Goal: Task Accomplishment & Management: Use online tool/utility

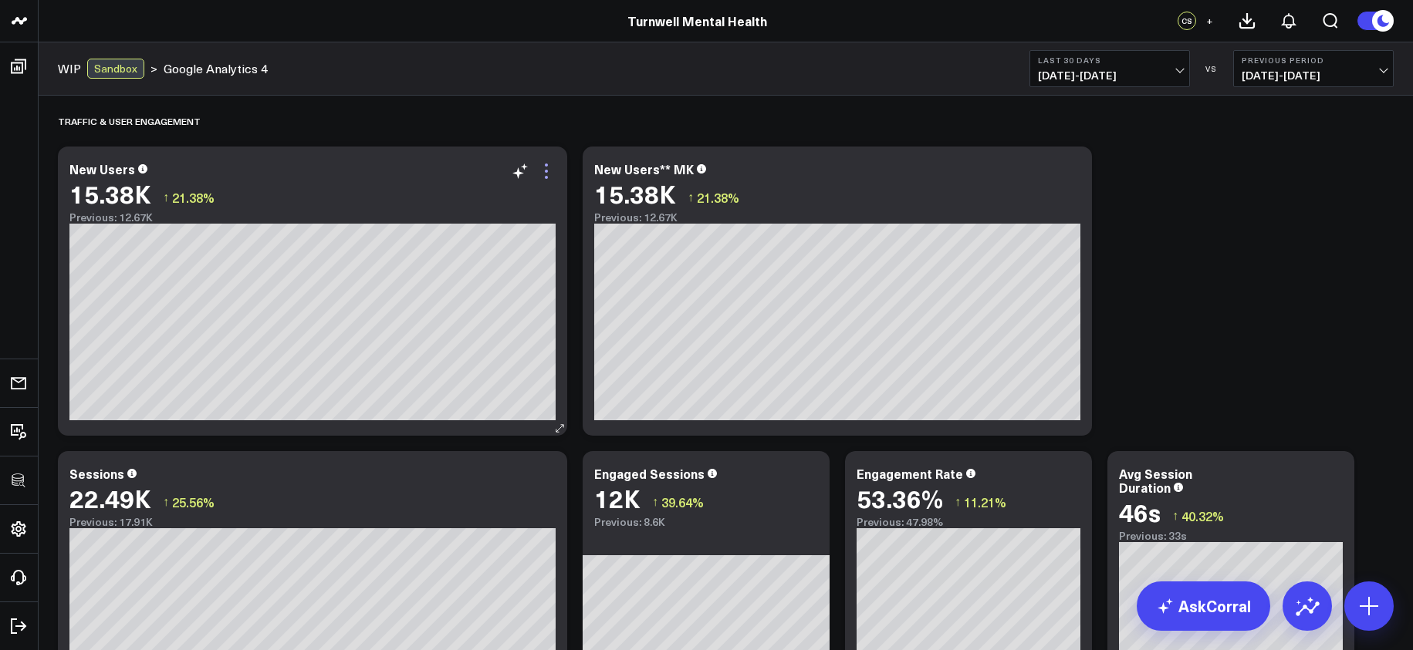
click at [546, 167] on icon at bounding box center [546, 171] width 19 height 19
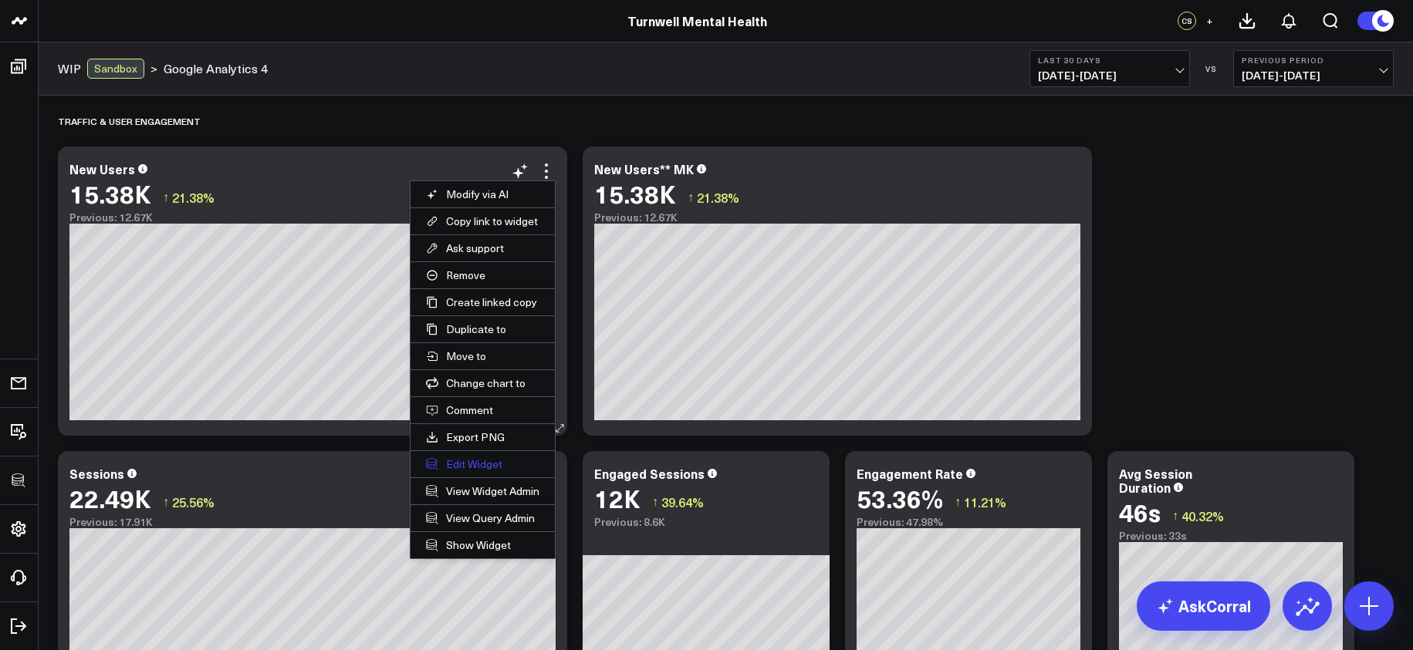
click at [471, 468] on button "Edit Widget" at bounding box center [482, 464] width 144 height 26
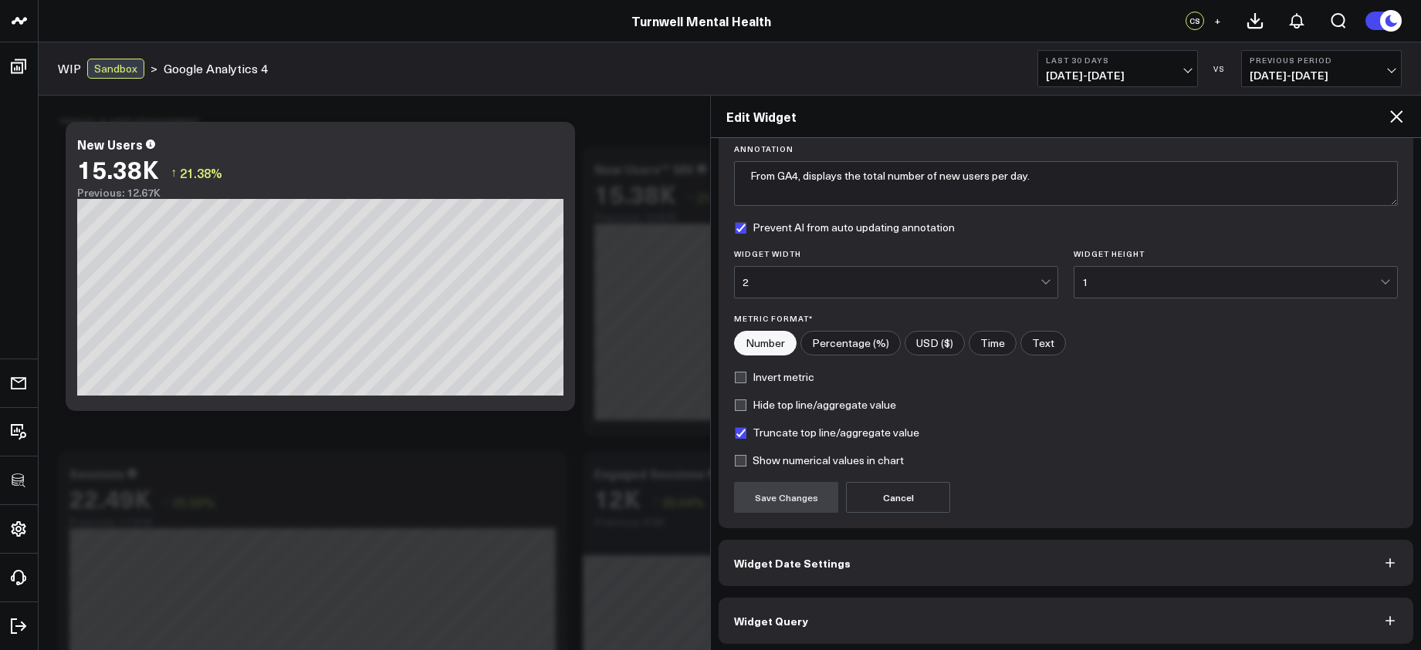
scroll to position [122, 0]
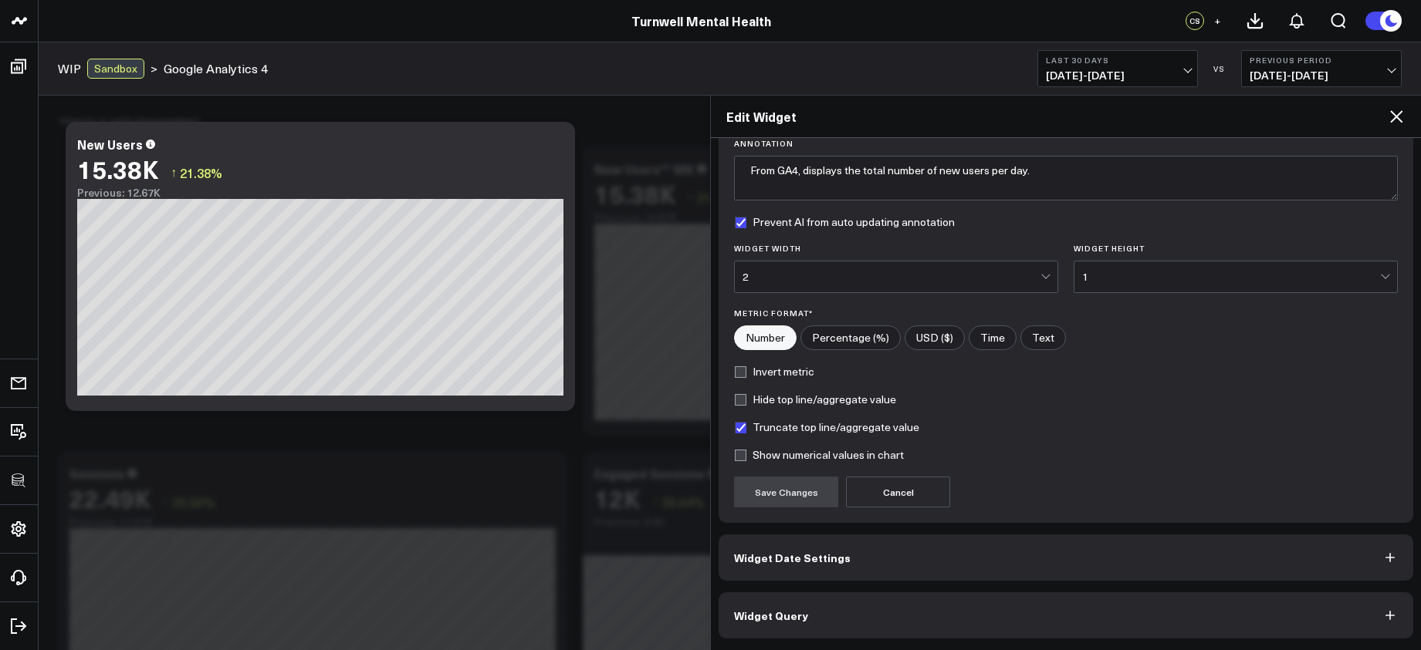
click at [1035, 618] on button "Widget Query" at bounding box center [1065, 616] width 694 height 46
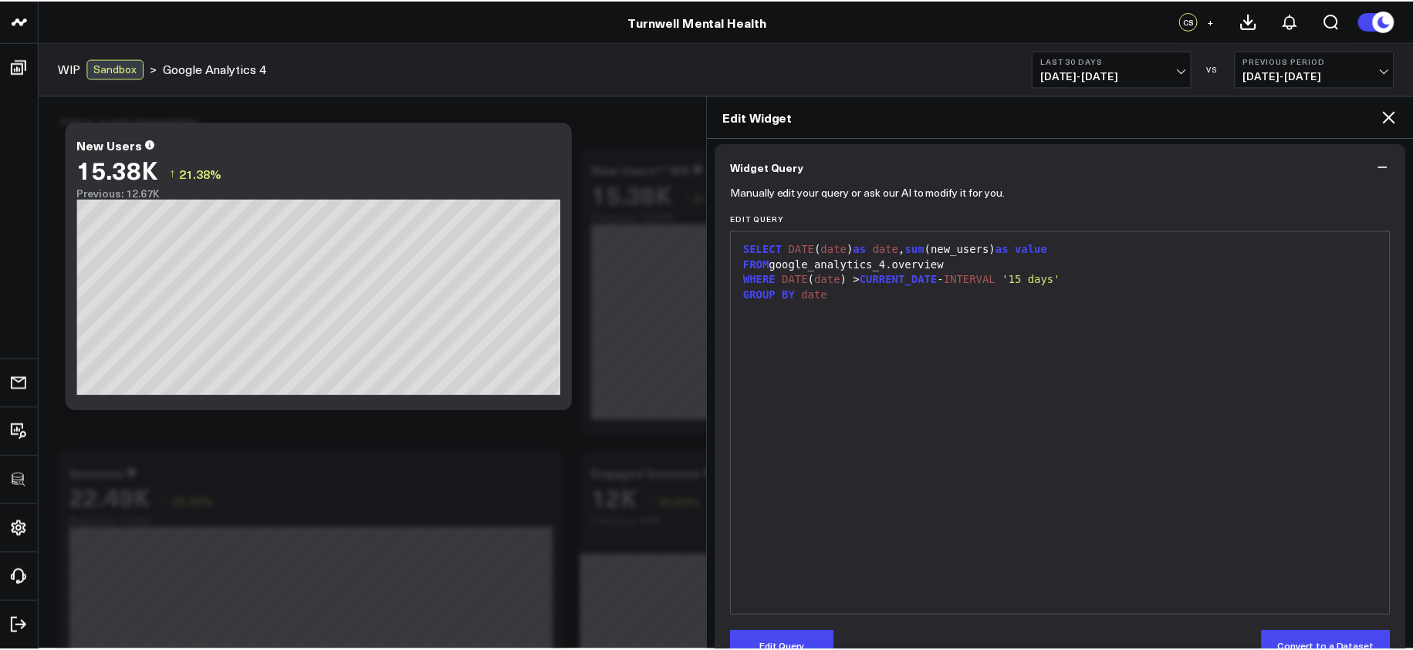
scroll to position [0, 0]
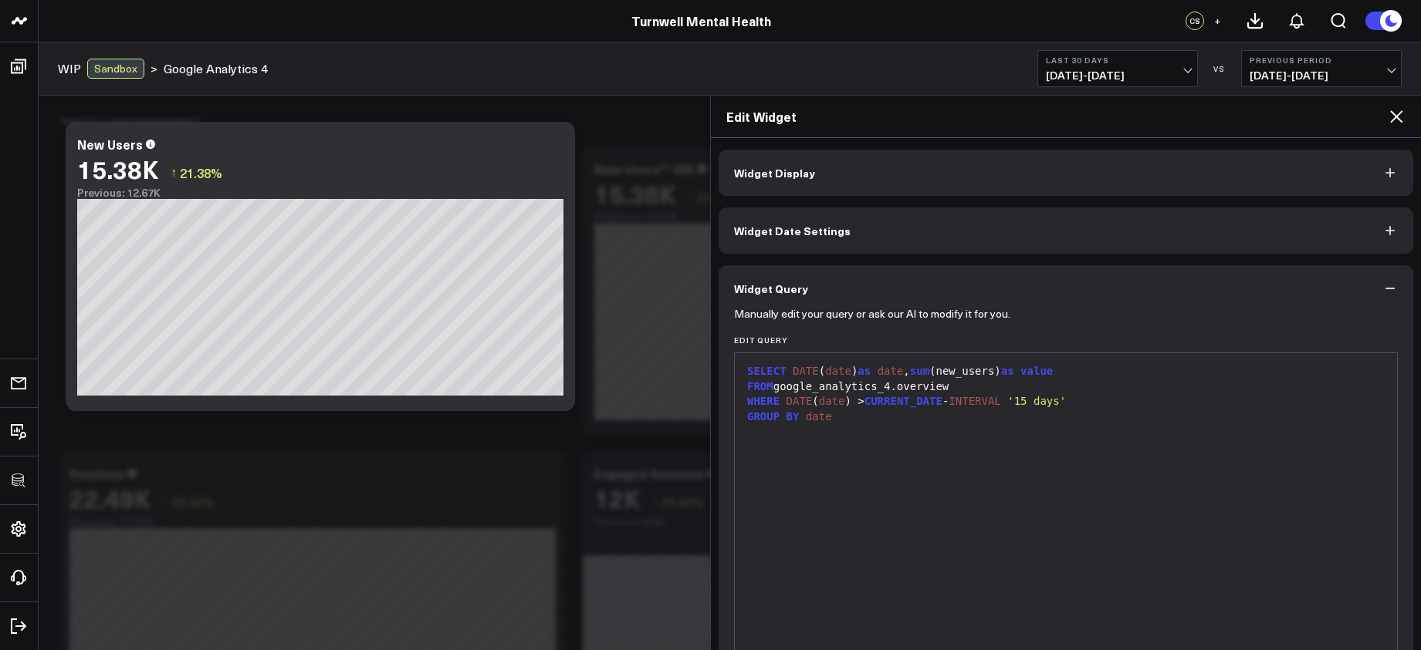
click at [1397, 108] on icon at bounding box center [1396, 116] width 19 height 19
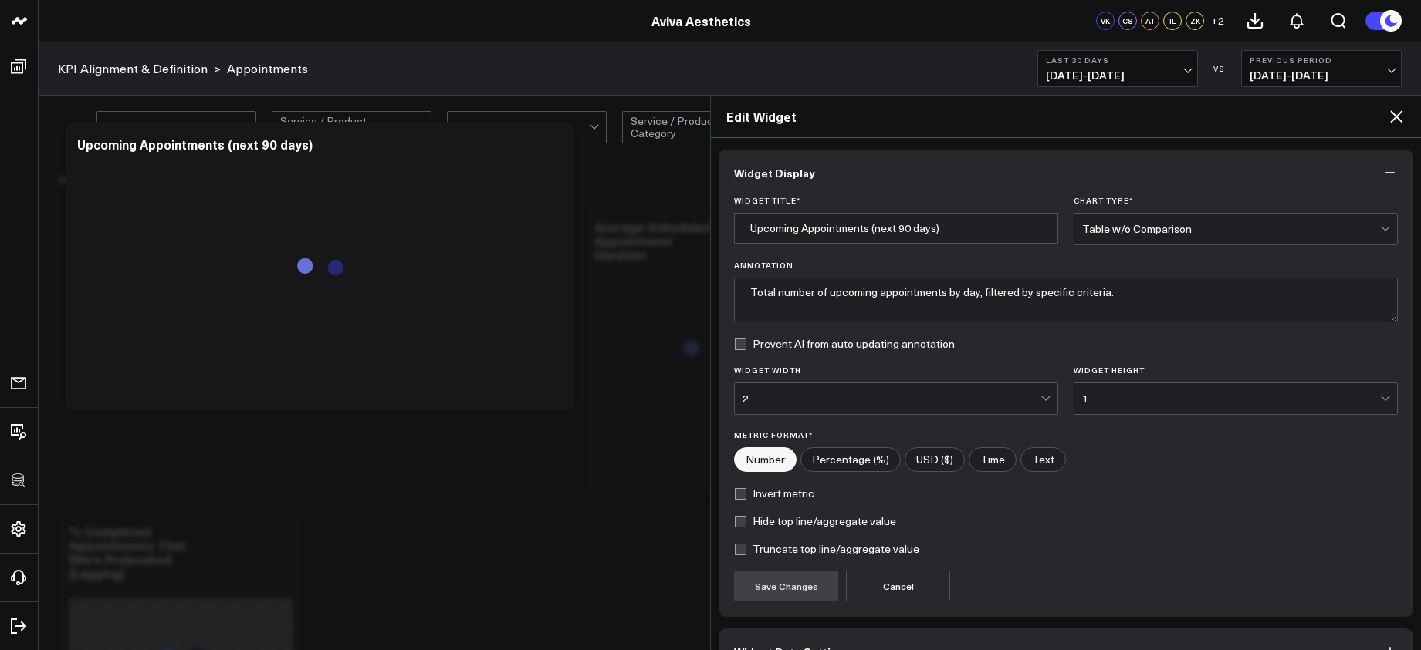
click at [1394, 114] on icon at bounding box center [1396, 116] width 12 height 12
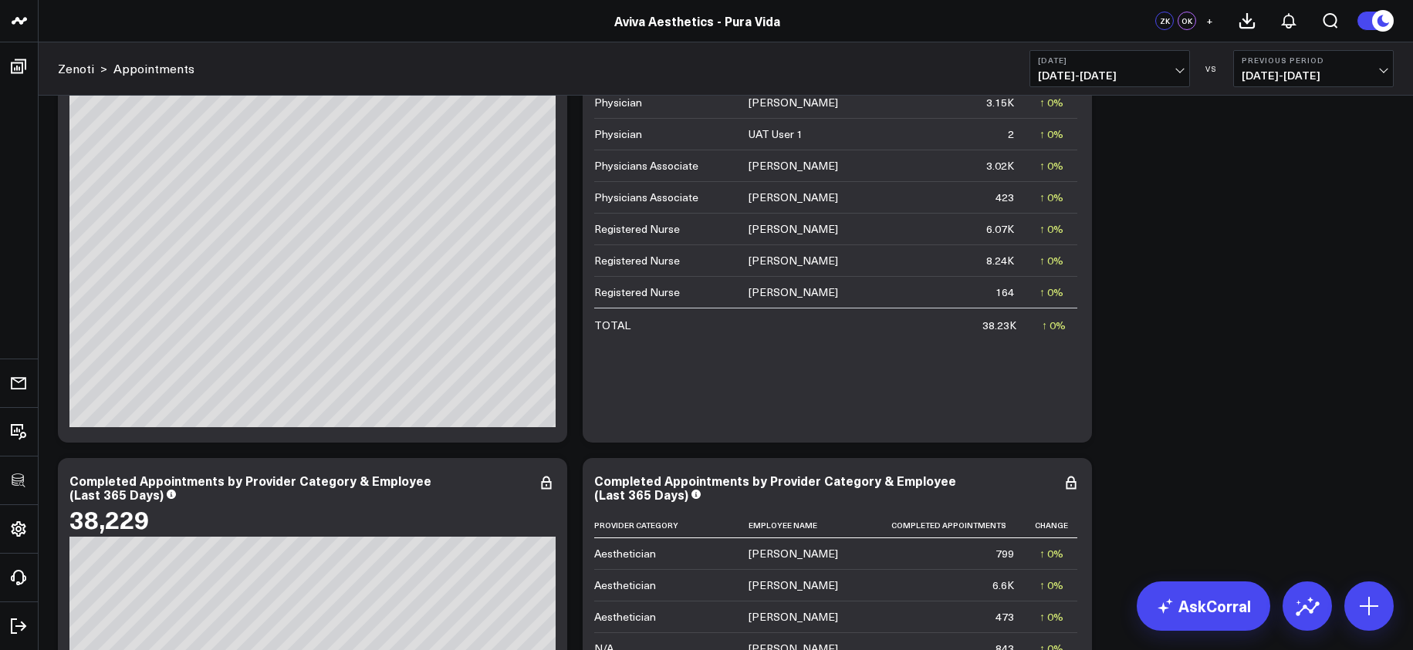
scroll to position [5515, 0]
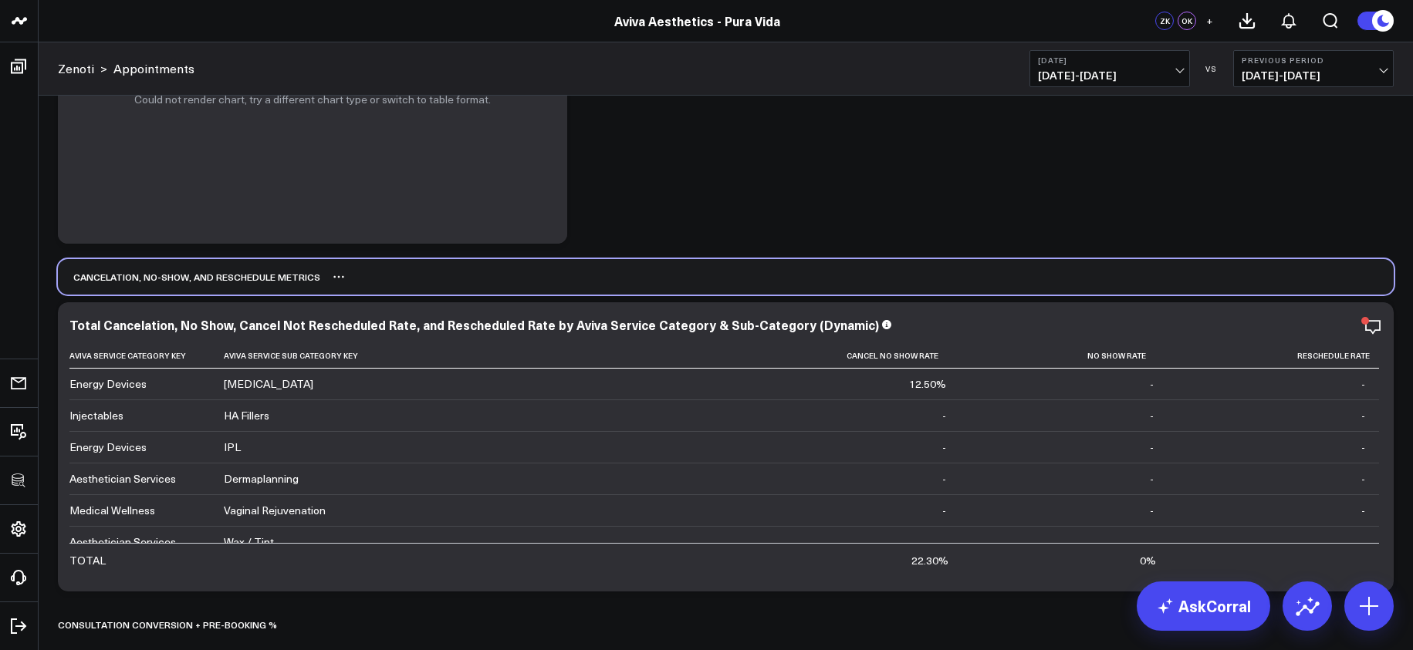
click at [737, 273] on div "Cancelation, No-Show, and Reschedule Metrics" at bounding box center [726, 276] width 1336 height 35
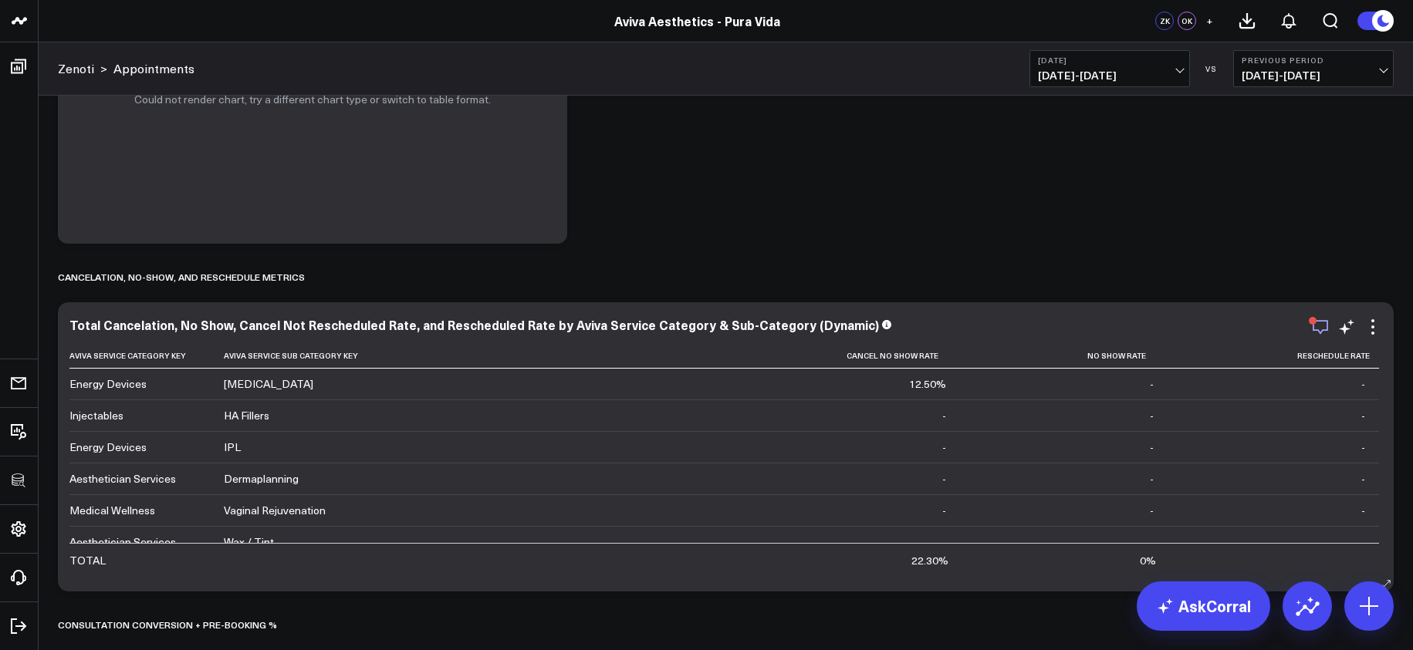
click at [1323, 327] on icon "button" at bounding box center [1320, 327] width 19 height 19
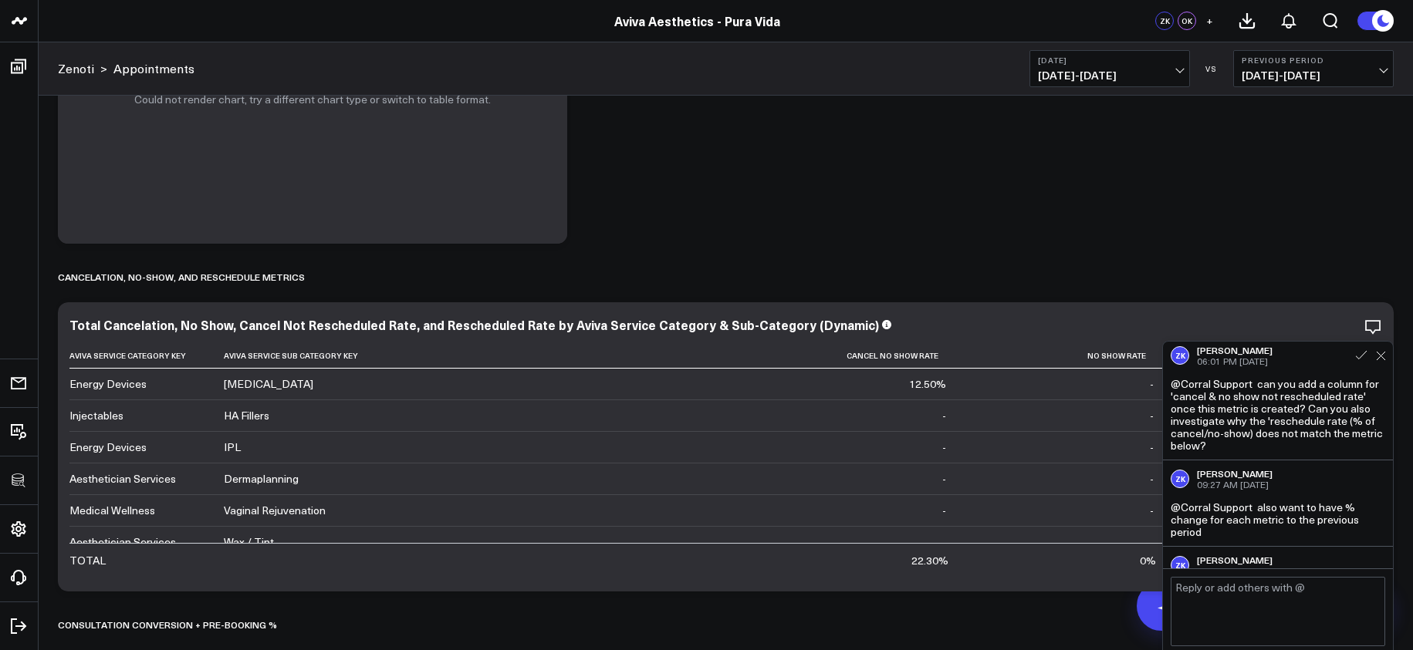
scroll to position [3, 0]
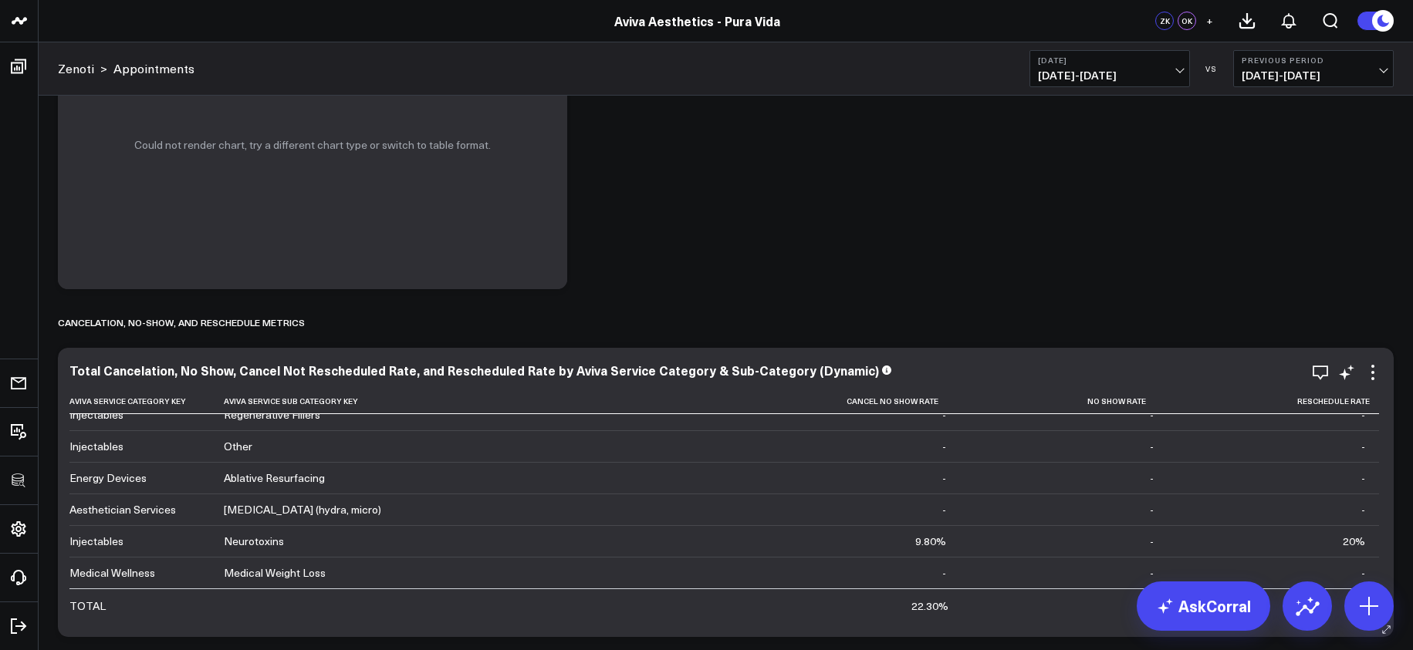
scroll to position [5483, 0]
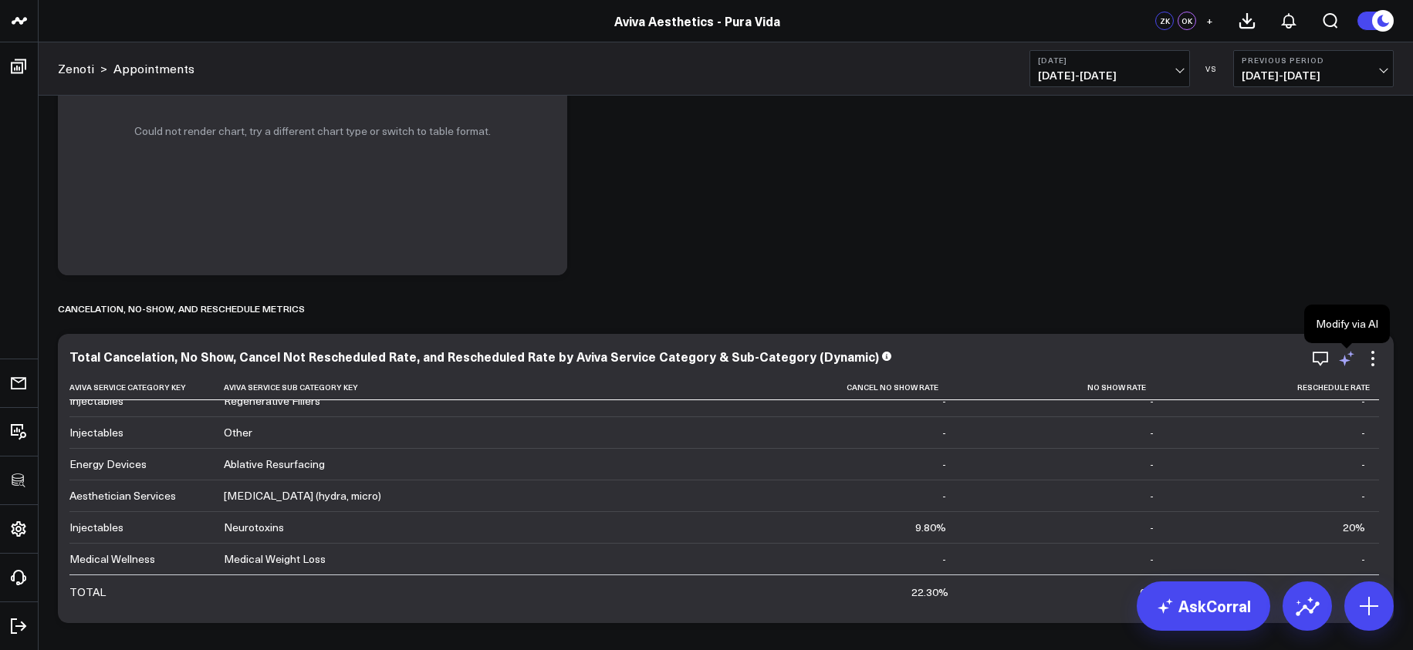
click at [1345, 359] on icon at bounding box center [1345, 361] width 12 height 12
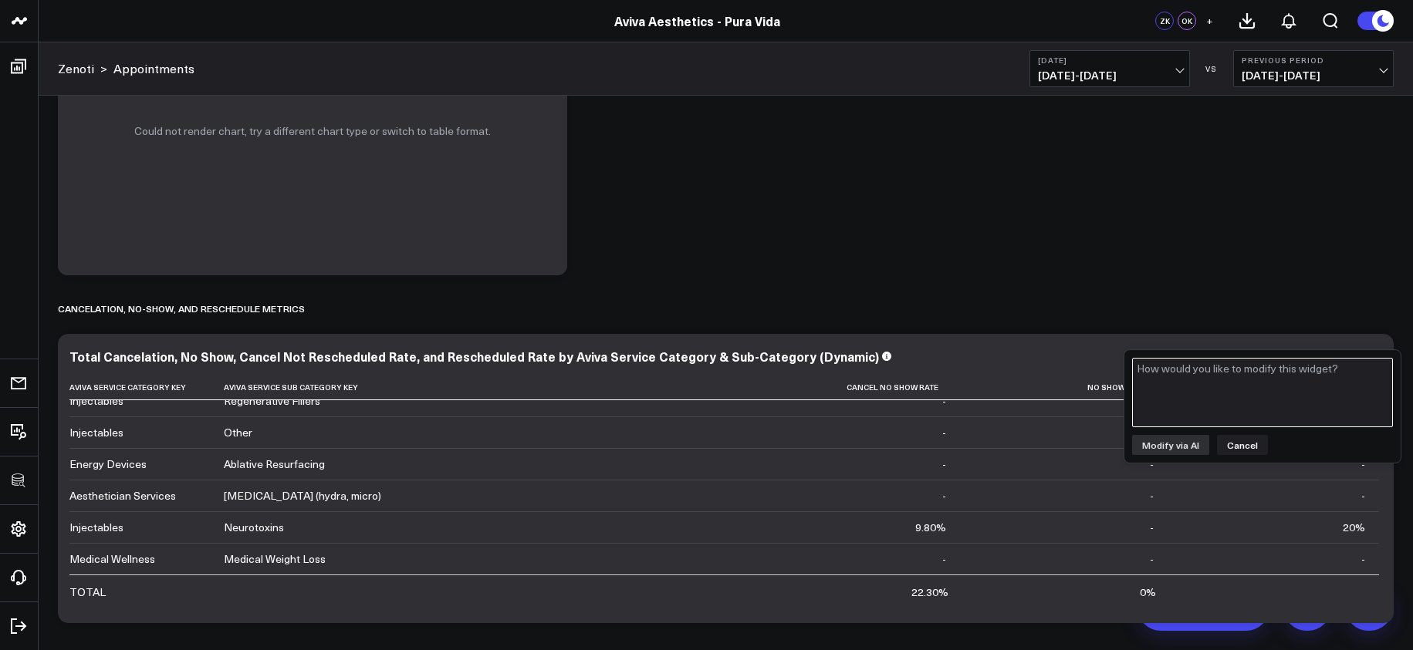
click at [1239, 401] on textarea at bounding box center [1262, 392] width 261 height 69
type textarea "add column for cancel or no show not rescheduled rate"
click at [1182, 439] on button "Modify via AI" at bounding box center [1170, 445] width 77 height 20
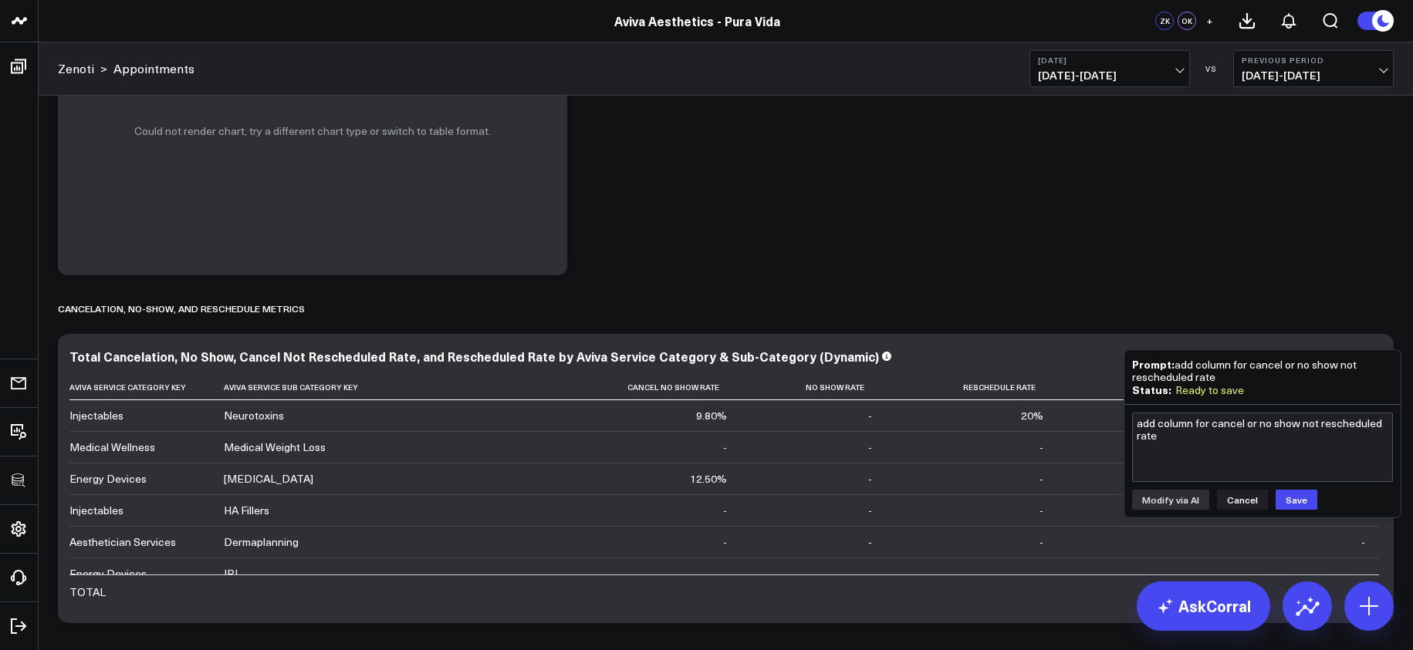
drag, startPoint x: 1268, startPoint y: 385, endPoint x: 1270, endPoint y: 393, distance: 7.9
click at [1272, 392] on div "Status: Ready to save" at bounding box center [1262, 389] width 261 height 13
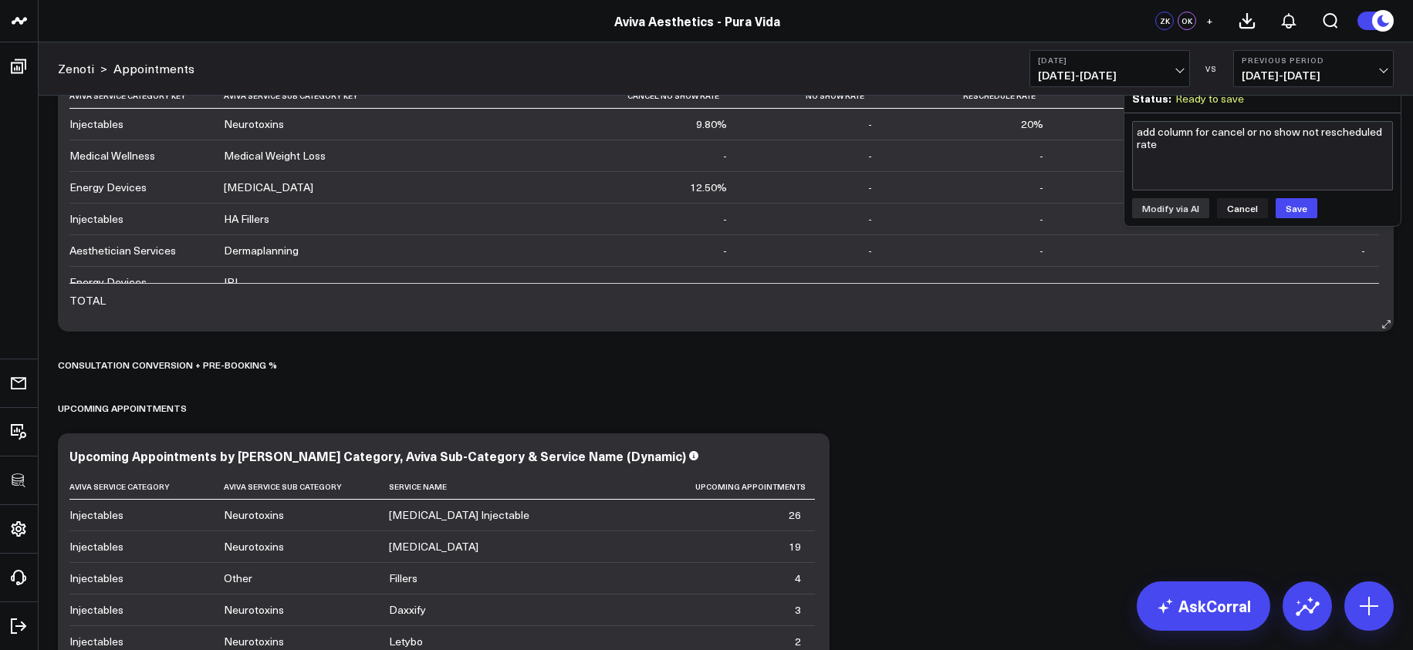
scroll to position [5679, 0]
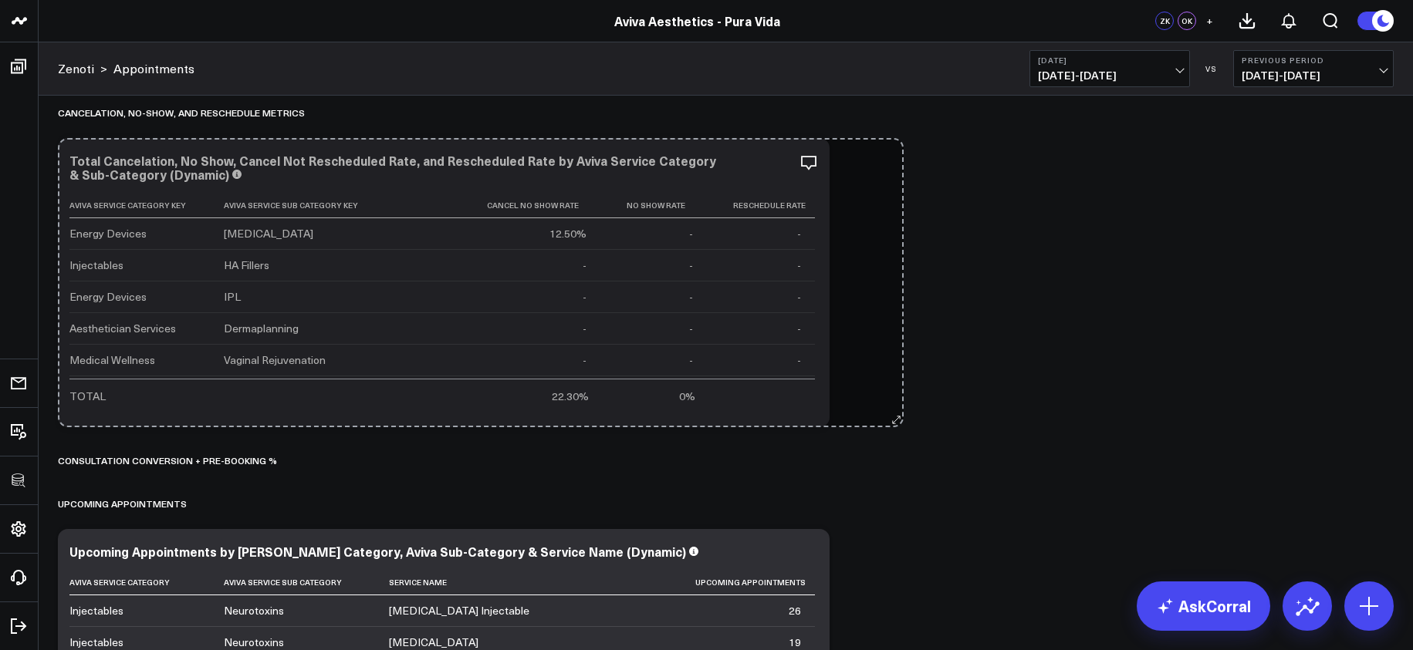
drag, startPoint x: 1383, startPoint y: 421, endPoint x: 906, endPoint y: 352, distance: 481.9
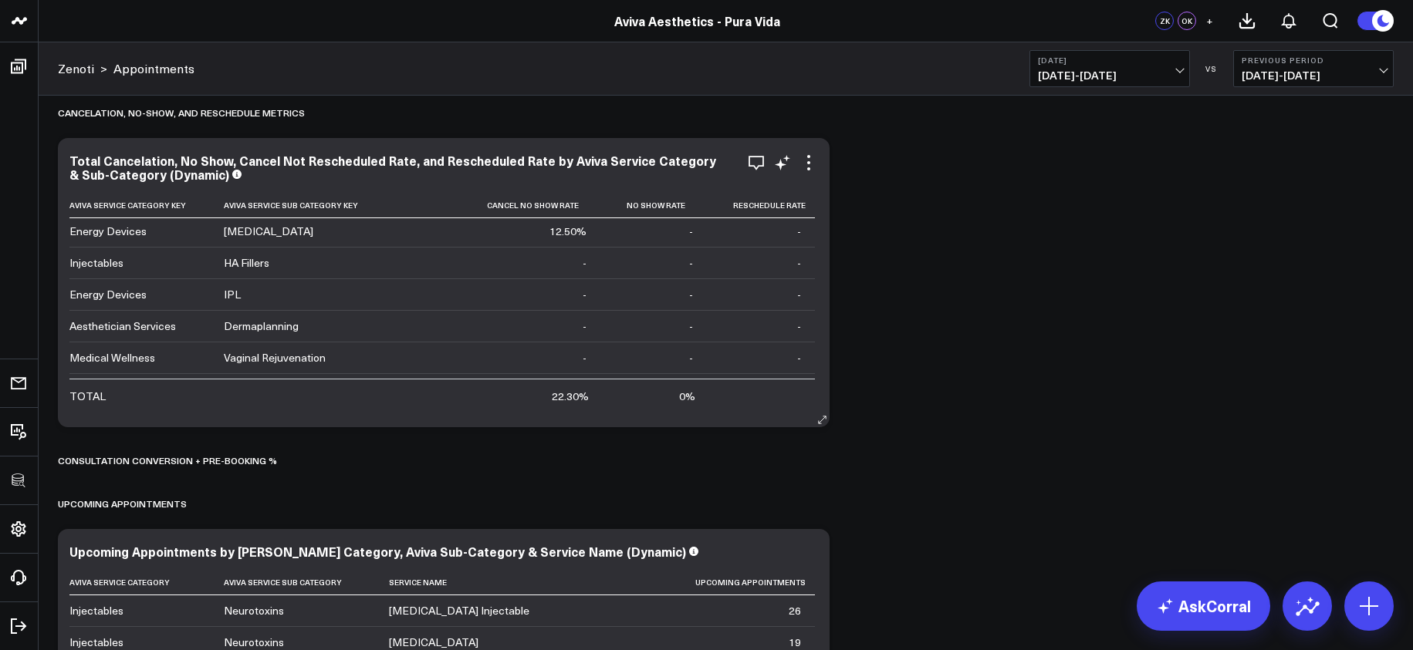
scroll to position [0, 0]
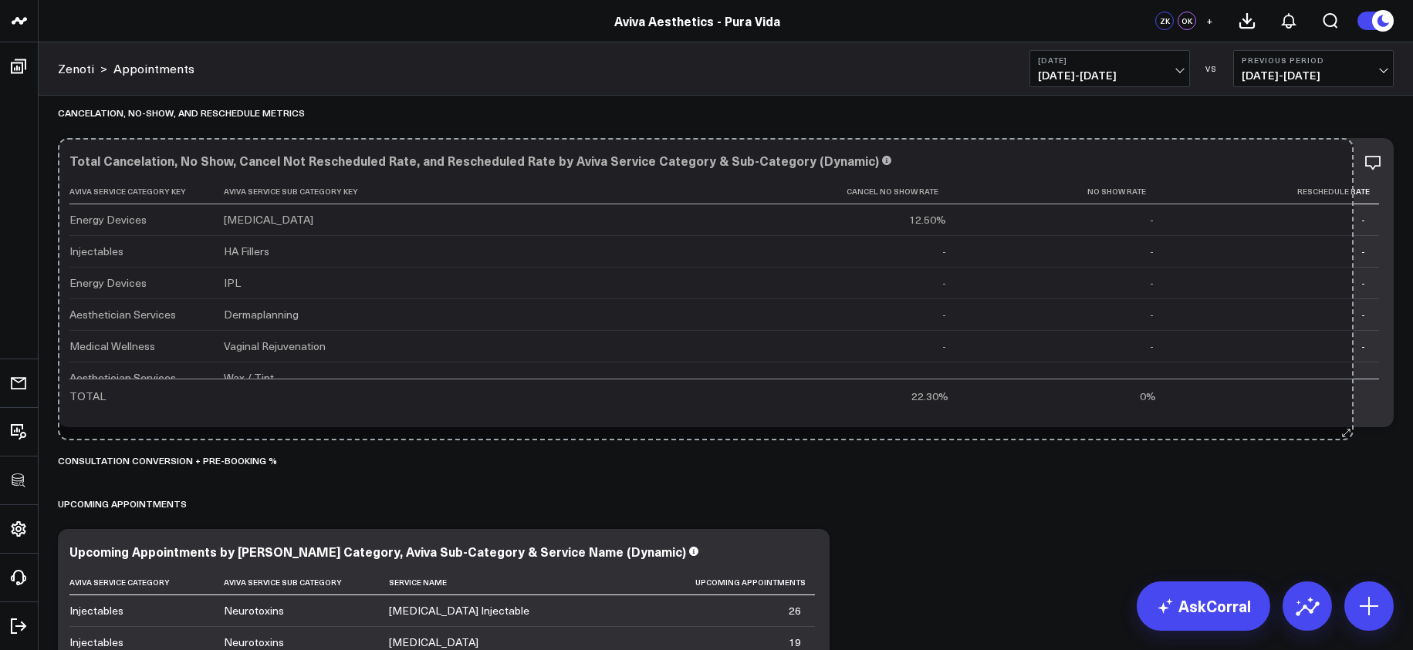
drag, startPoint x: 829, startPoint y: 420, endPoint x: 1367, endPoint y: 433, distance: 538.7
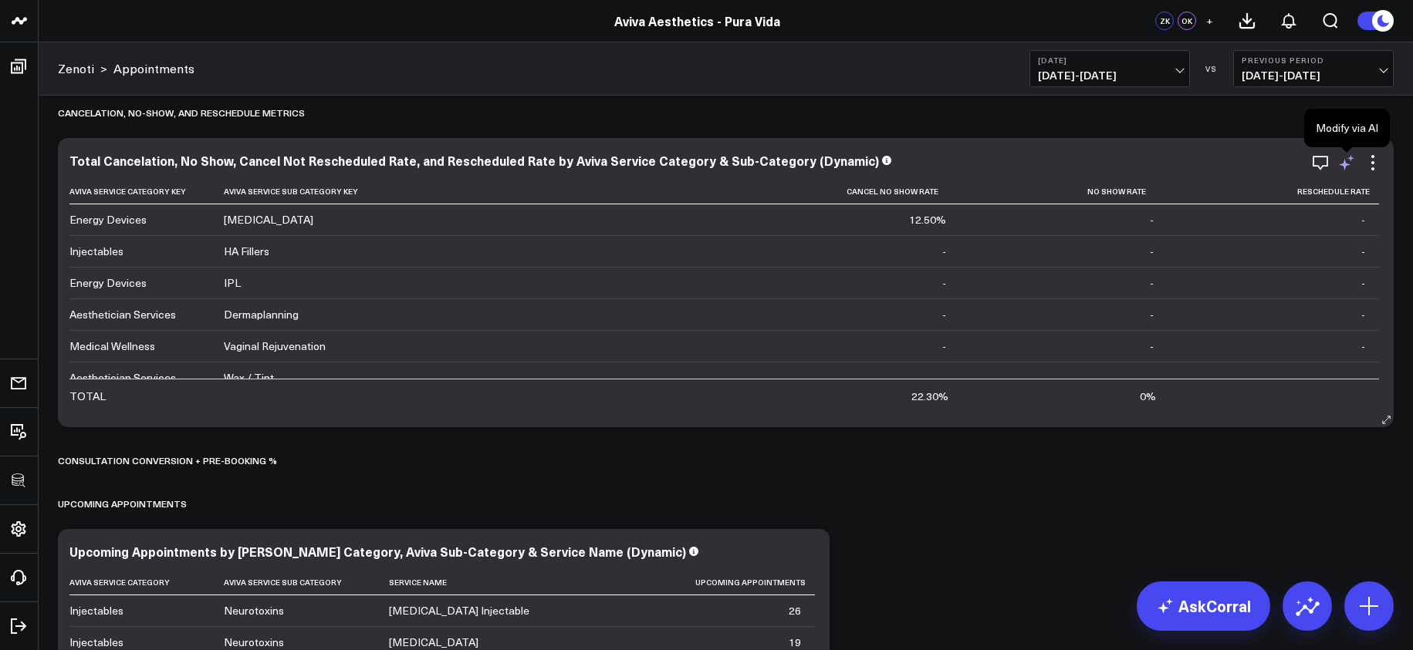
click at [1353, 160] on icon at bounding box center [1346, 163] width 19 height 19
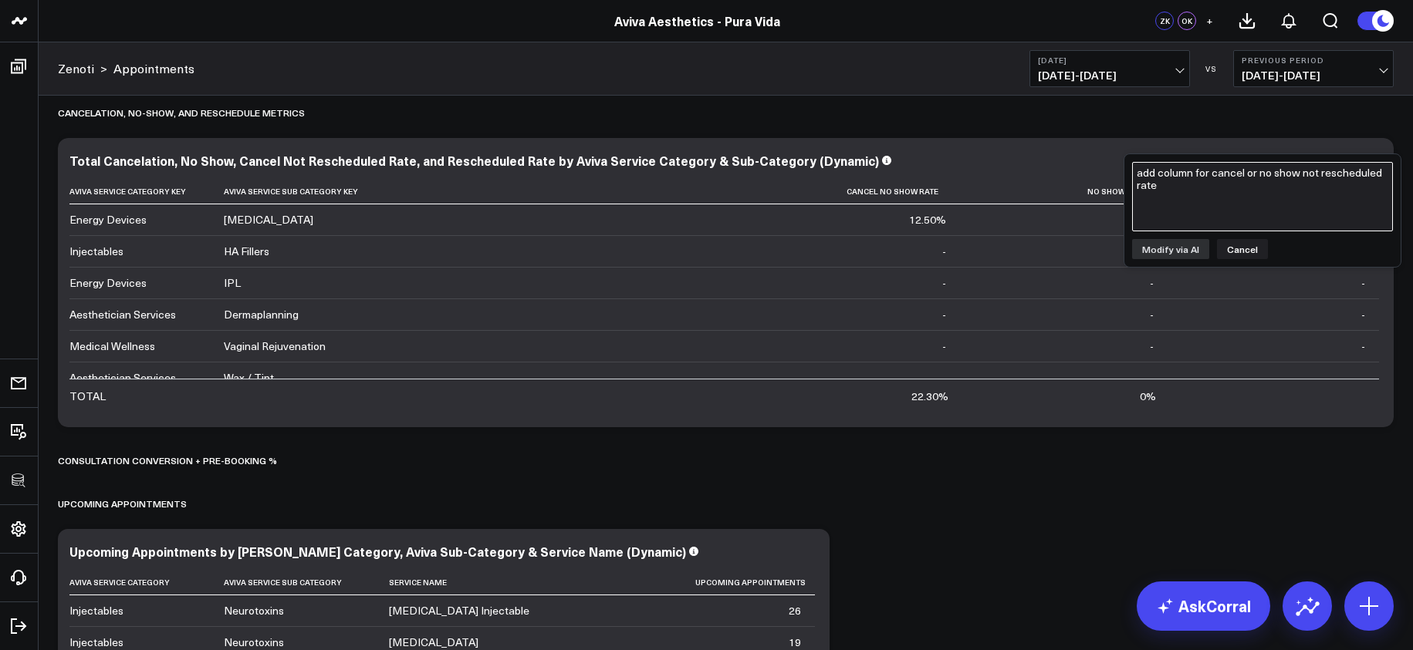
drag, startPoint x: 1318, startPoint y: 178, endPoint x: 1301, endPoint y: 181, distance: 17.1
click at [1317, 178] on textarea "add column for cancel or no show not rescheduled rate" at bounding box center [1262, 196] width 261 height 69
click at [643, 150] on div "Total Cancelation, No Show, Cancel Not Rescheduled Rate, and Rescheduled Rate b…" at bounding box center [726, 282] width 1336 height 289
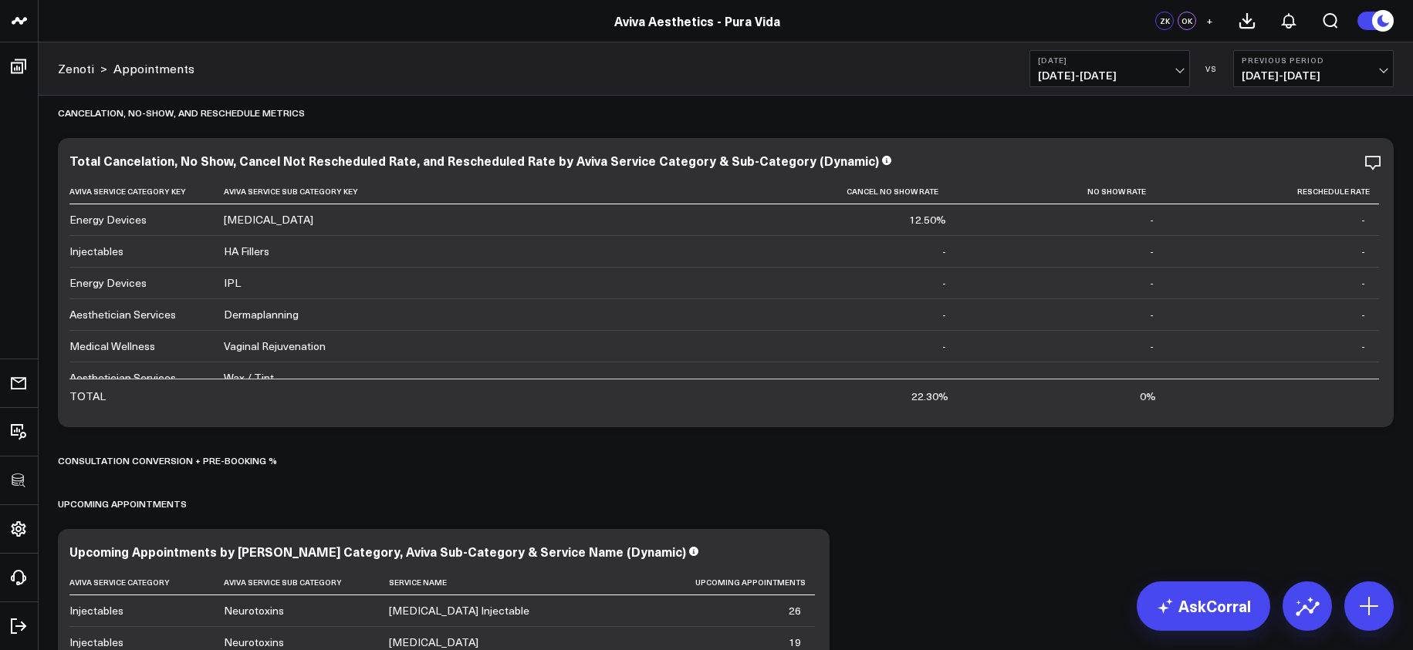
scroll to position [5649, 0]
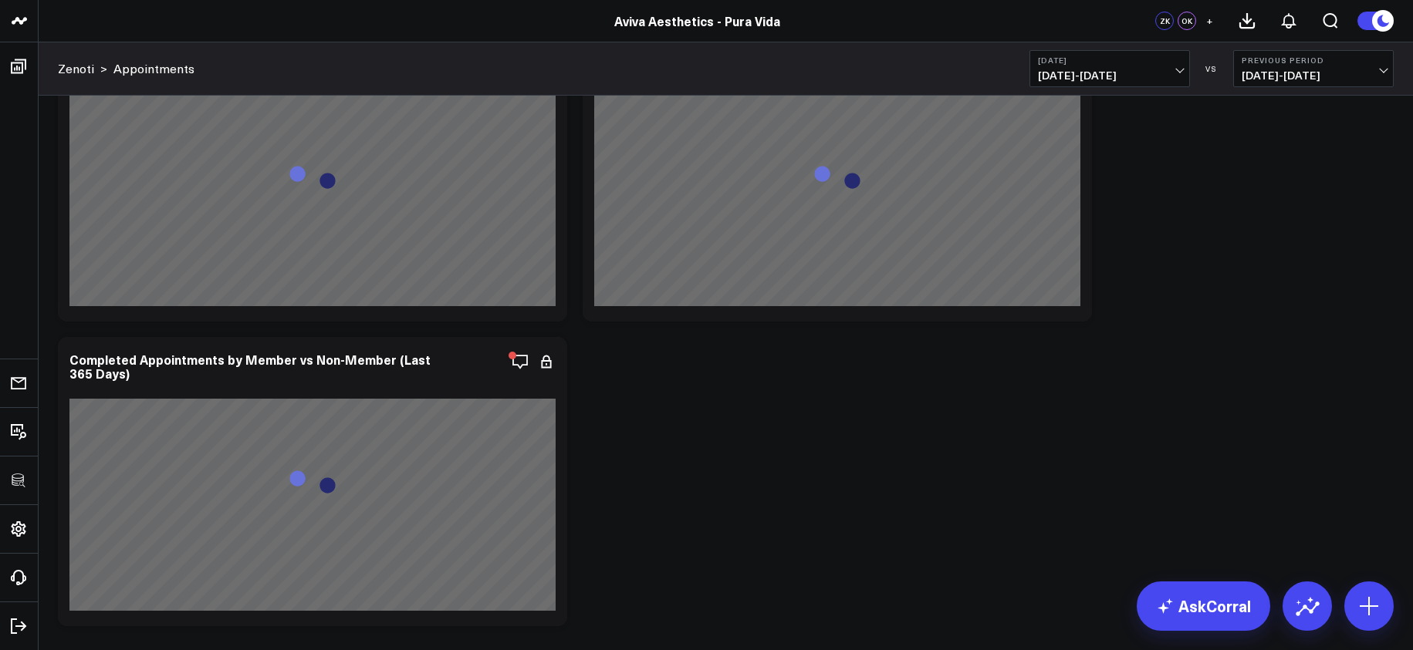
scroll to position [5649, 0]
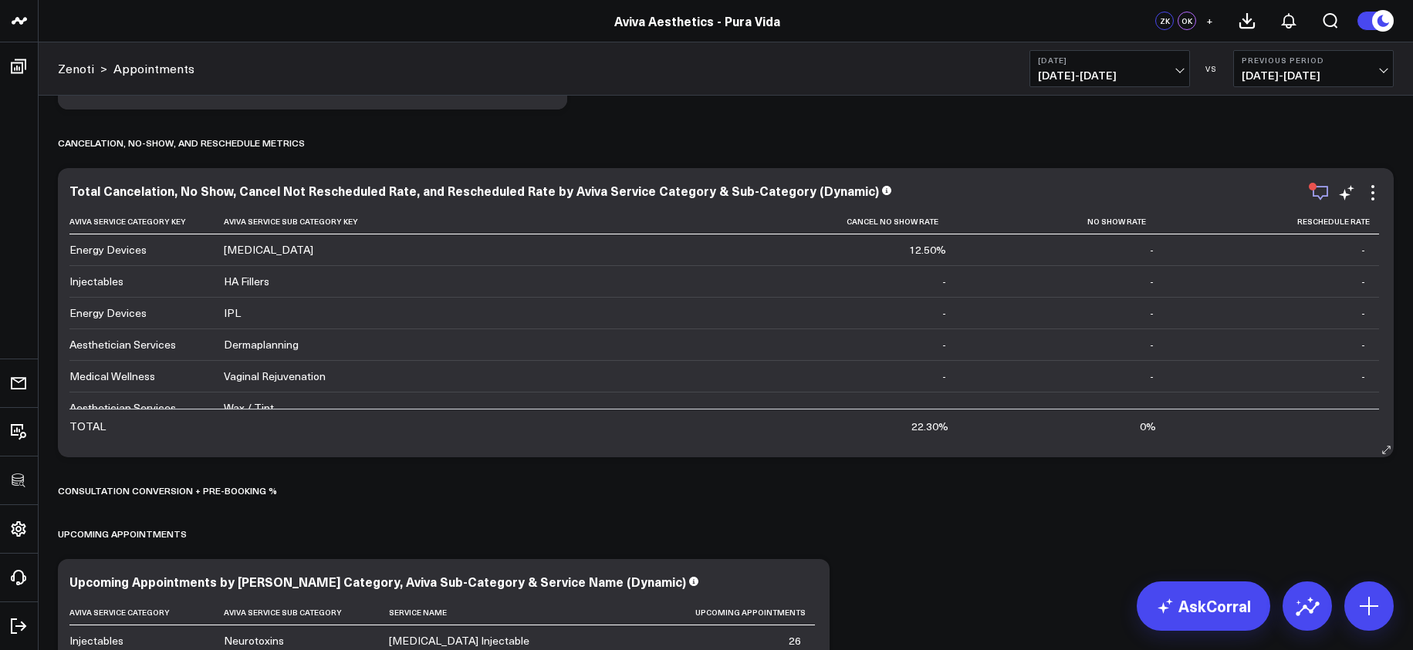
click at [1311, 192] on icon "button" at bounding box center [1320, 193] width 19 height 19
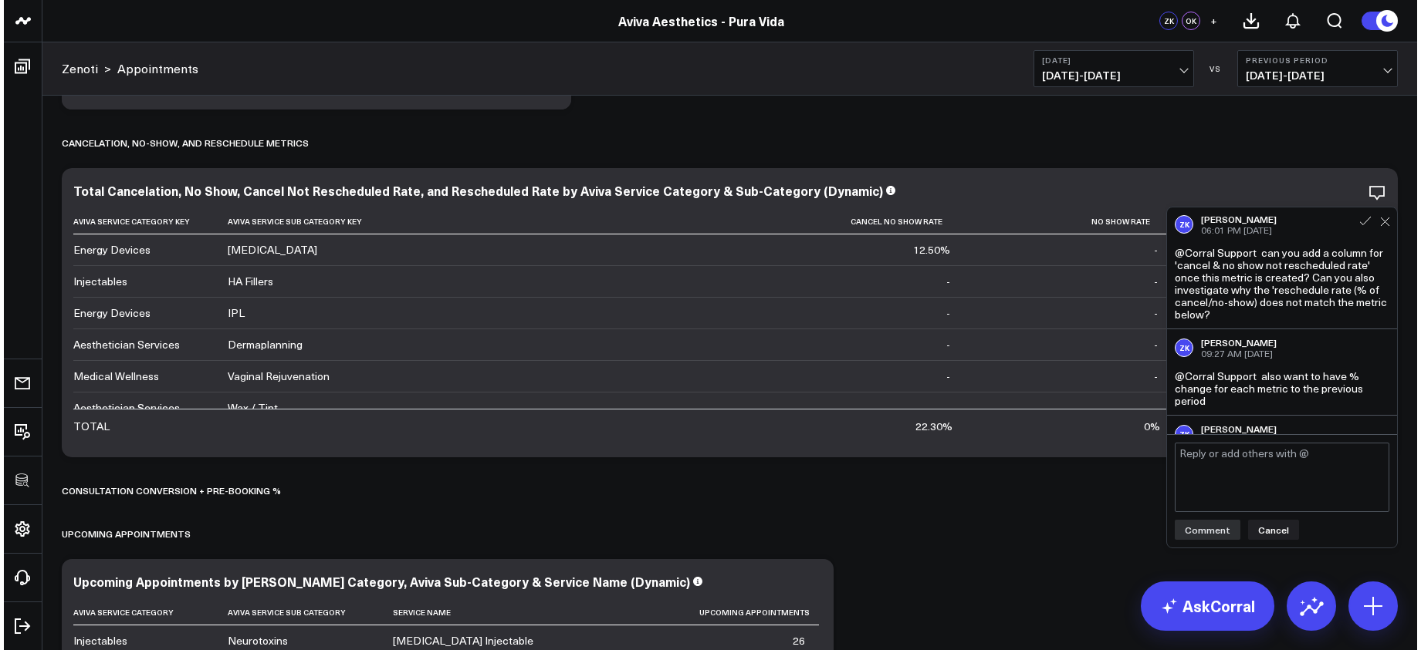
scroll to position [0, 0]
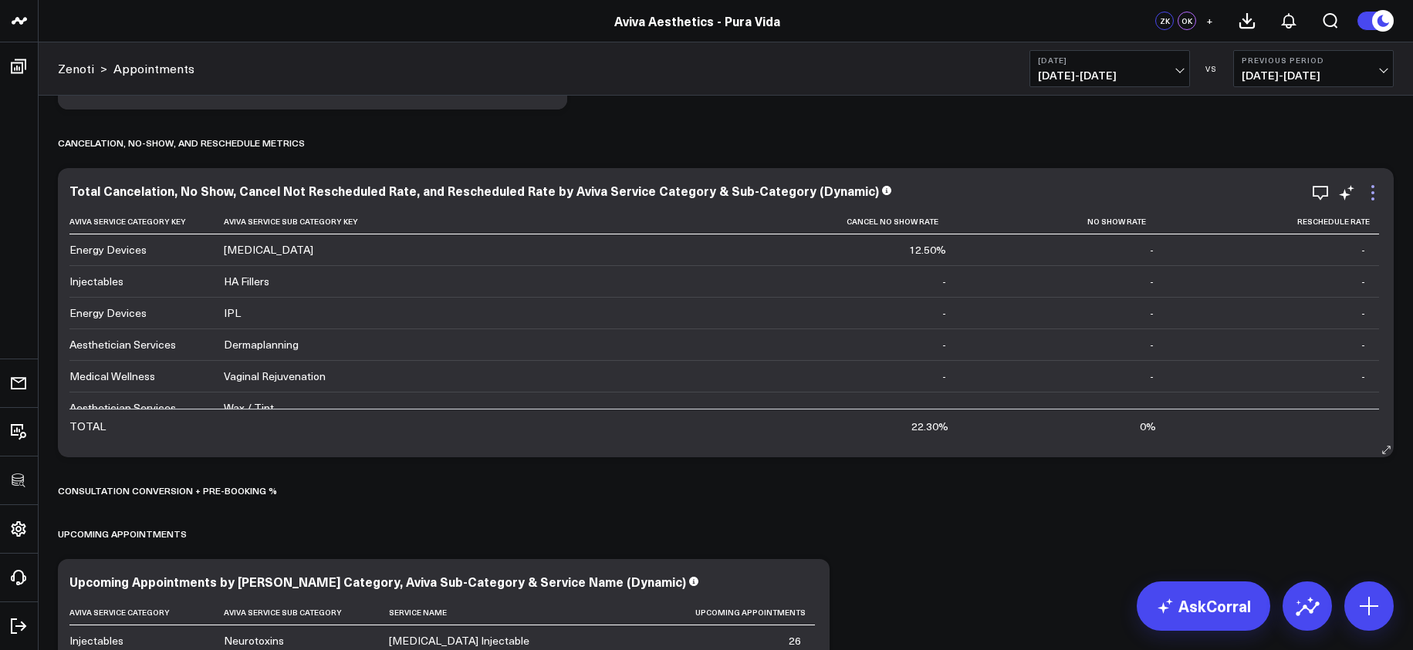
click at [1376, 187] on icon at bounding box center [1372, 193] width 19 height 19
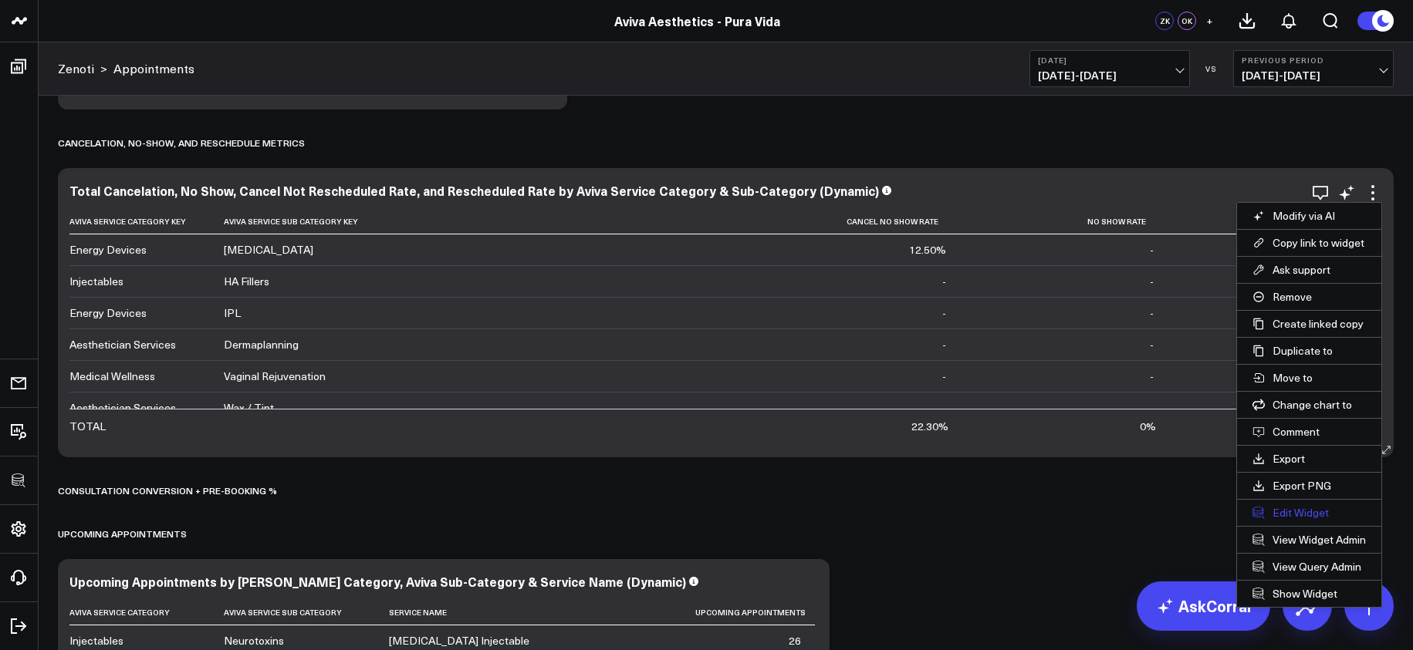
click at [1329, 511] on button "Edit Widget" at bounding box center [1309, 513] width 144 height 26
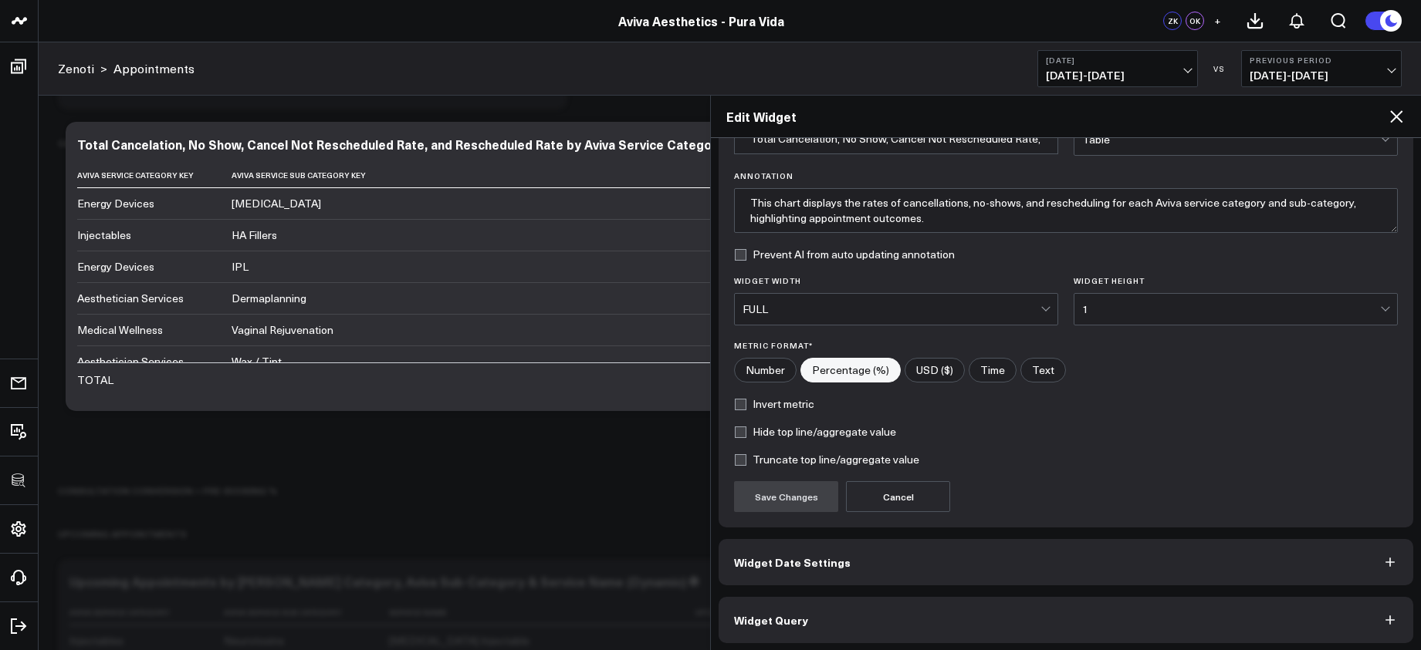
scroll to position [94, 0]
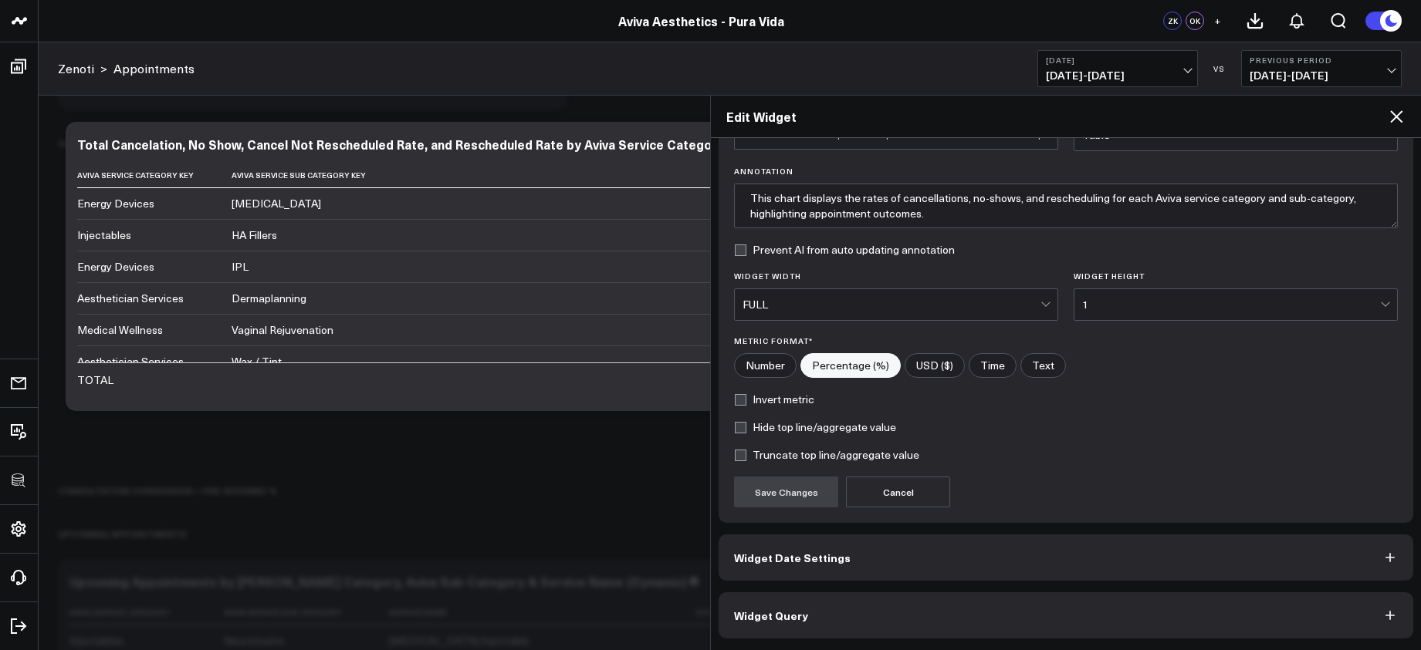
click at [1070, 608] on button "Widget Query" at bounding box center [1065, 616] width 694 height 46
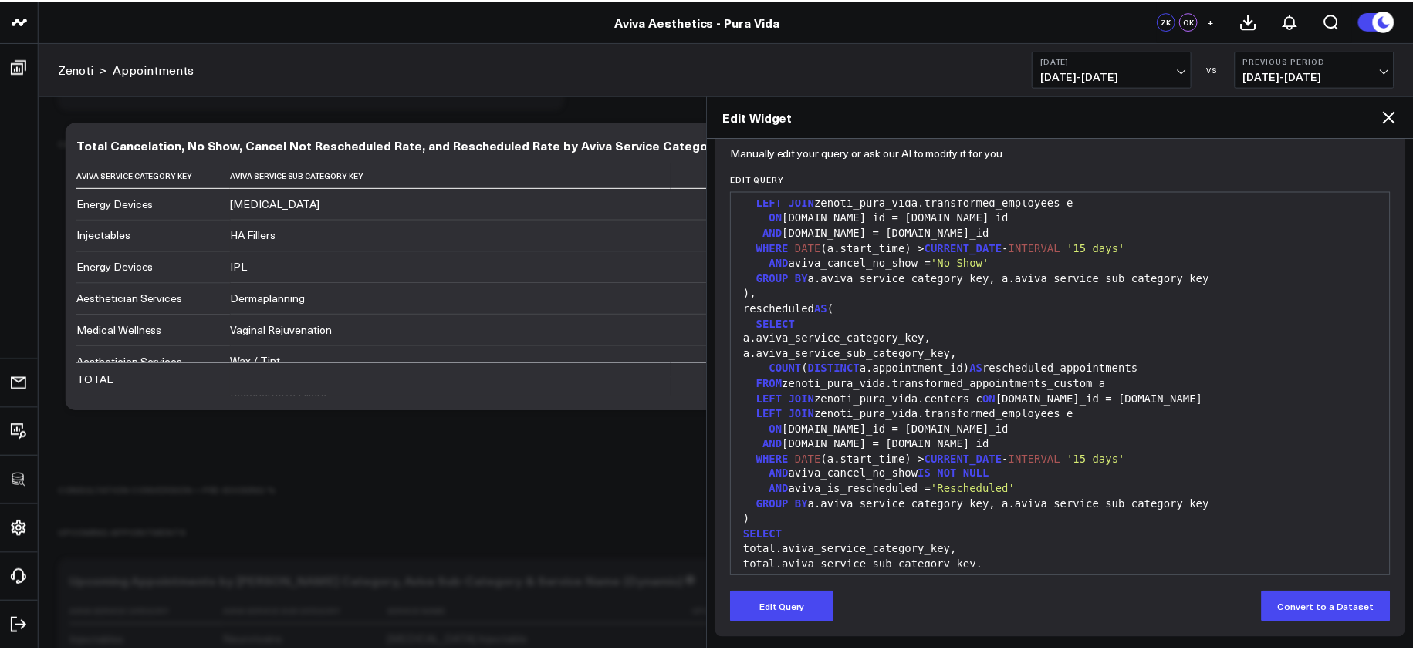
scroll to position [802, 0]
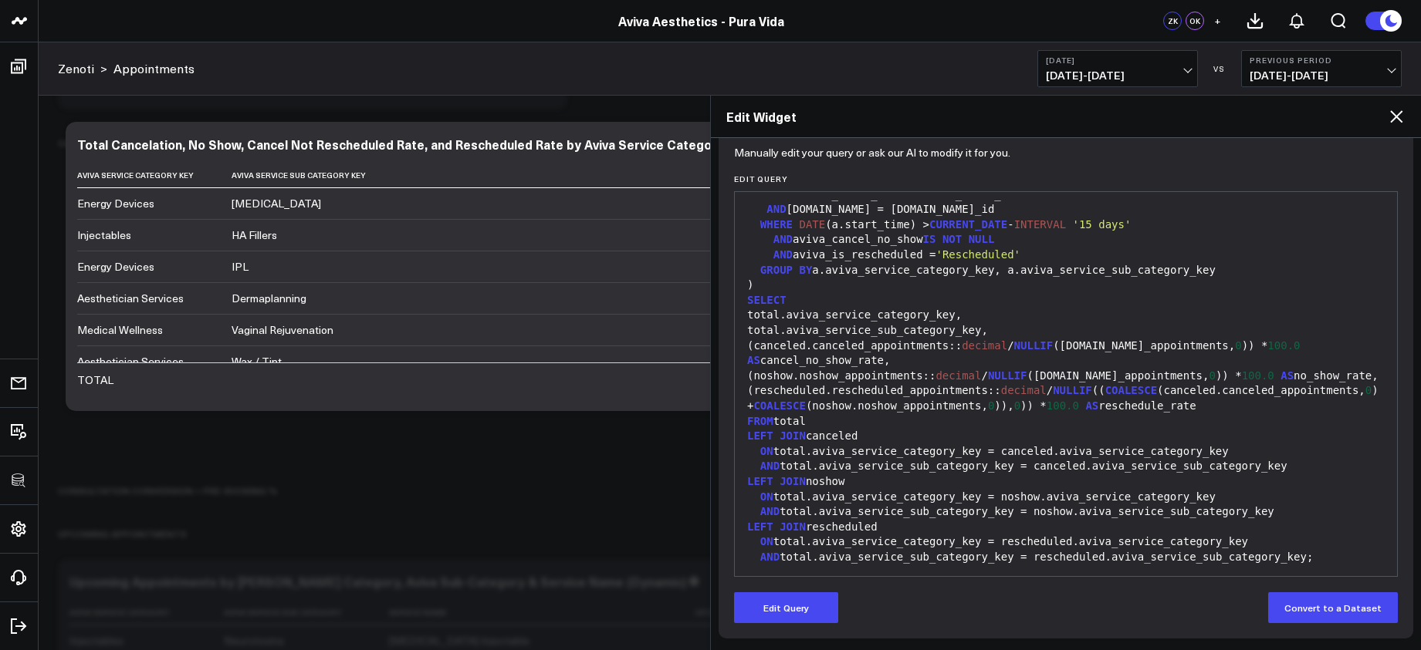
click at [871, 410] on div "(rescheduled.rescheduled_appointments:: decimal / NULLIF (( COALESCE (canceled.…" at bounding box center [1065, 398] width 647 height 30
click at [873, 431] on div "LEFT JOIN canceled" at bounding box center [1065, 436] width 647 height 15
click at [880, 427] on div "FROM total" at bounding box center [1065, 421] width 647 height 15
click at [1393, 111] on icon at bounding box center [1396, 116] width 19 height 19
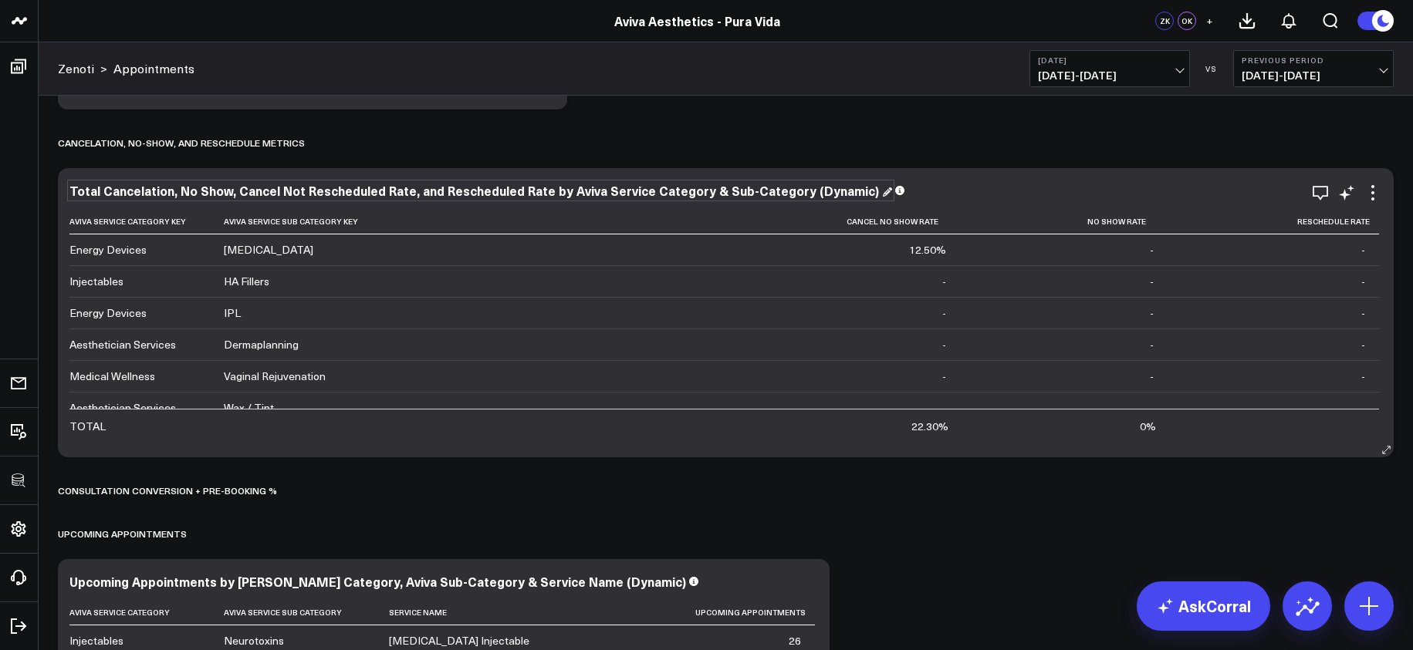
click at [76, 189] on div "Total Cancelation, No Show, Cancel Not Rescheduled Rate, and Rescheduled Rate b…" at bounding box center [480, 190] width 823 height 17
click at [76, 189] on div "Total Cancelation, No Show, Cancel Not Rescheduled Rate, and Rescheduled Rate b…" at bounding box center [475, 190] width 812 height 17
click at [790, 194] on div "Total Cancelation, No Show, Cancel Not Rescheduled Rate, and Rescheduled Rate b…" at bounding box center [475, 190] width 812 height 17
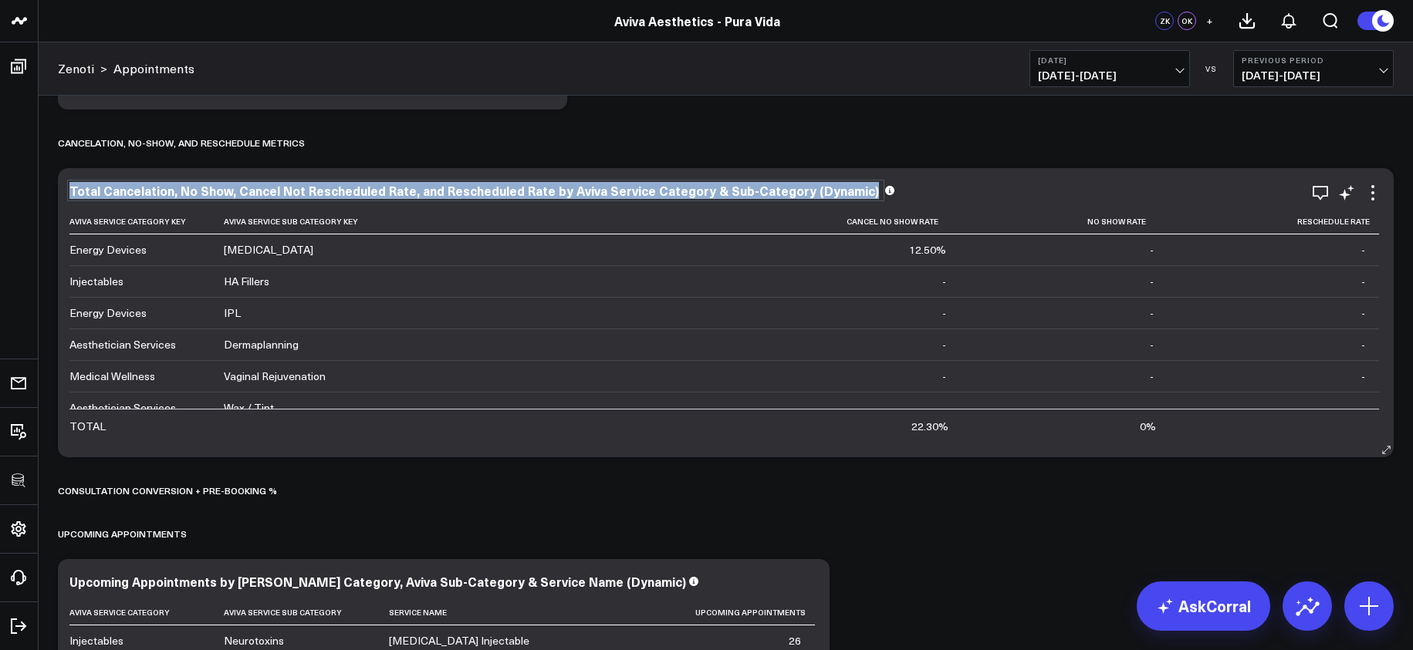
drag, startPoint x: 782, startPoint y: 193, endPoint x: 390, endPoint y: 187, distance: 392.0
click at [391, 187] on div "Total Cancelation, No Show, Cancel Not Rescheduled Rate, and Rescheduled Rate b…" at bounding box center [475, 190] width 812 height 17
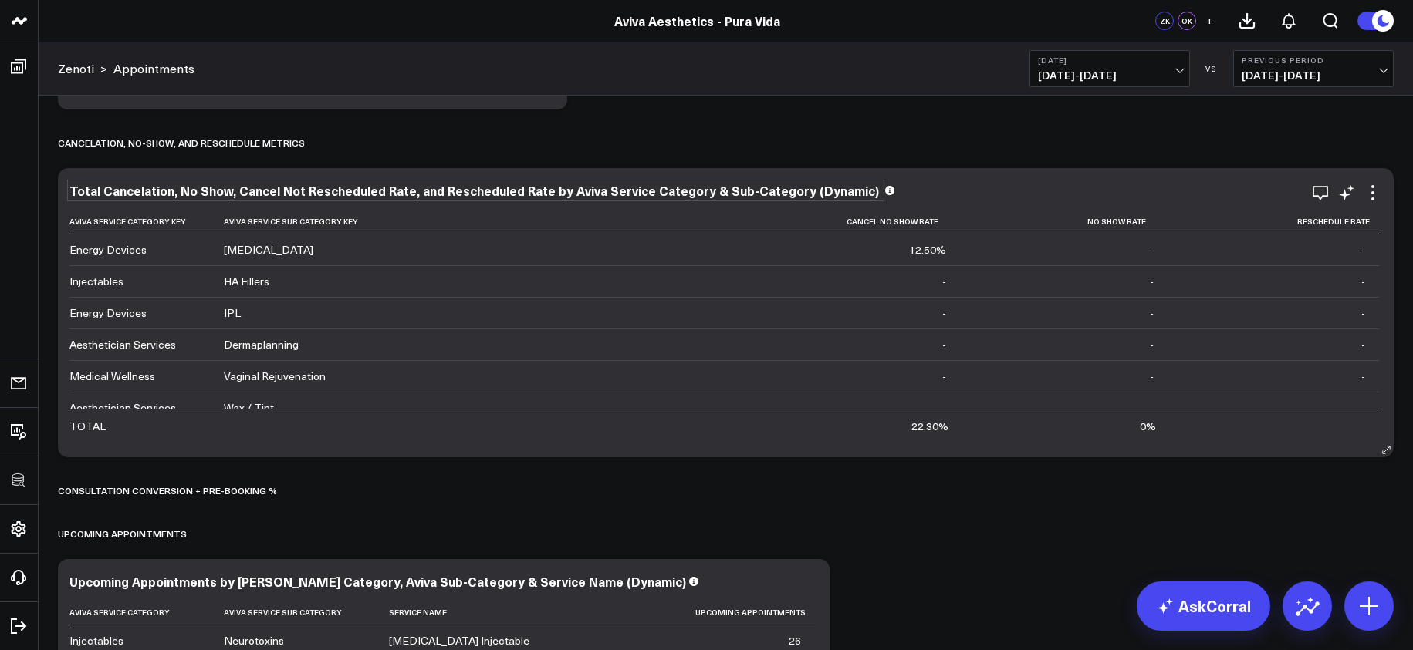
click at [390, 188] on div "Total Cancelation, No Show, Cancel Not Rescheduled Rate, and Rescheduled Rate b…" at bounding box center [475, 190] width 812 height 17
click at [385, 190] on div "Total Cancelation, No Show, Cancel Not Rescheduled Rate, and Rescheduled Rate b…" at bounding box center [475, 190] width 812 height 17
drag, startPoint x: 73, startPoint y: 194, endPoint x: 117, endPoint y: 191, distance: 43.3
click at [117, 191] on div "Total Cancelation, No Show, Cancel Not Rescheduled Rate, and Rescheduled Rate b…" at bounding box center [475, 190] width 812 height 17
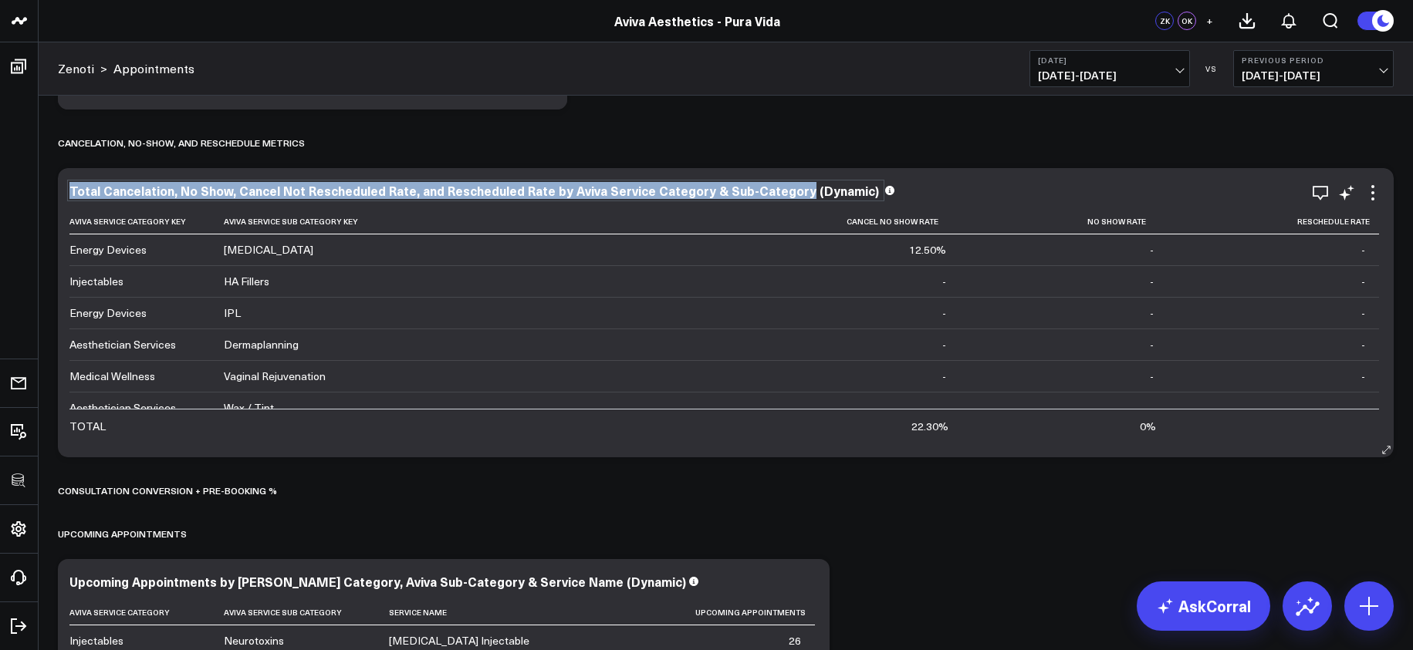
drag, startPoint x: 72, startPoint y: 194, endPoint x: 788, endPoint y: 195, distance: 716.0
click at [788, 195] on div "Total Cancelation, No Show, Cancel Not Rescheduled Rate, and Rescheduled Rate b…" at bounding box center [475, 190] width 812 height 17
copy div "Total Cancelation, No Show, Cancel Not Rescheduled Rate, and Rescheduled Rate b…"
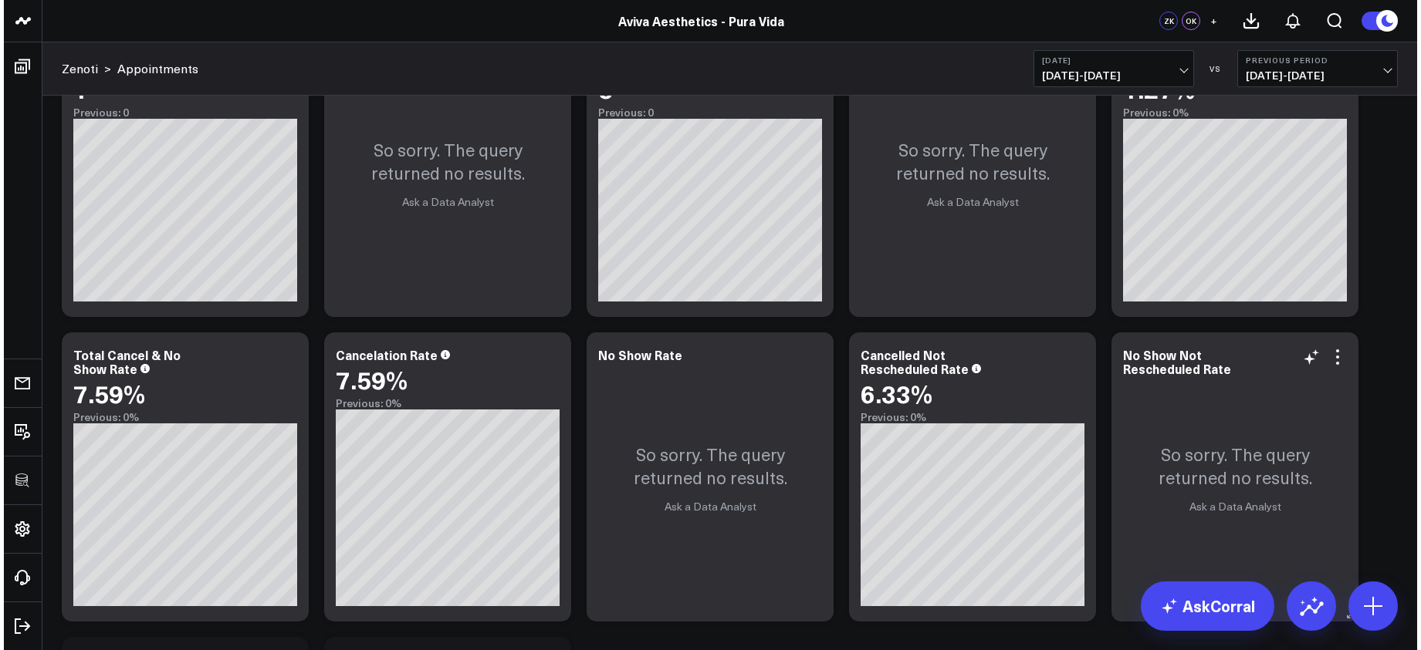
scroll to position [8656, 0]
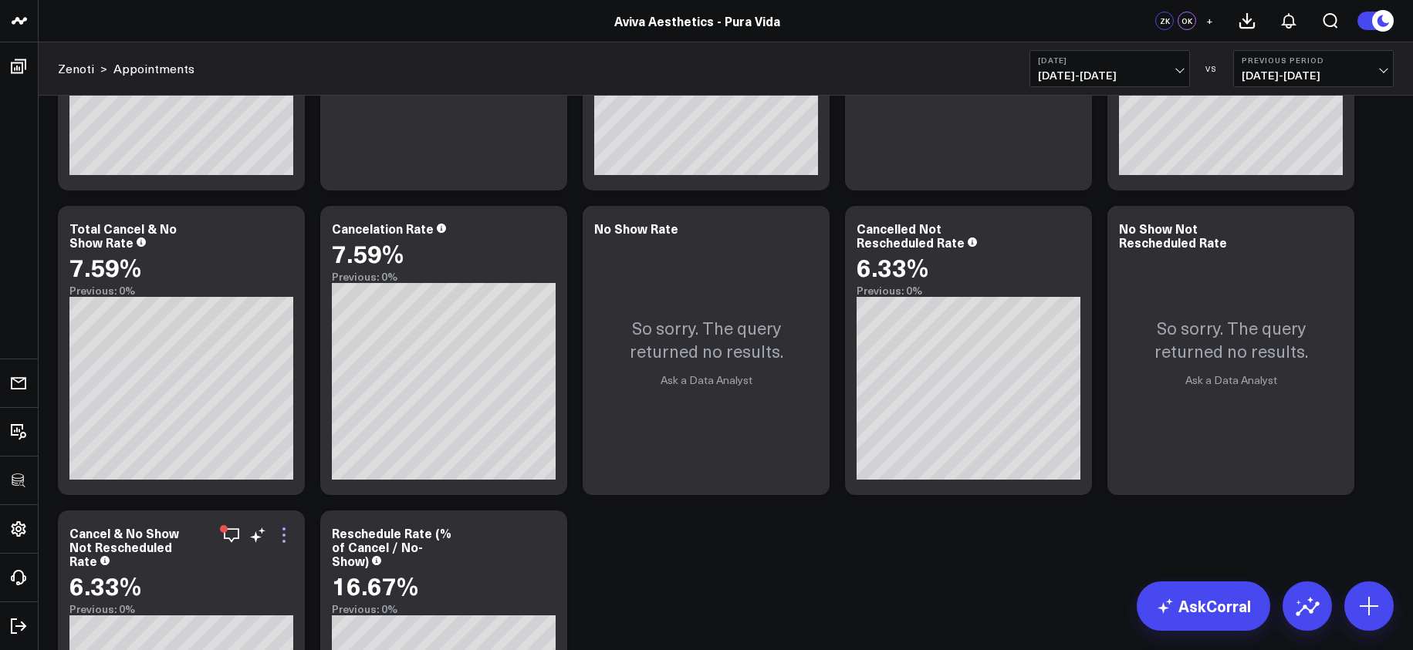
click at [282, 537] on icon at bounding box center [284, 535] width 19 height 19
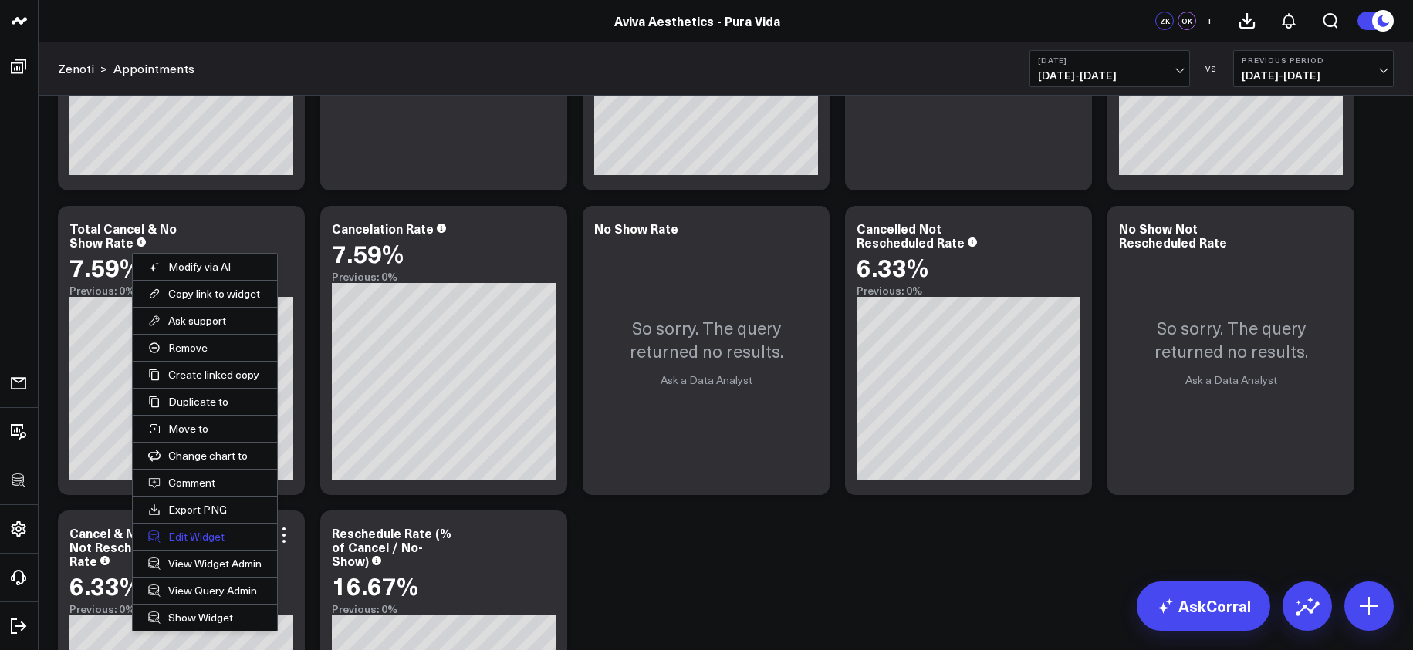
click at [206, 536] on button "Edit Widget" at bounding box center [205, 537] width 144 height 26
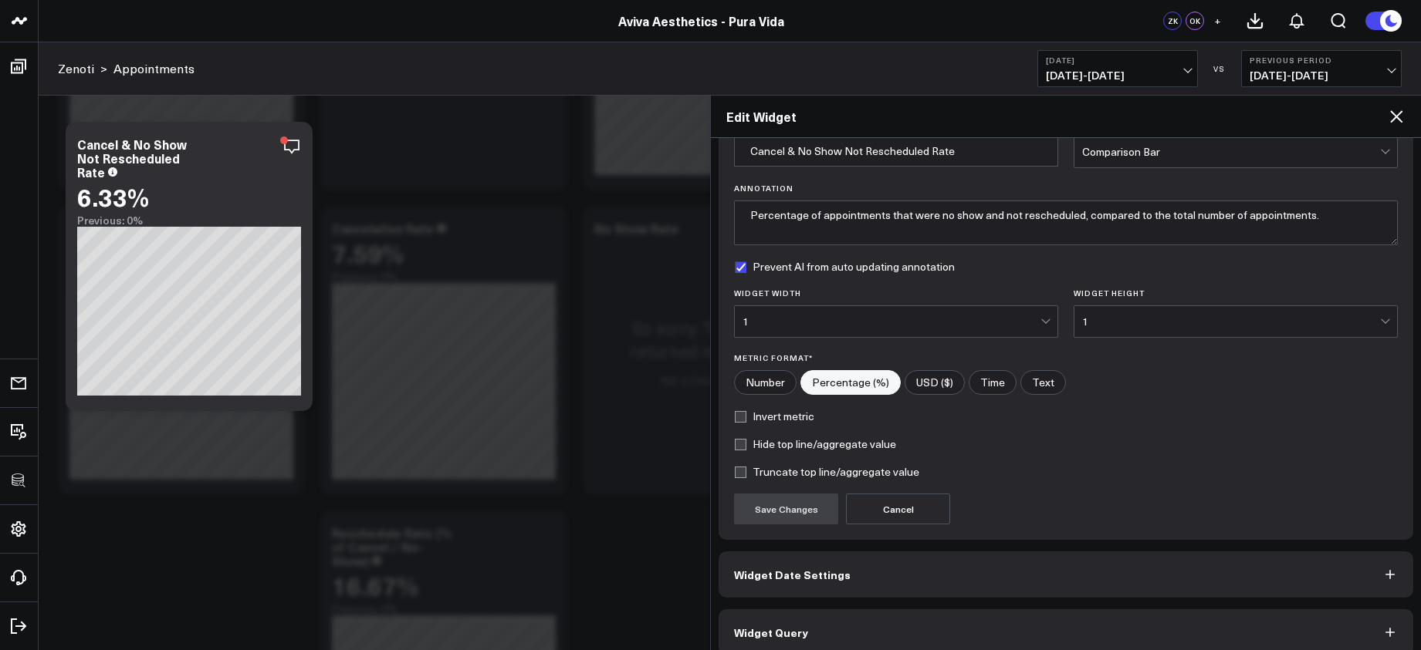
scroll to position [94, 0]
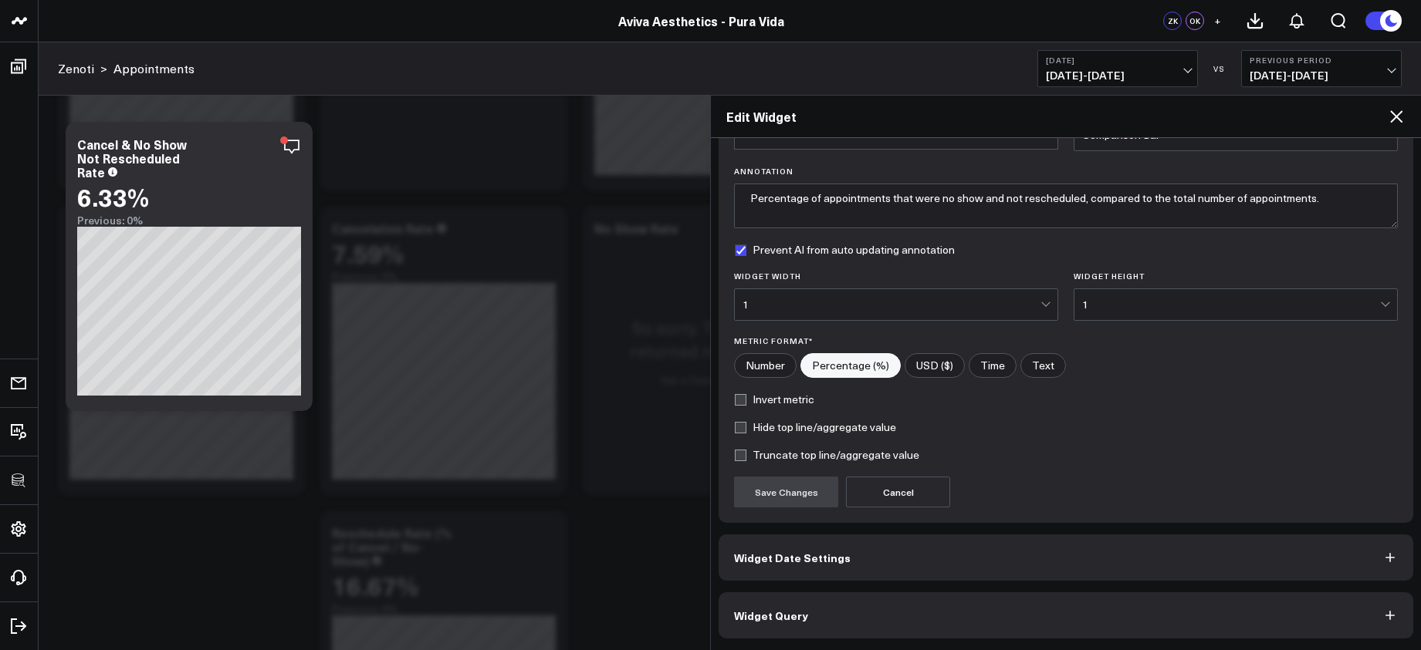
click at [948, 605] on button "Widget Query" at bounding box center [1065, 616] width 694 height 46
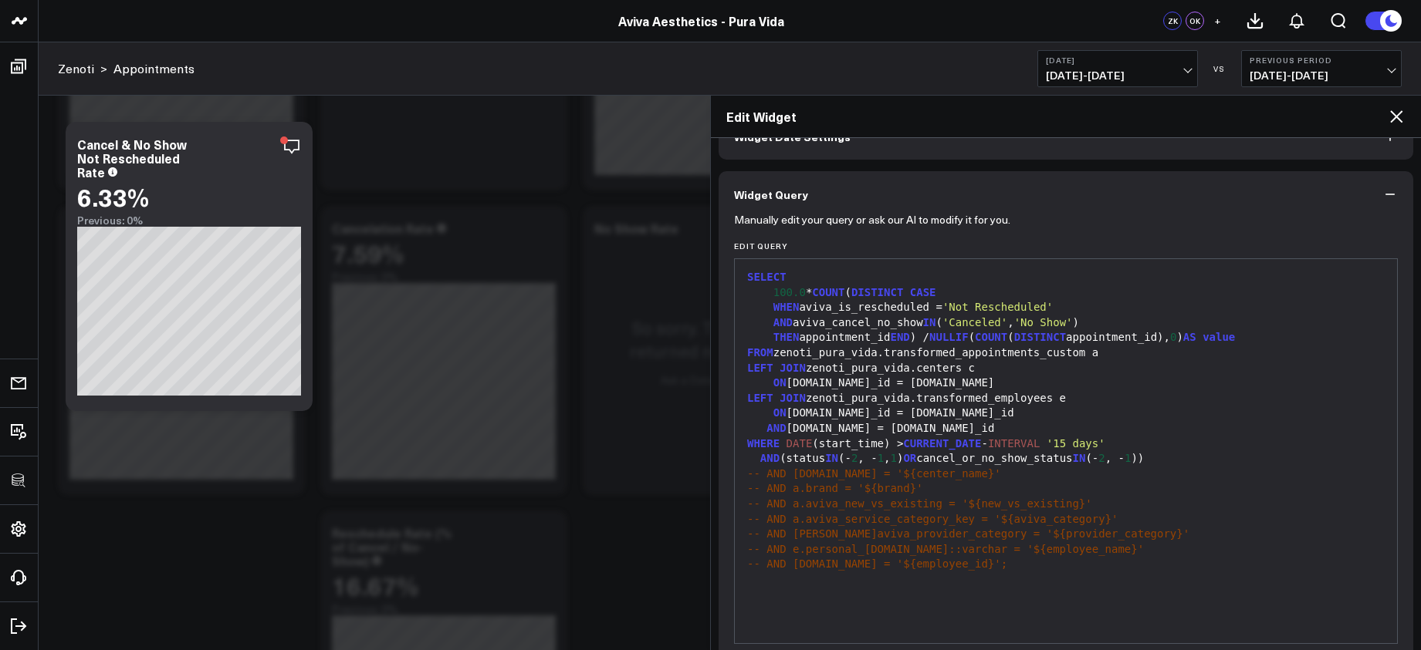
click at [944, 602] on div "SELECT 100.0 * COUNT ( DISTINCT CASE WHEN aviva_is_rescheduled = 'Not Reschedul…" at bounding box center [1065, 451] width 647 height 369
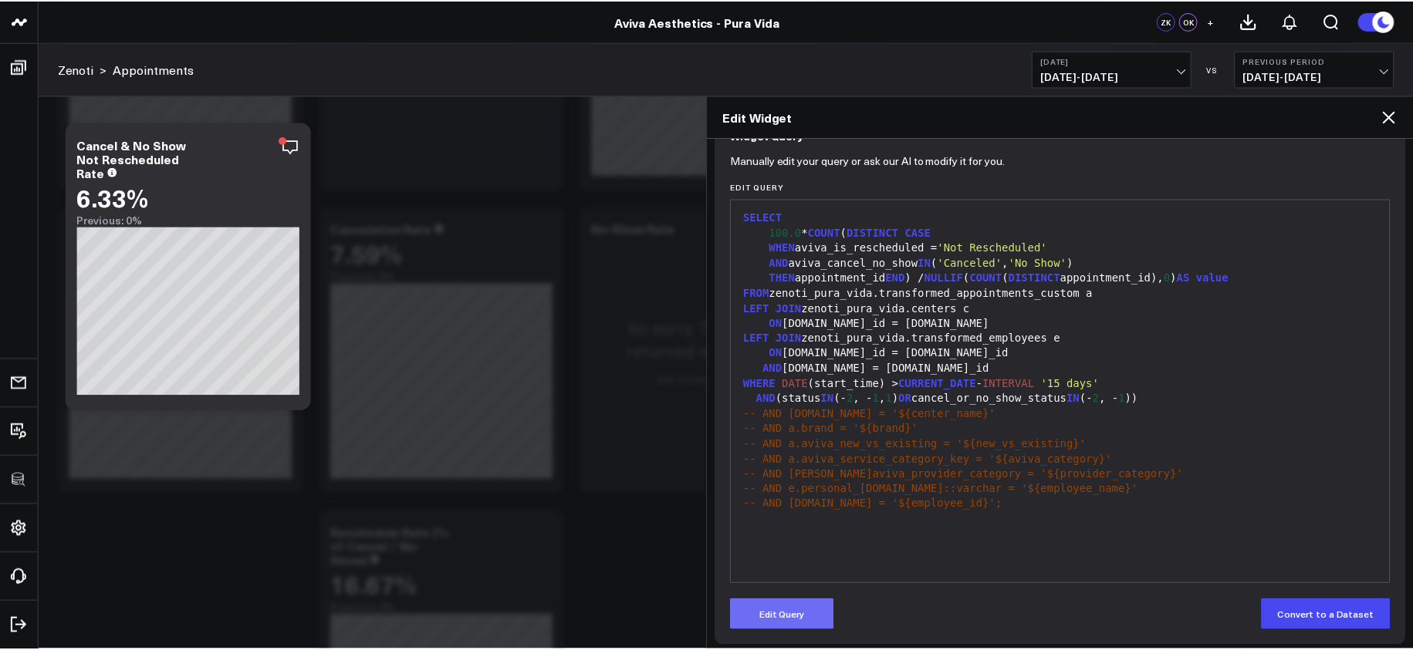
scroll to position [161, 0]
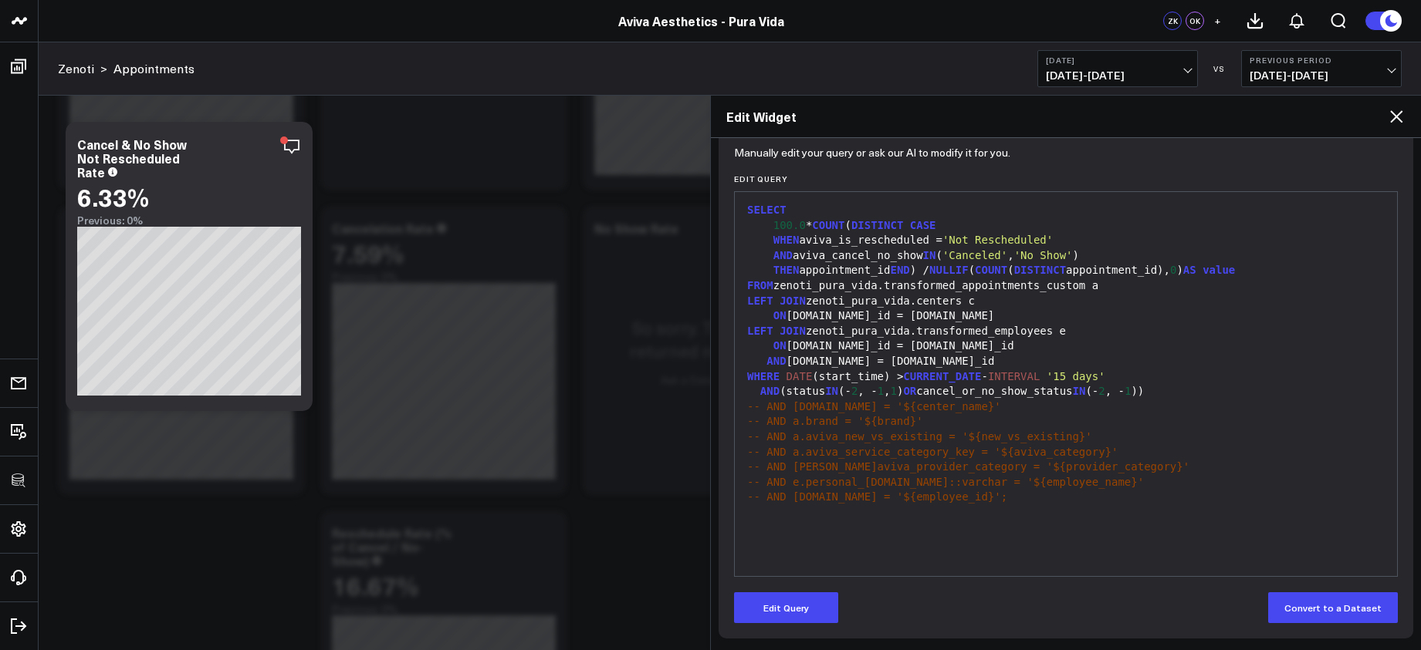
click at [811, 591] on form "Manually edit your query or ask our AI to modify it for you. Edit Query 99 1 2 …" at bounding box center [1066, 386] width 664 height 473
click at [839, 593] on div "Edit Query Convert to a Dataset" at bounding box center [1066, 608] width 664 height 31
click at [834, 595] on button "Edit Query" at bounding box center [786, 608] width 104 height 31
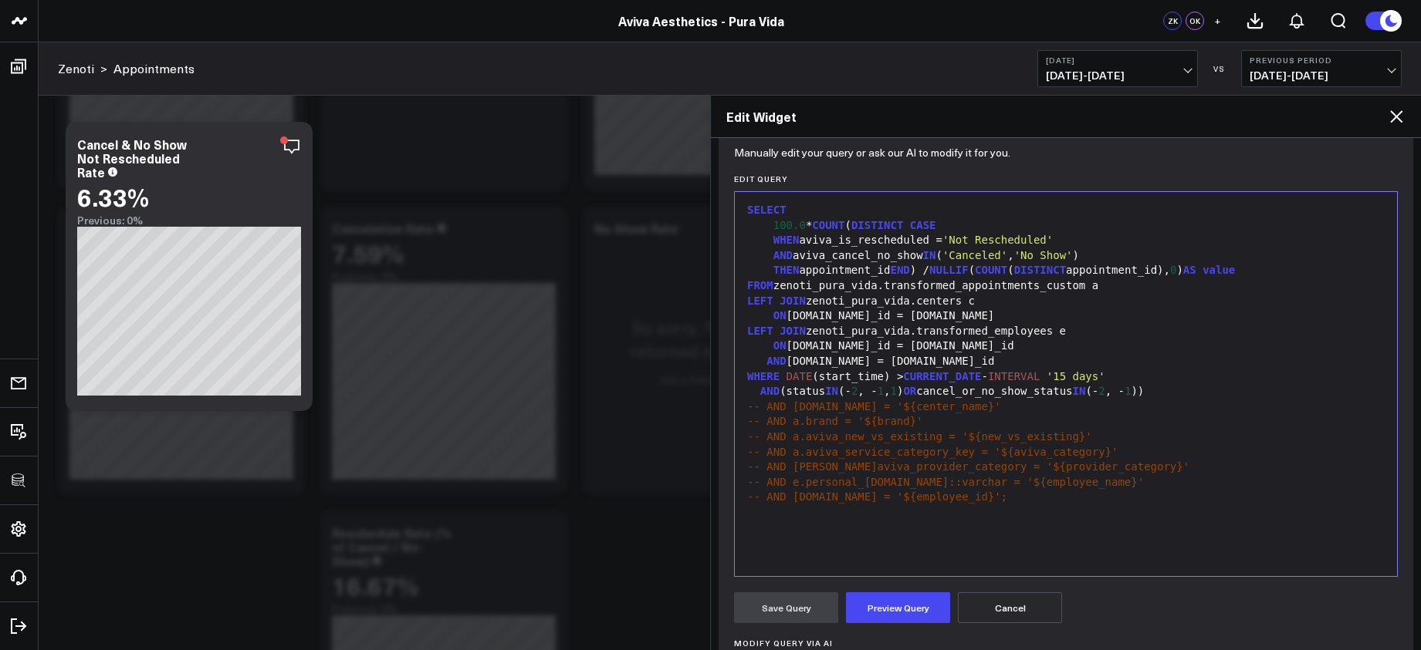
click at [850, 576] on div "99 1 2 3 4 5 6 7 8 9 10 11 12 13 14 15 16 17 18 19 20 21 › ⌄ SELECT 100.0 * COU…" at bounding box center [1066, 384] width 664 height 386
click at [849, 556] on div "SELECT 100.0 * COUNT ( DISTINCT CASE WHEN aviva_is_rescheduled = 'Not Reschedul…" at bounding box center [1065, 384] width 647 height 369
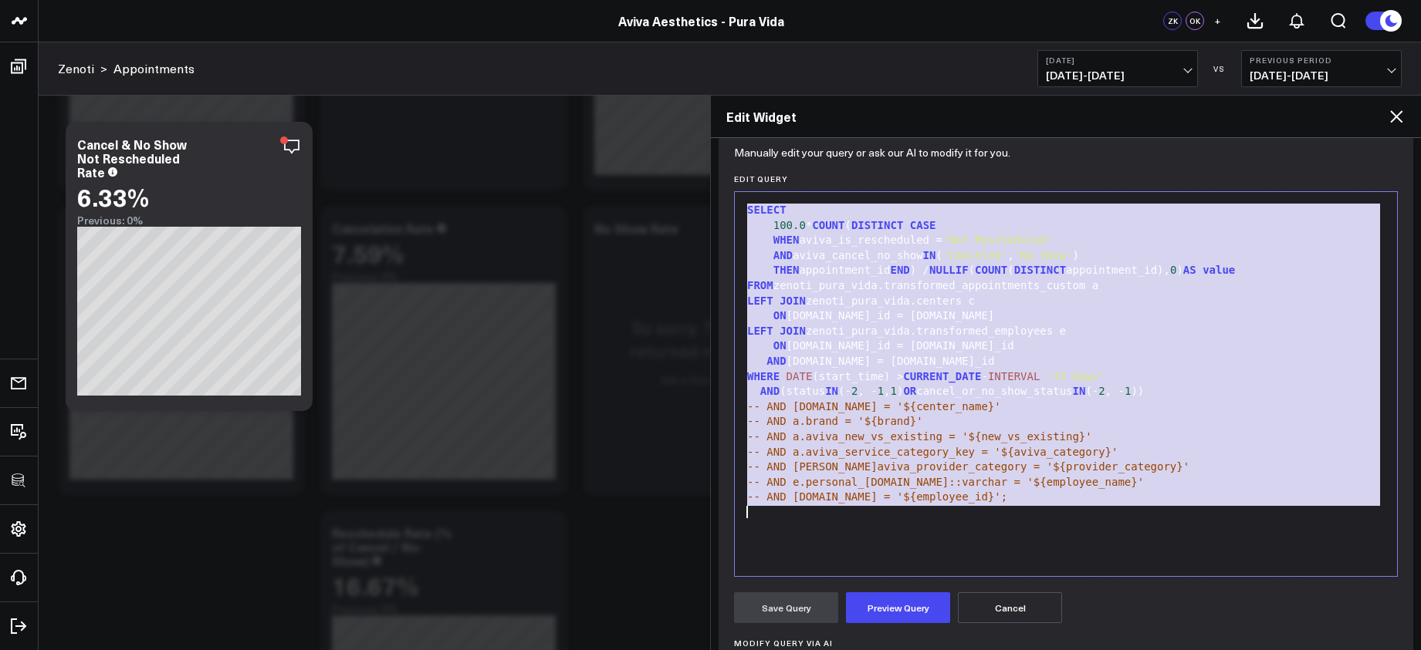
copy div "SELECT 100.0 * COUNT ( DISTINCT CASE WHEN aviva_is_rescheduled = 'Not Reschedul…"
click at [1398, 119] on icon at bounding box center [1396, 116] width 12 height 12
click at [1398, 119] on div "Edit Widget" at bounding box center [1066, 117] width 710 height 42
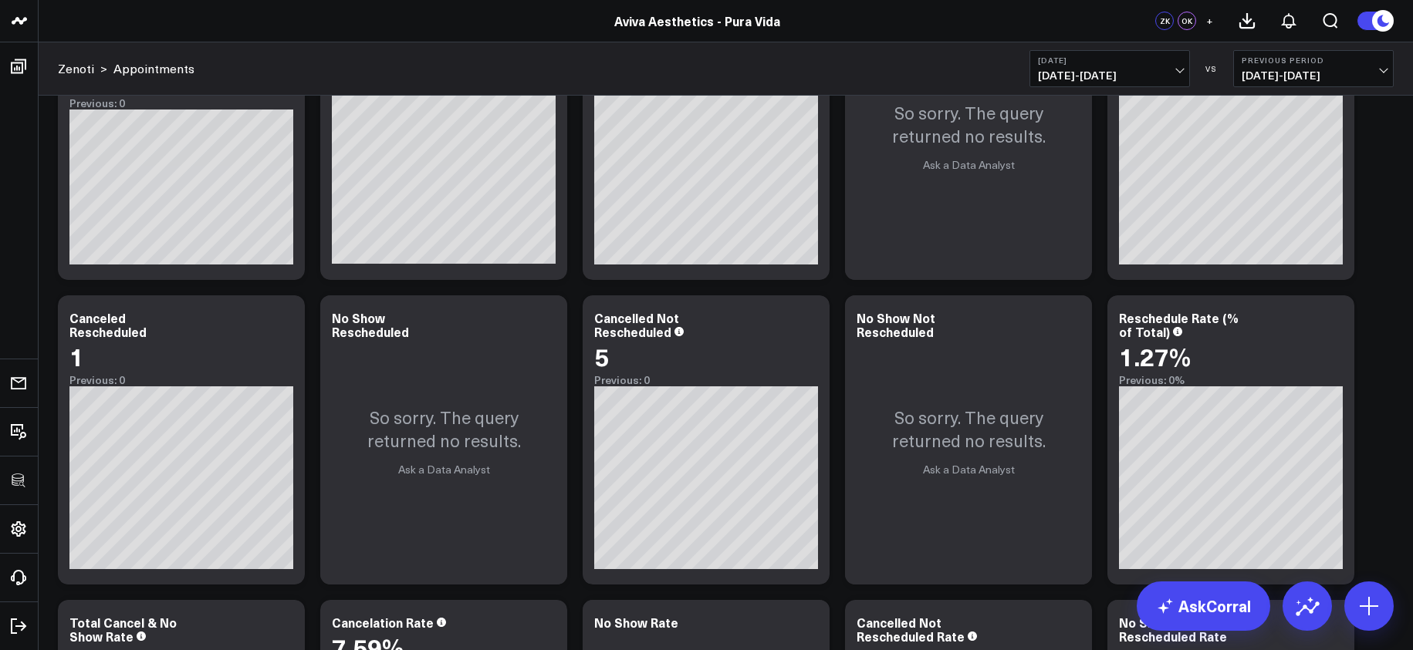
scroll to position [5515, 0]
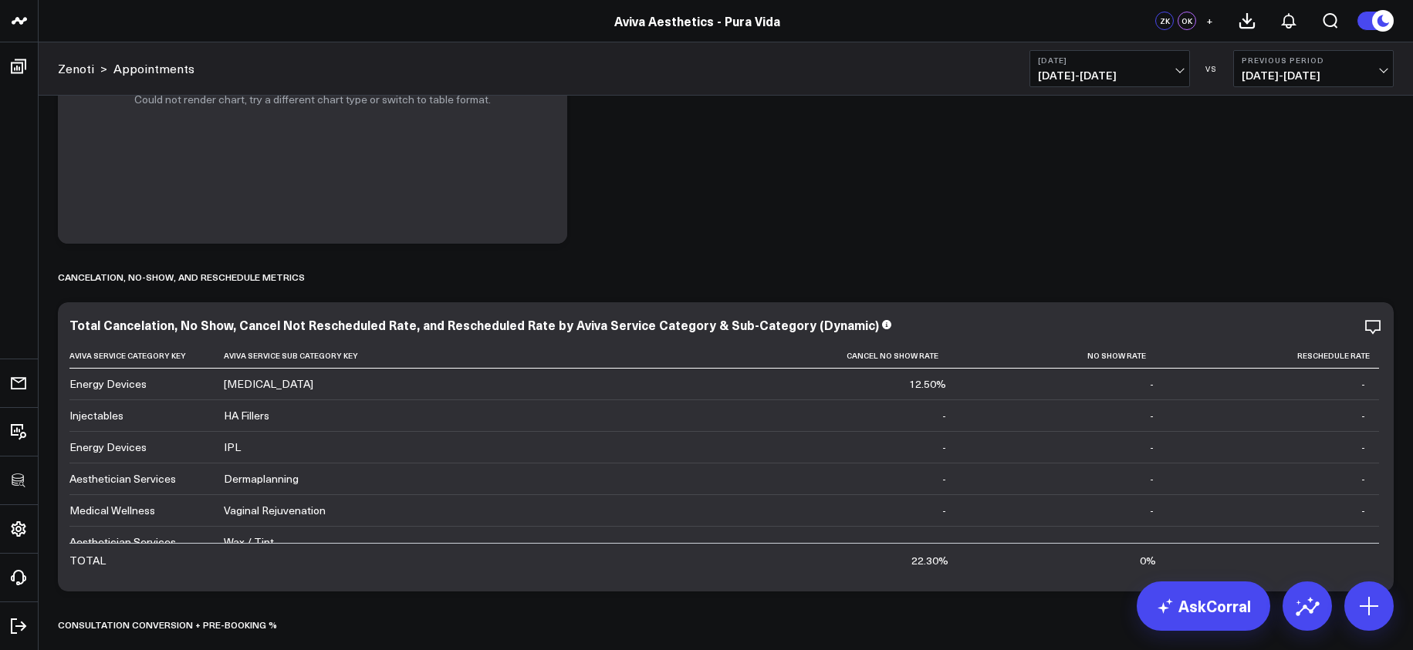
click at [1372, 329] on icon at bounding box center [1372, 327] width 19 height 19
click at [0, 0] on button "Edit Widget" at bounding box center [0, 0] width 0 height 0
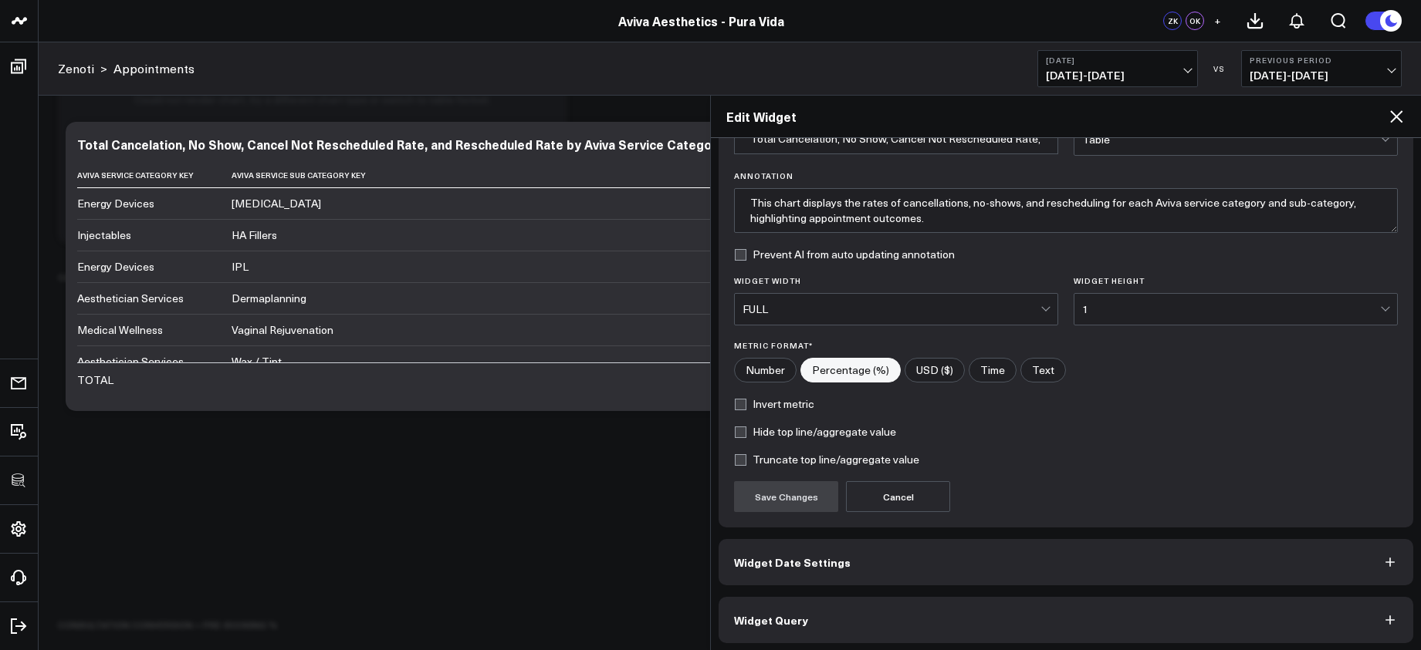
scroll to position [94, 0]
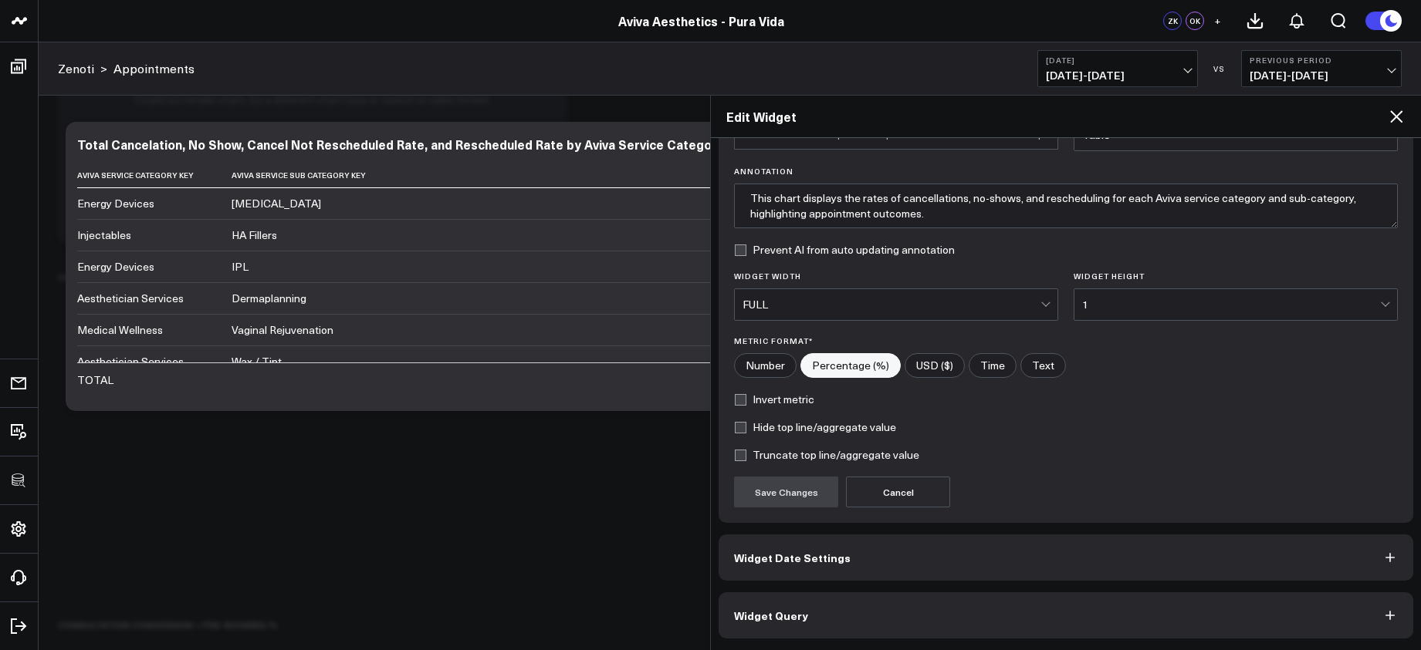
click at [1123, 619] on button "Widget Query" at bounding box center [1065, 616] width 694 height 46
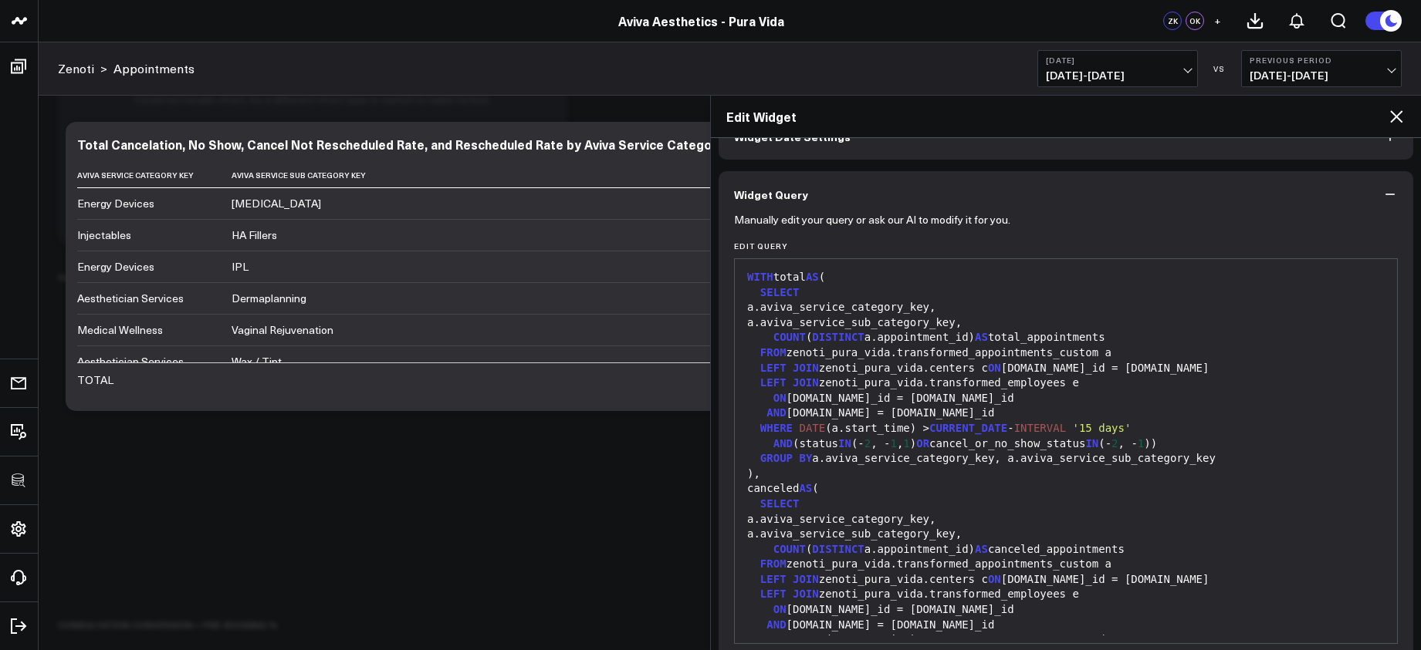
click at [1103, 613] on div "ON e.center_id = a.center_id" at bounding box center [1065, 610] width 647 height 15
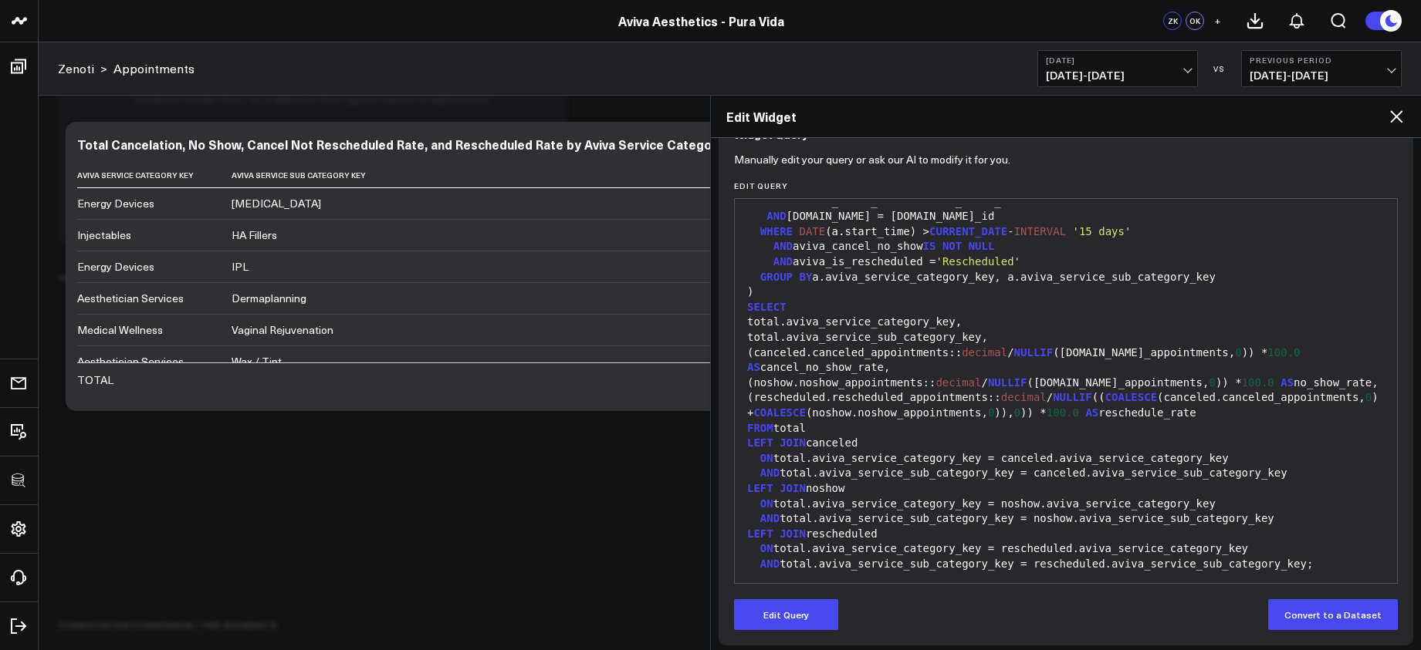
scroll to position [161, 0]
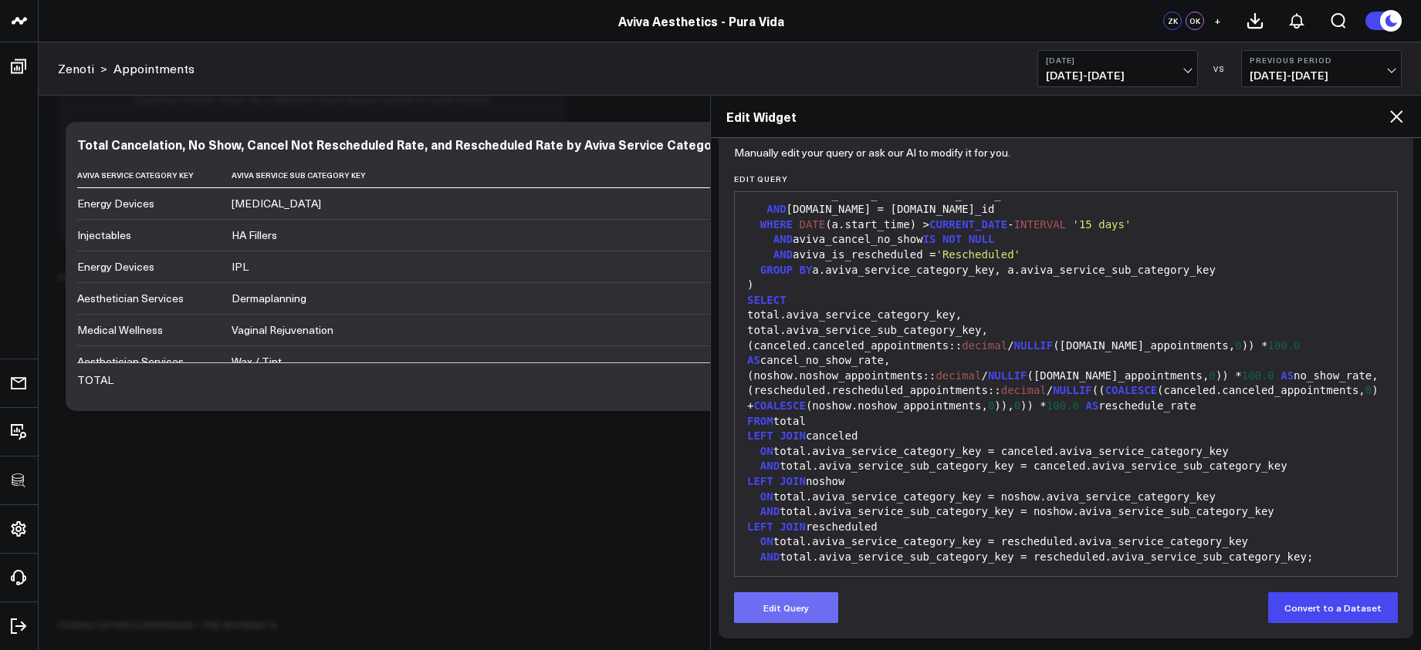
click at [829, 609] on button "Edit Query" at bounding box center [786, 608] width 104 height 31
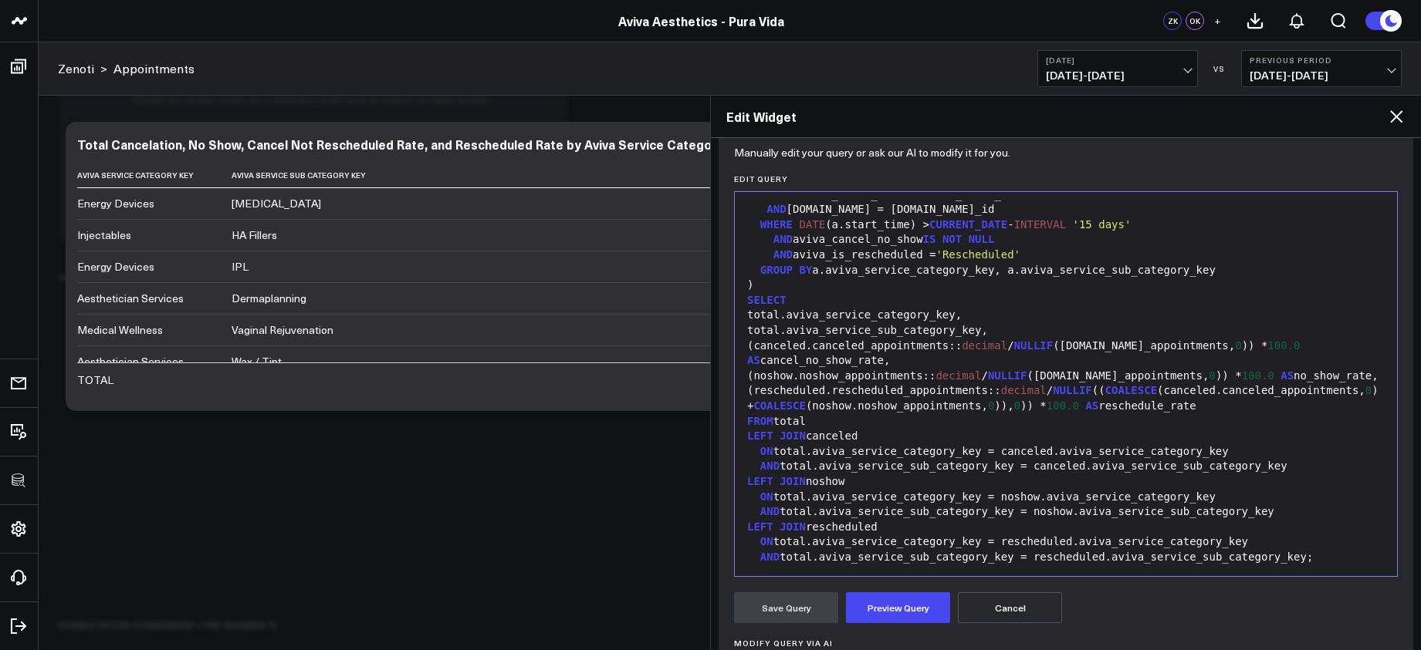
click at [855, 512] on div "AND total.aviva_service_sub_category_key = noshow.aviva_service_sub_category_key" at bounding box center [1065, 512] width 647 height 15
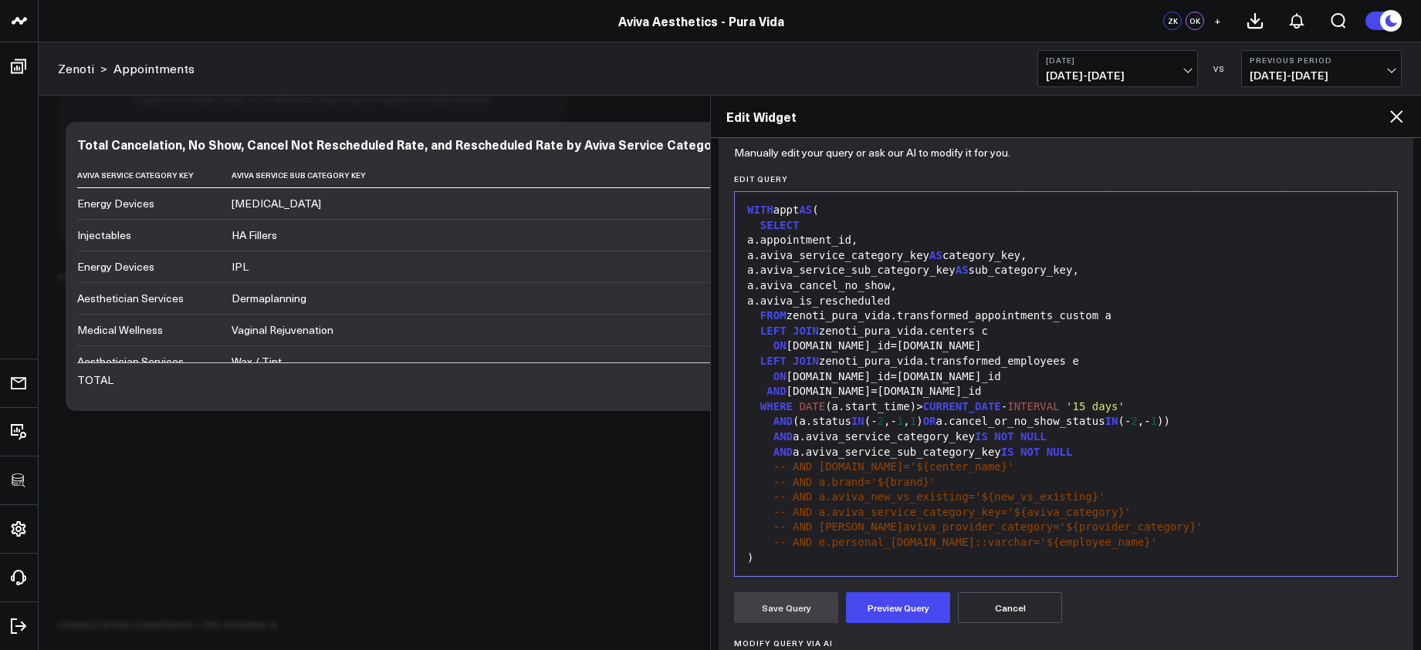
scroll to position [272, 0]
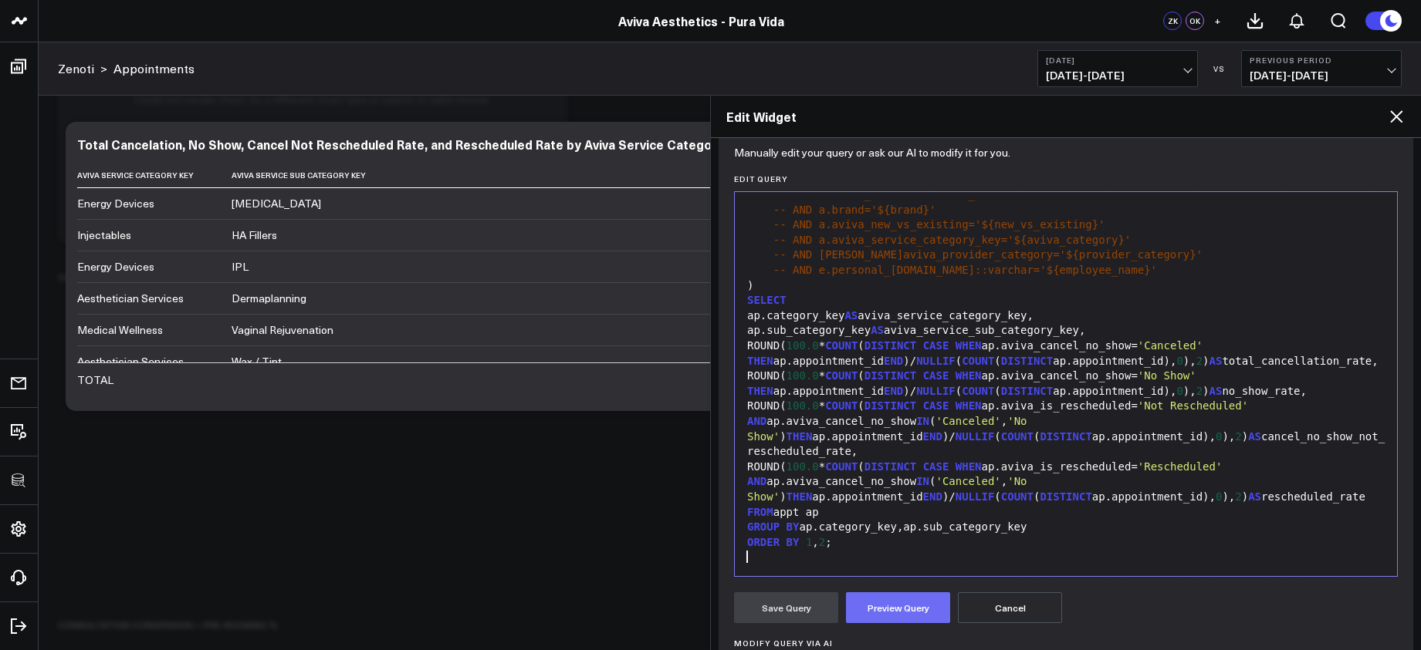
click at [887, 595] on button "Preview Query" at bounding box center [898, 608] width 104 height 31
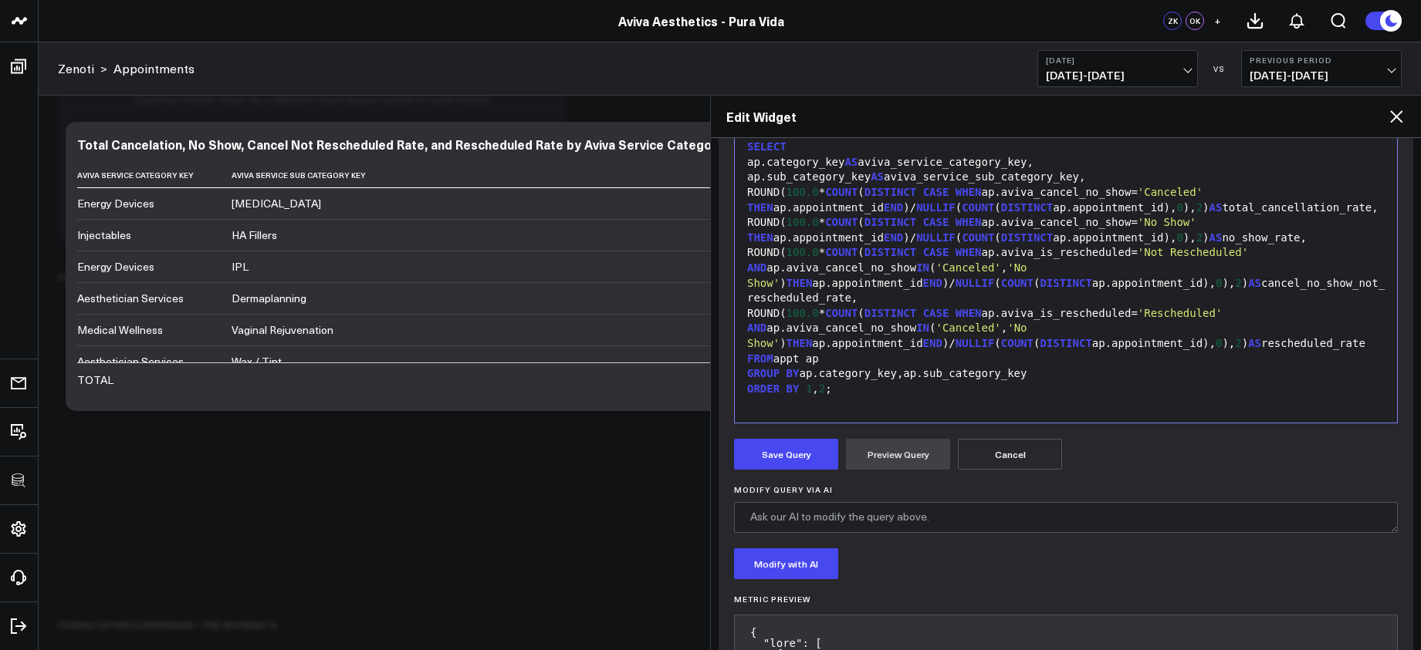
scroll to position [312, 0]
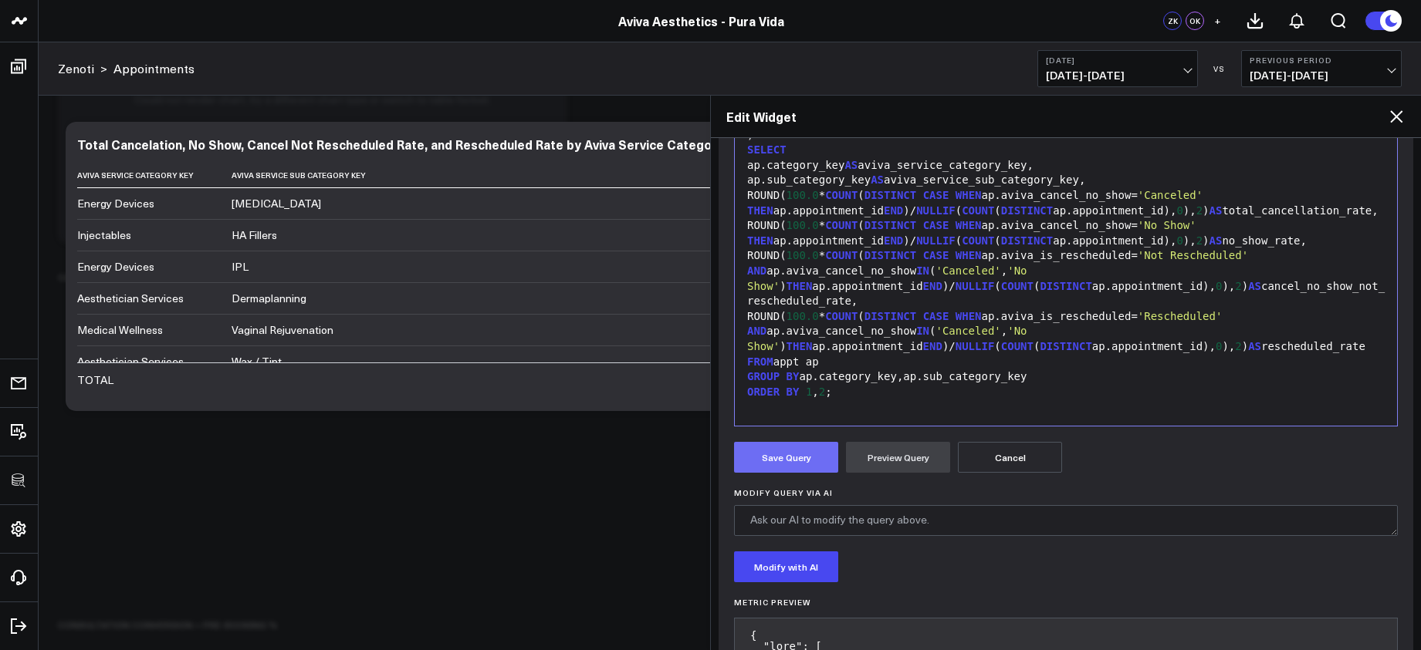
click at [761, 462] on button "Save Query" at bounding box center [786, 457] width 104 height 31
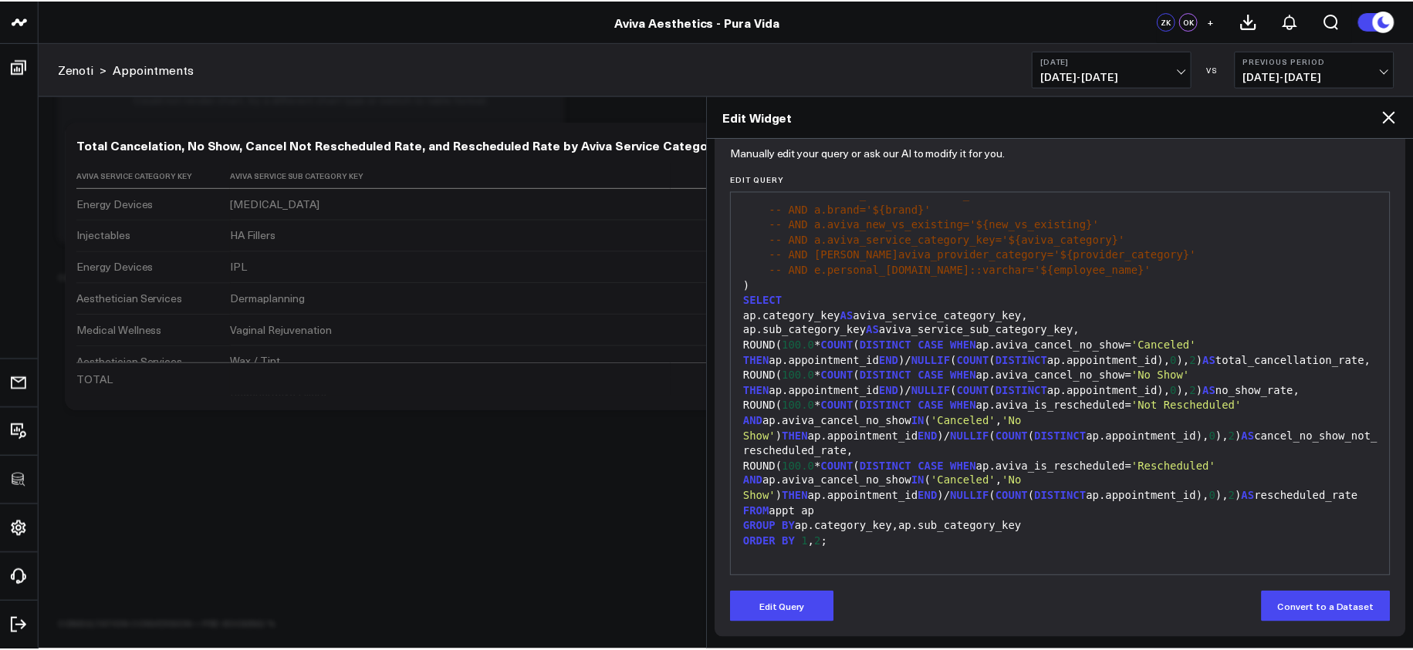
scroll to position [161, 0]
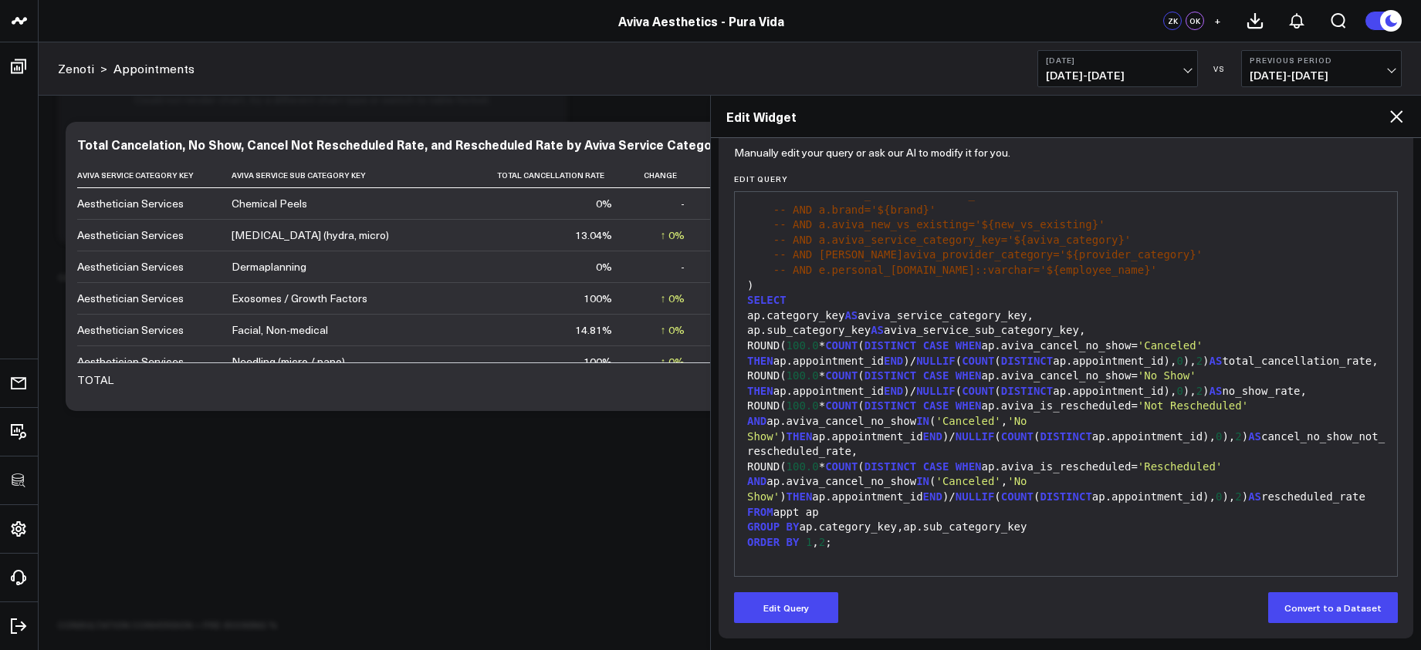
click at [1390, 119] on icon at bounding box center [1396, 116] width 19 height 19
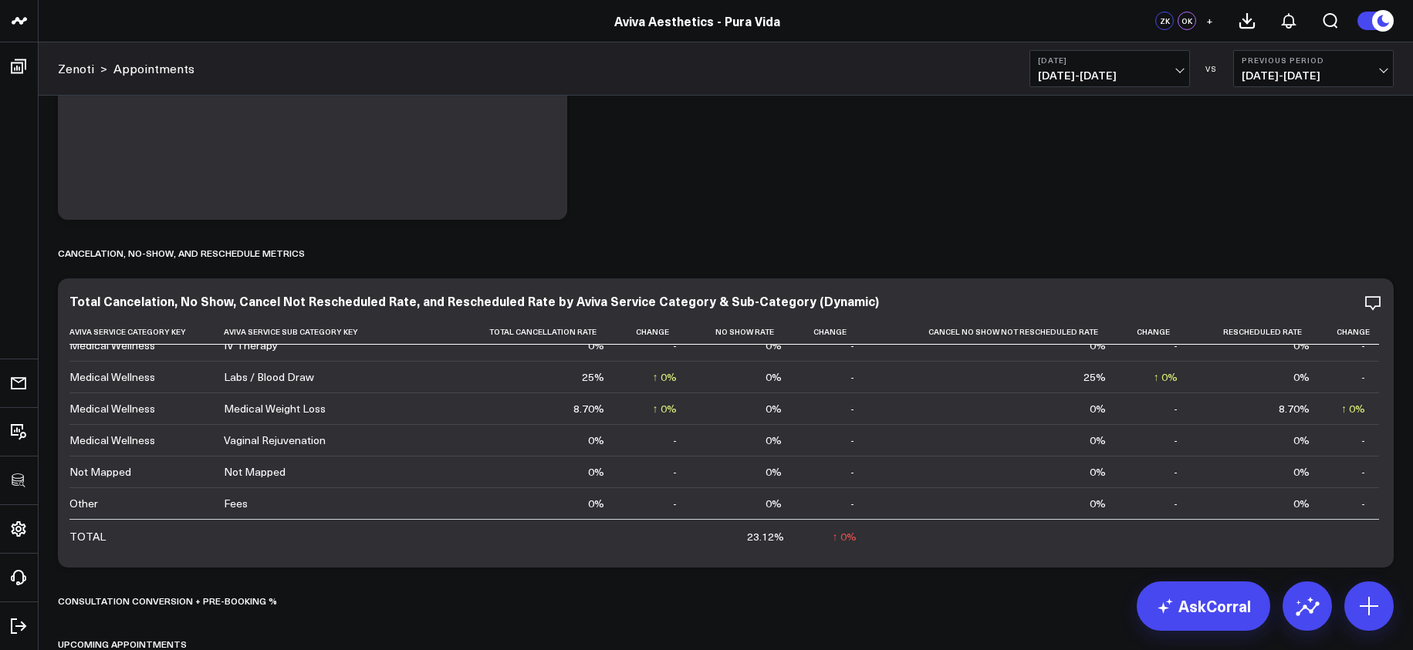
scroll to position [5518, 0]
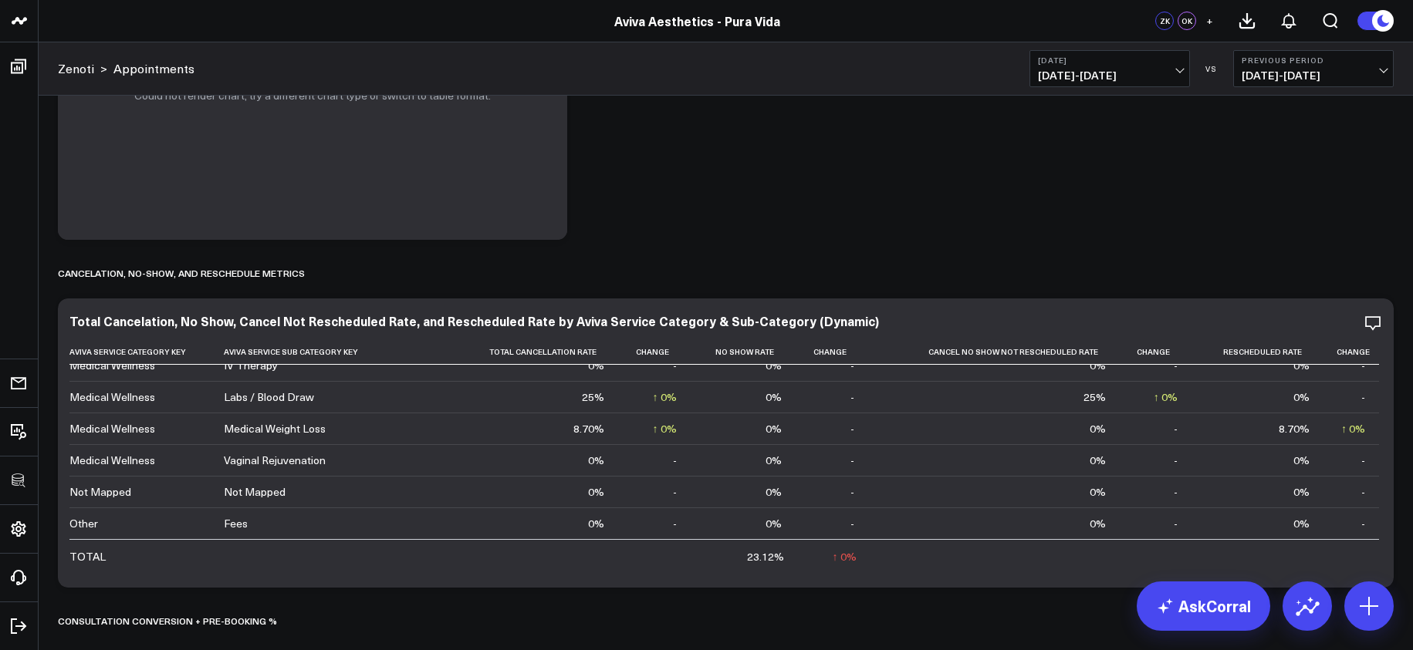
click at [1125, 80] on span "[DATE] - [DATE]" at bounding box center [1110, 75] width 144 height 12
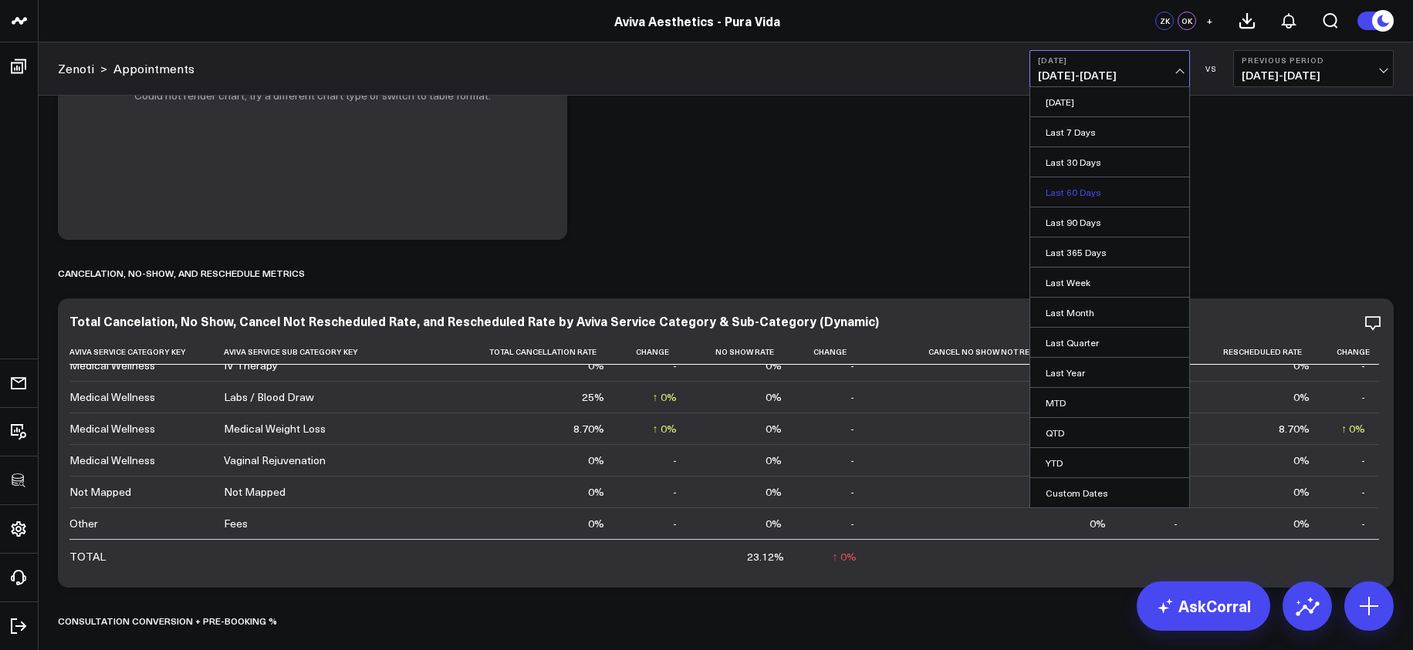
click at [1104, 198] on link "Last 60 Days" at bounding box center [1109, 191] width 159 height 29
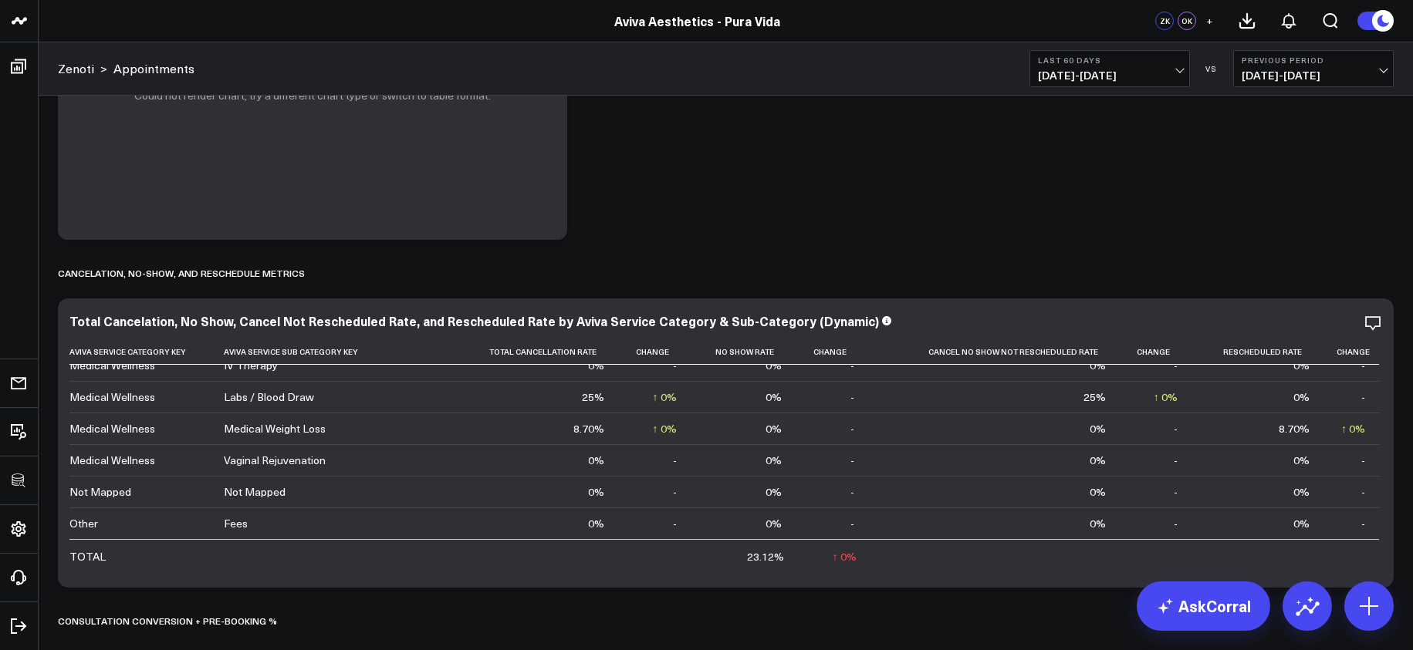
click at [1136, 77] on span "08/09/25 - 10/07/25" at bounding box center [1110, 75] width 144 height 12
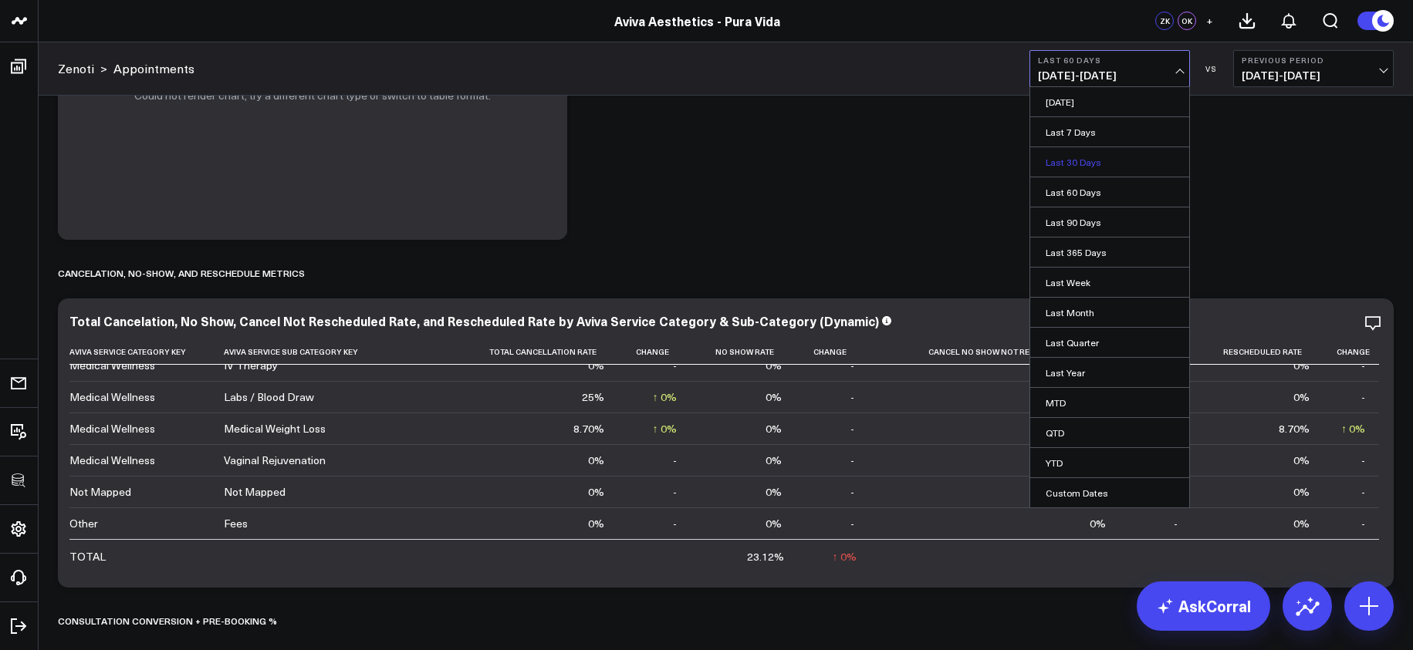
click at [1116, 155] on link "Last 30 Days" at bounding box center [1109, 161] width 159 height 29
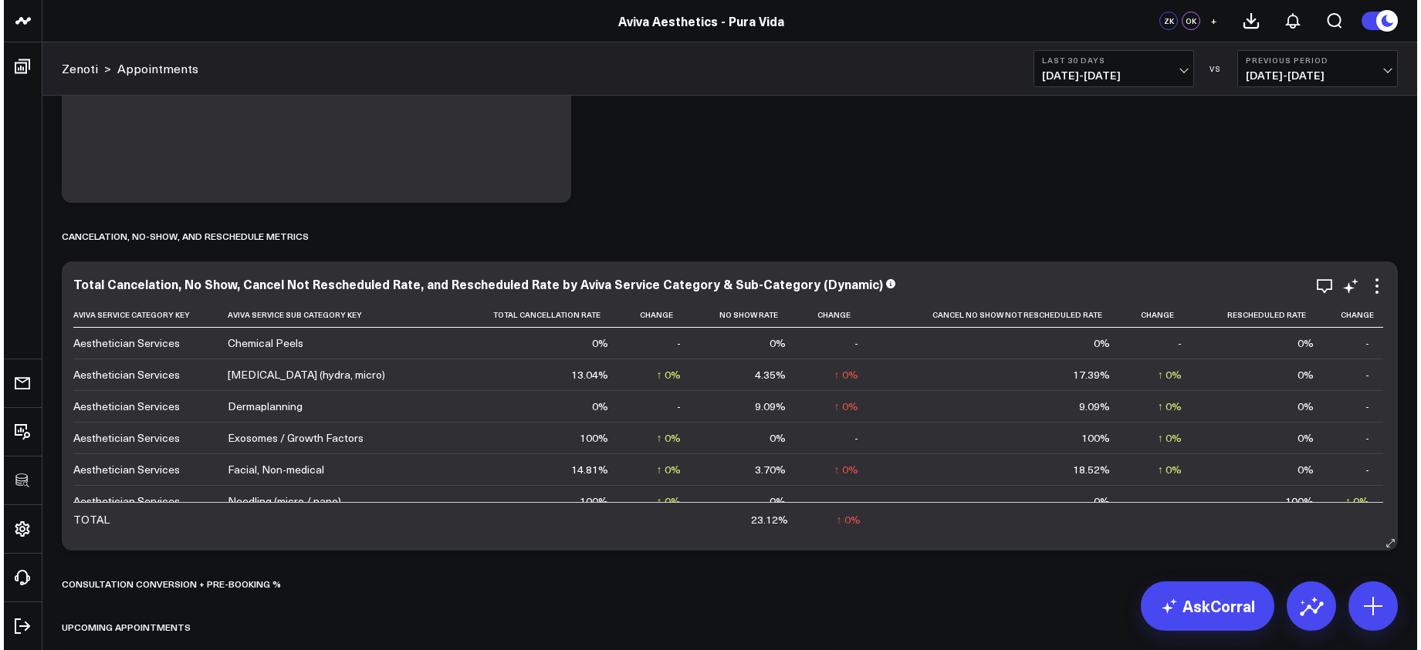
scroll to position [5502, 0]
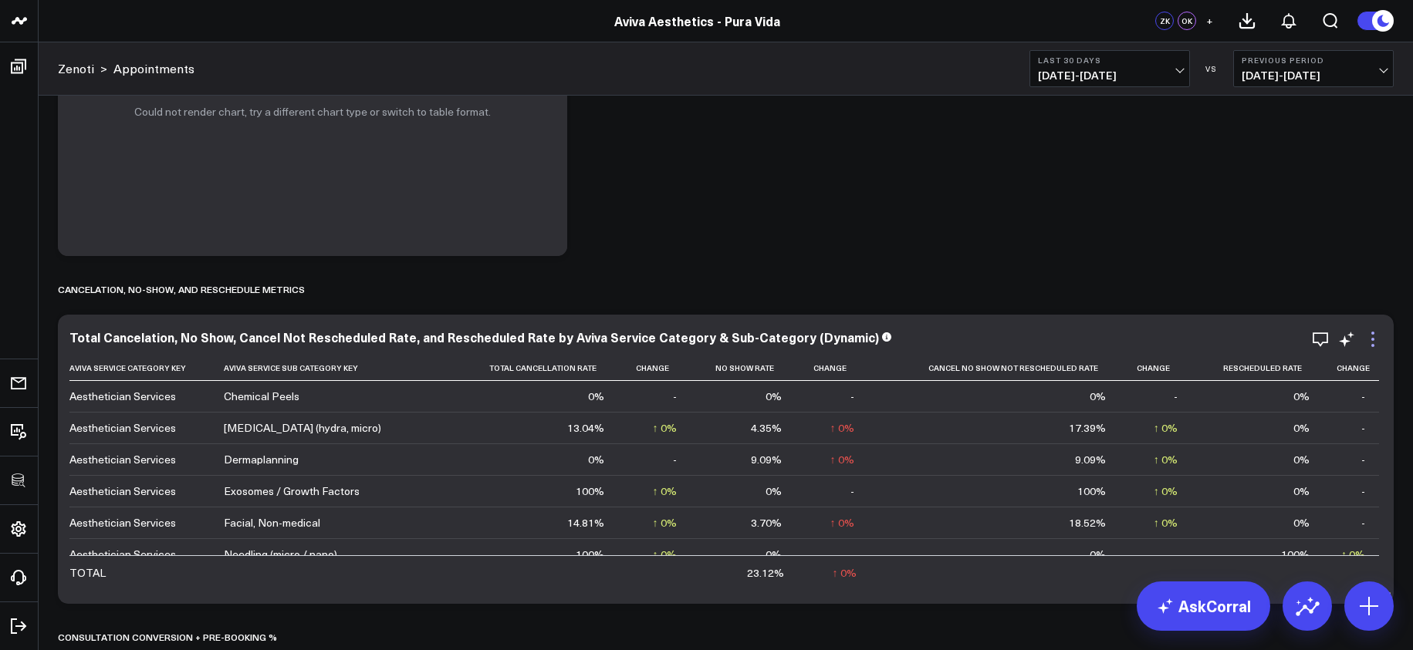
click at [1377, 335] on icon at bounding box center [1372, 339] width 19 height 19
drag, startPoint x: 1289, startPoint y: 532, endPoint x: 1279, endPoint y: 518, distance: 18.2
click at [0, 0] on button "Edit Widget" at bounding box center [0, 0] width 0 height 0
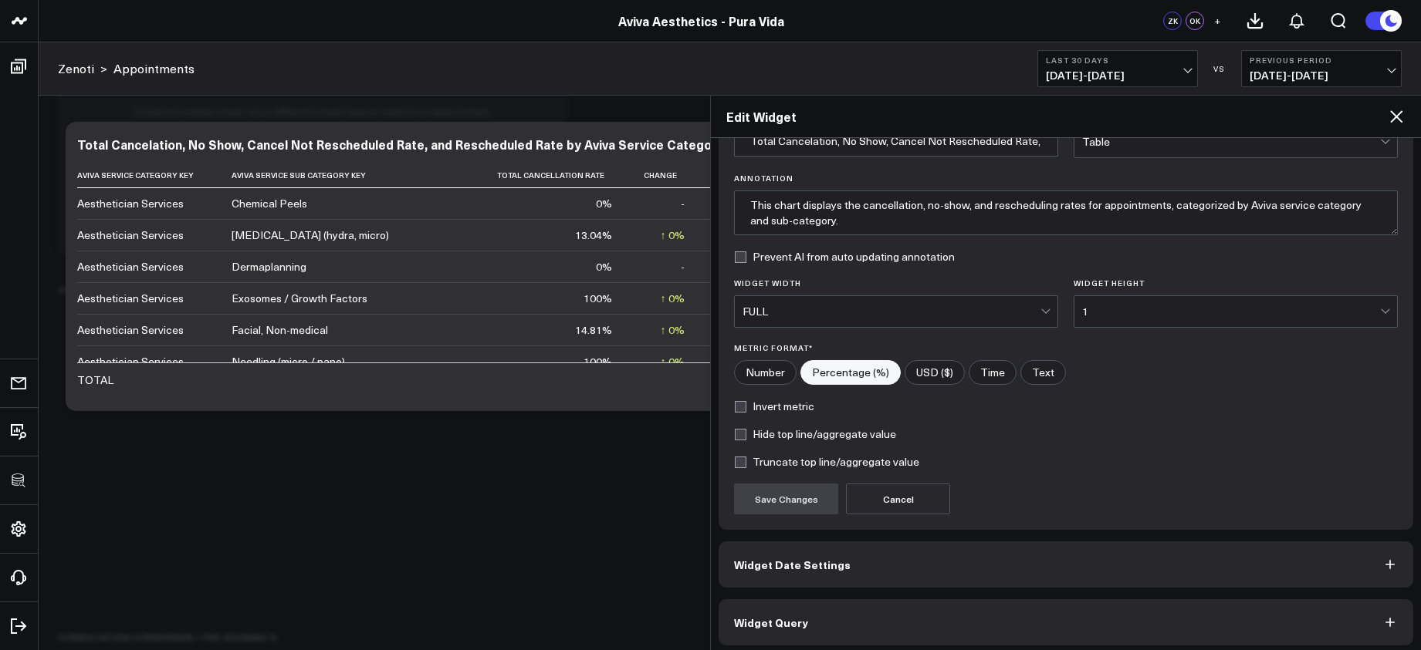
scroll to position [94, 0]
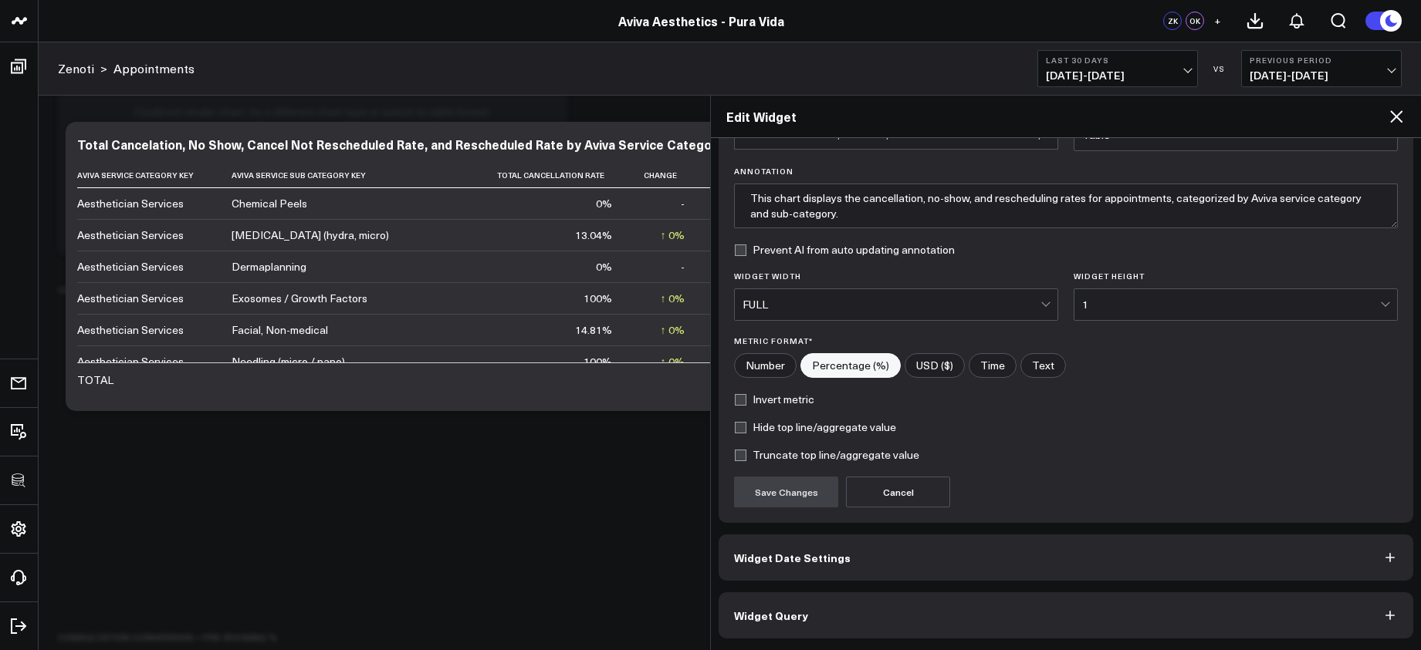
click at [1064, 620] on button "Widget Query" at bounding box center [1065, 616] width 694 height 46
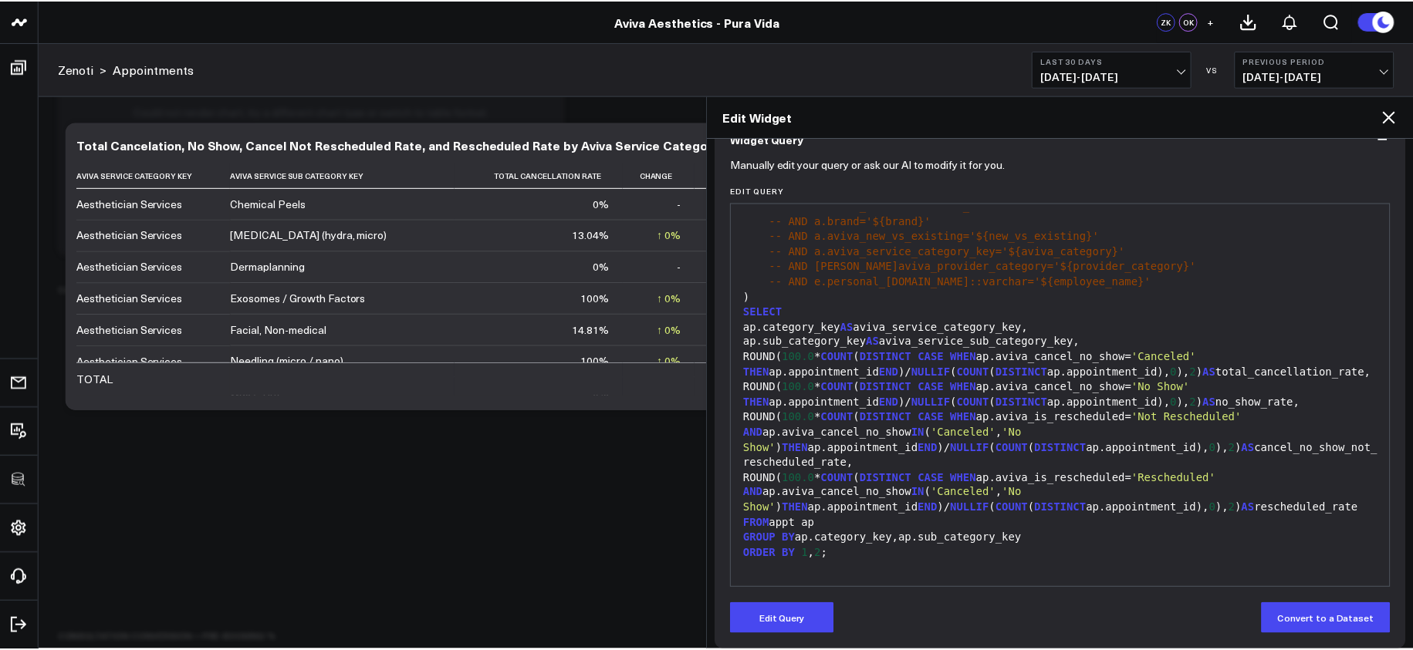
scroll to position [161, 0]
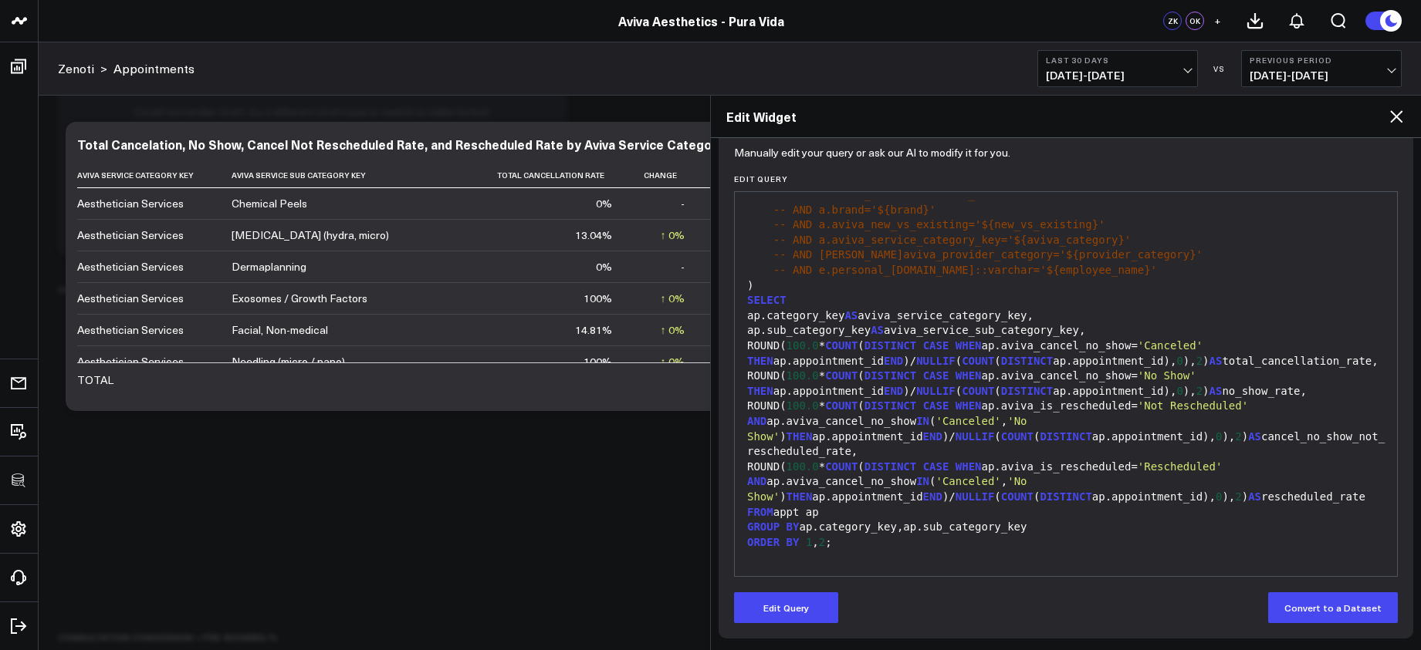
click at [1396, 118] on icon at bounding box center [1396, 116] width 19 height 19
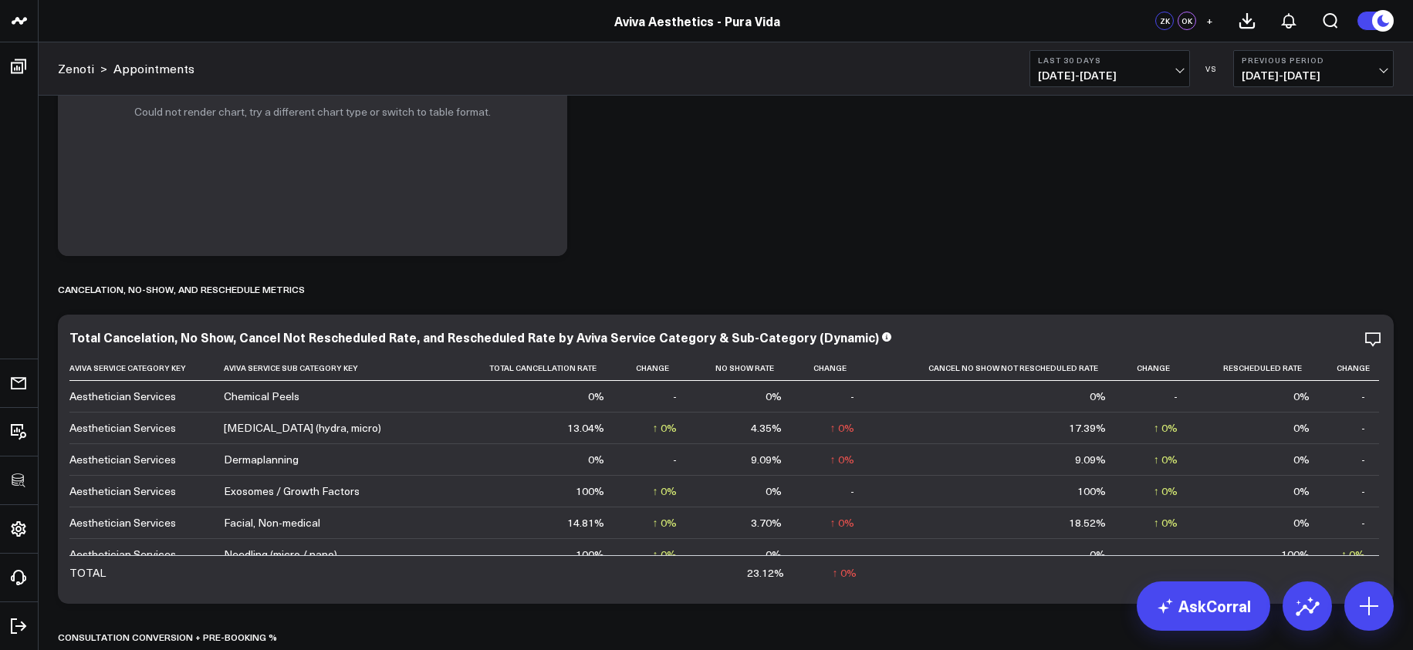
click at [1154, 66] on button "Last 30 Days [DATE] - [DATE]" at bounding box center [1109, 68] width 160 height 37
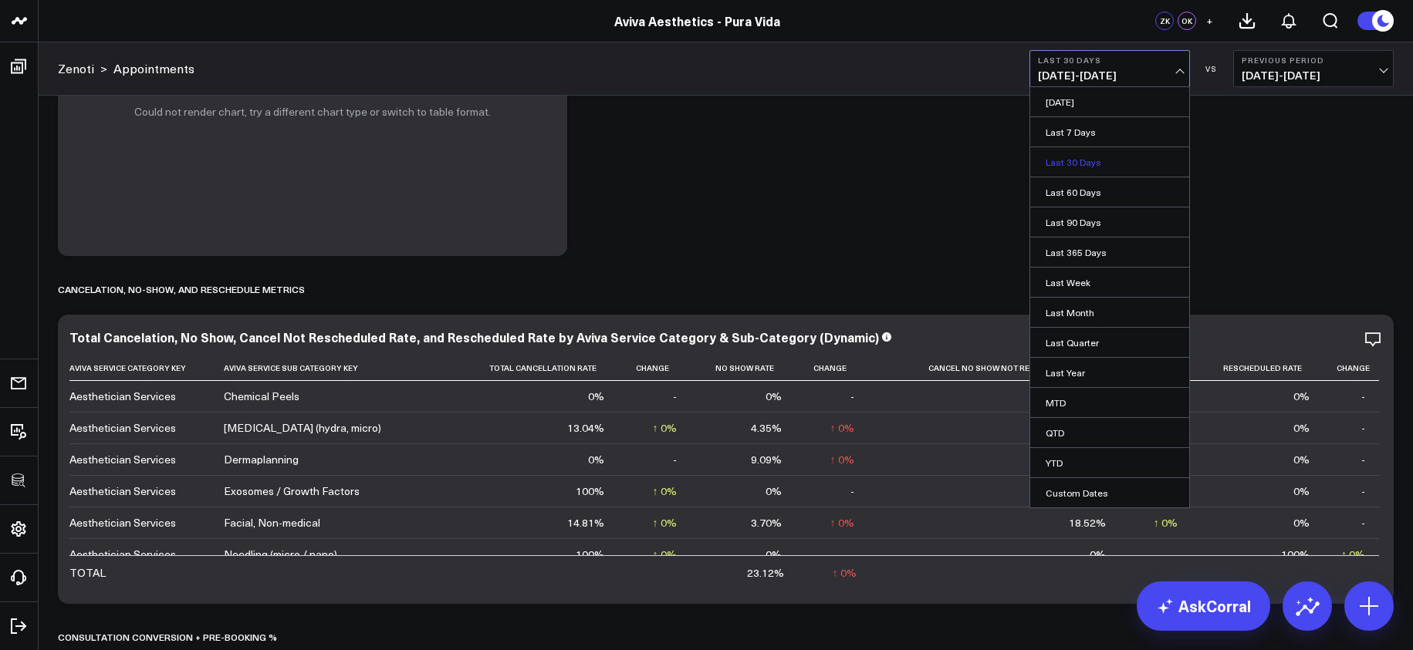
click at [1109, 157] on link "Last 30 Days" at bounding box center [1109, 161] width 159 height 29
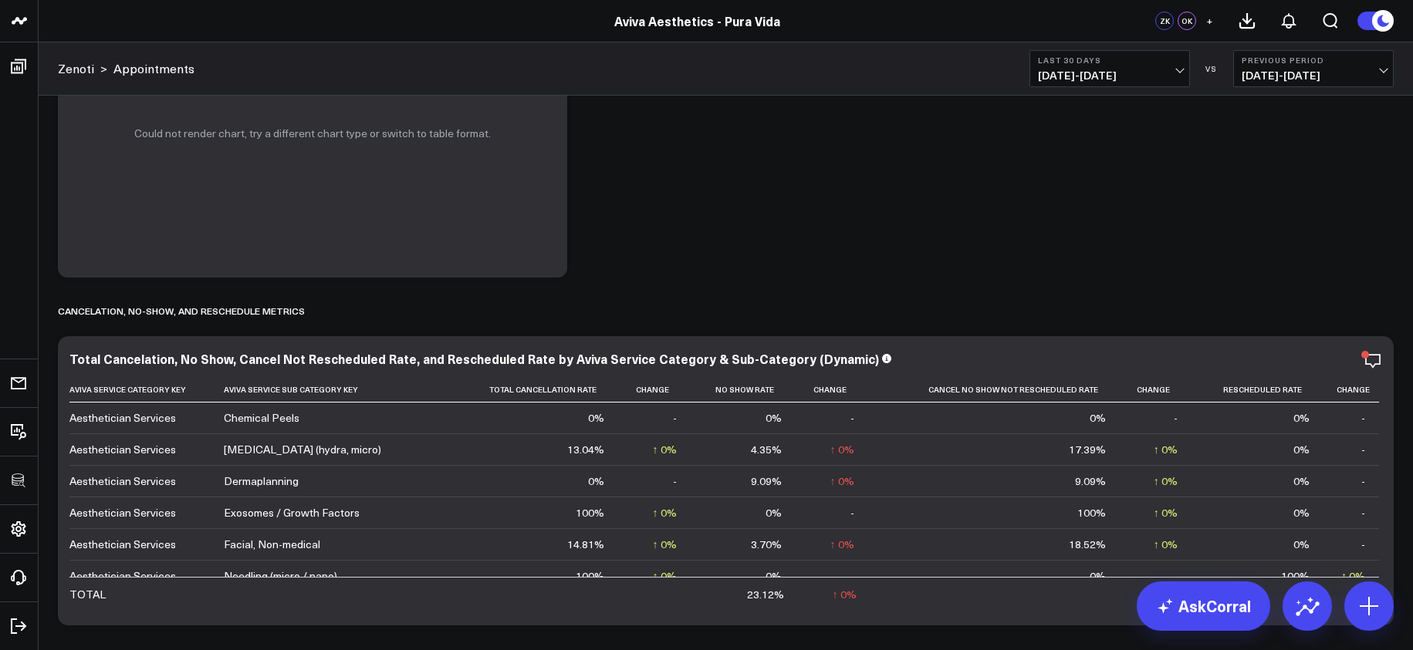
scroll to position [5599, 0]
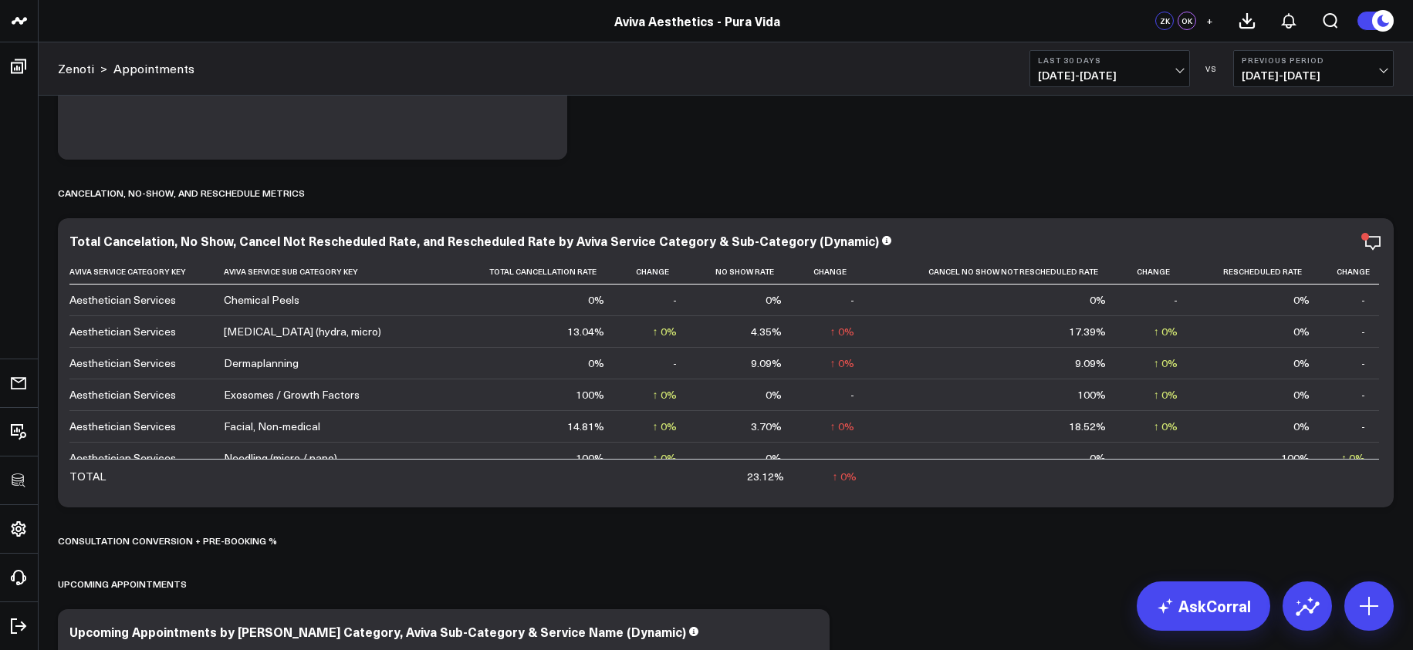
click at [1093, 81] on span "09/08/25 - 10/07/25" at bounding box center [1110, 75] width 144 height 12
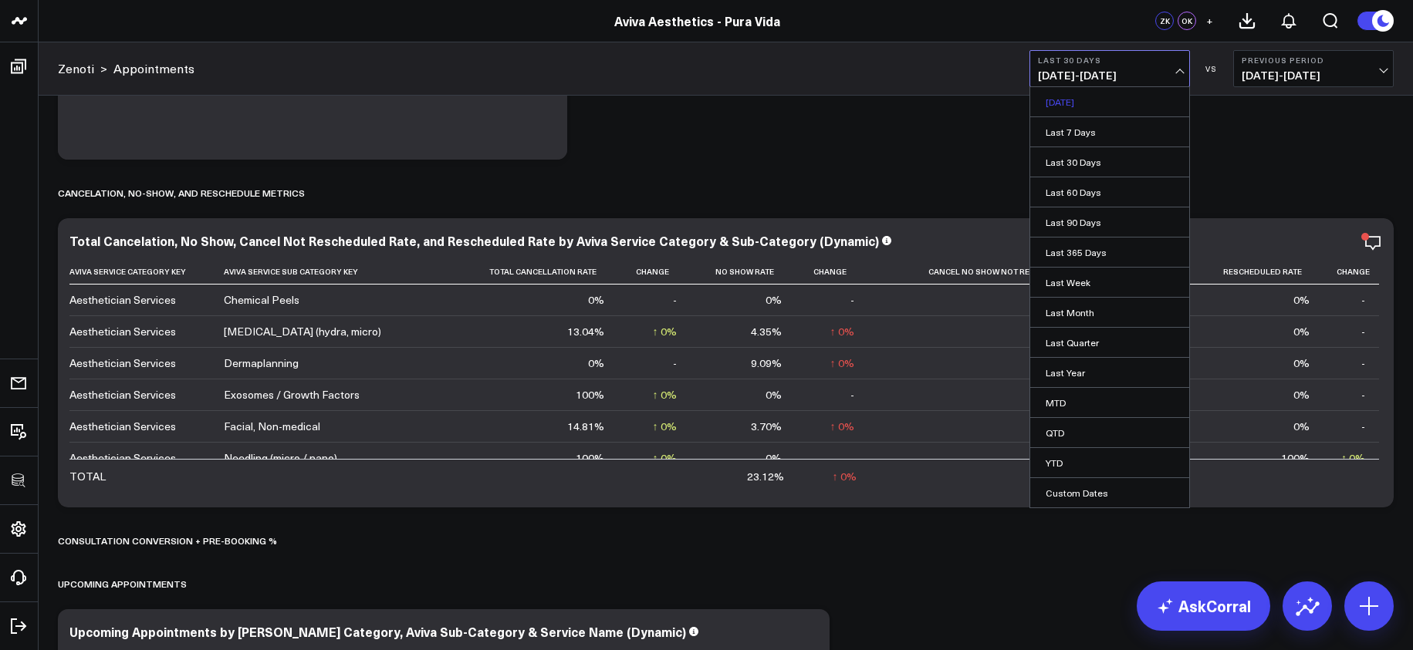
click at [1083, 110] on link "[DATE]" at bounding box center [1109, 101] width 159 height 29
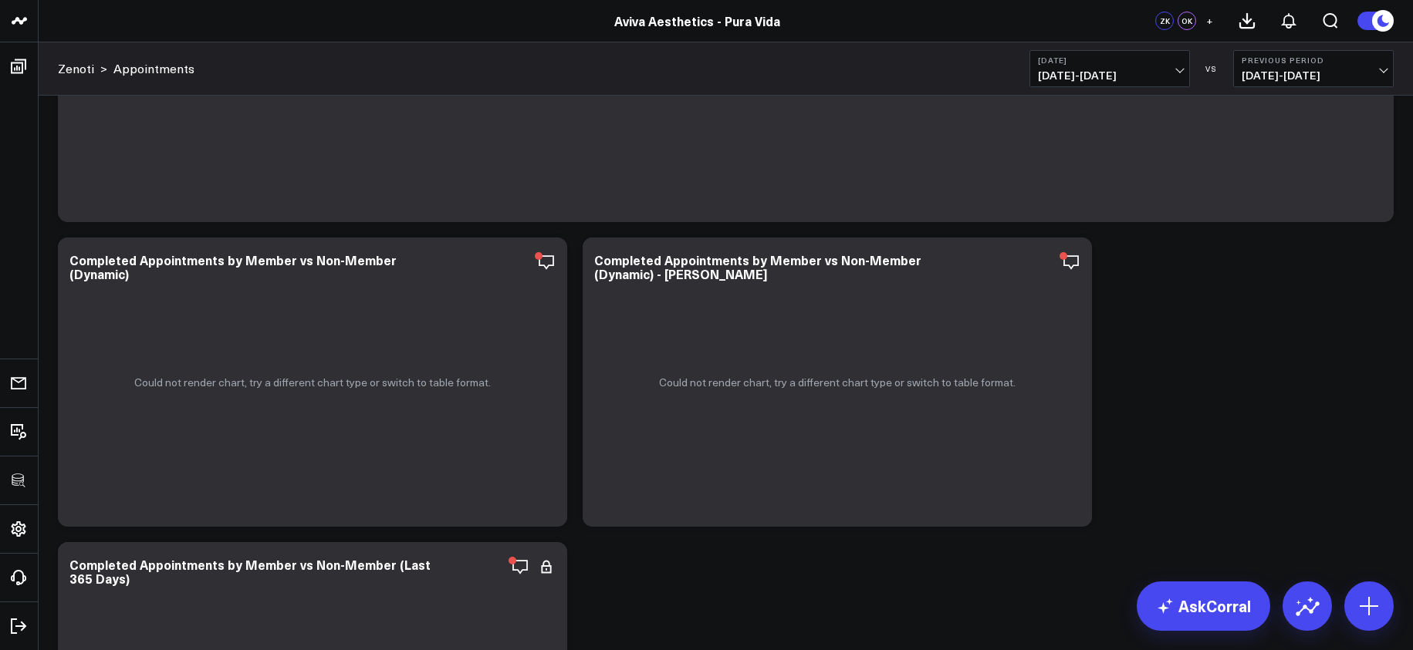
scroll to position [4649, 0]
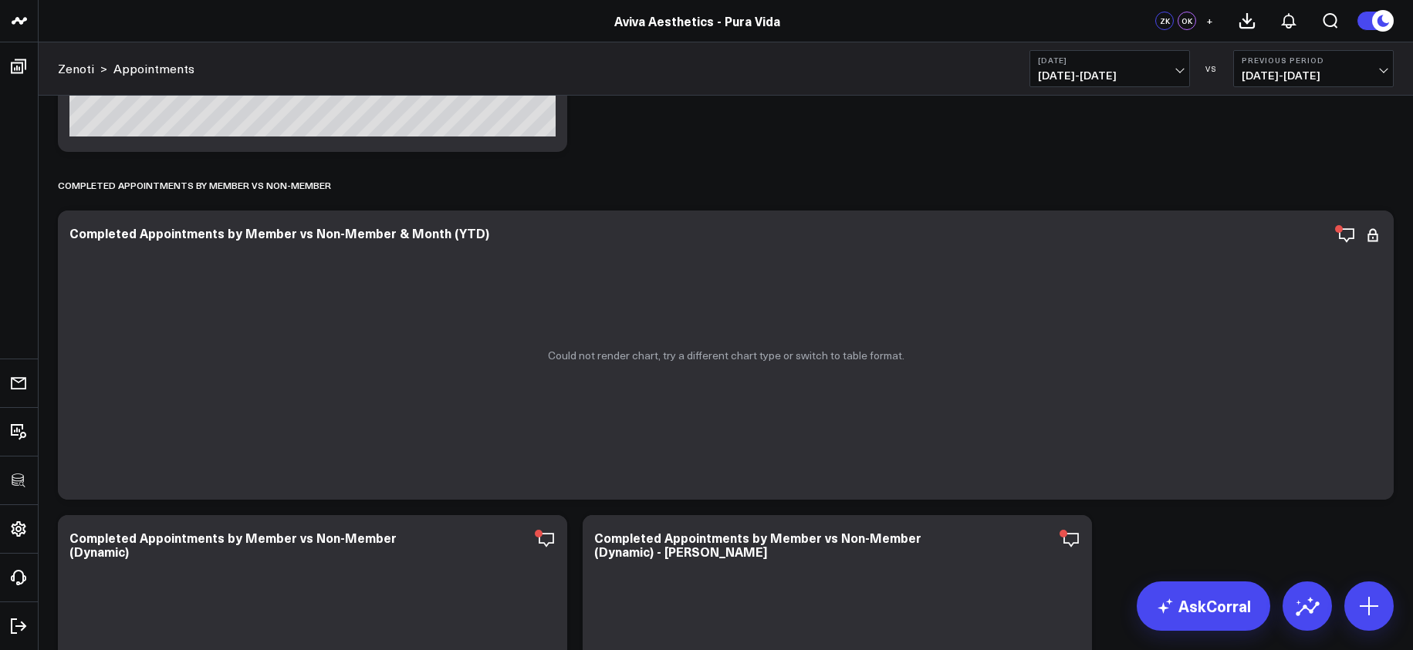
click at [1100, 80] on span "[DATE] - [DATE]" at bounding box center [1110, 75] width 144 height 12
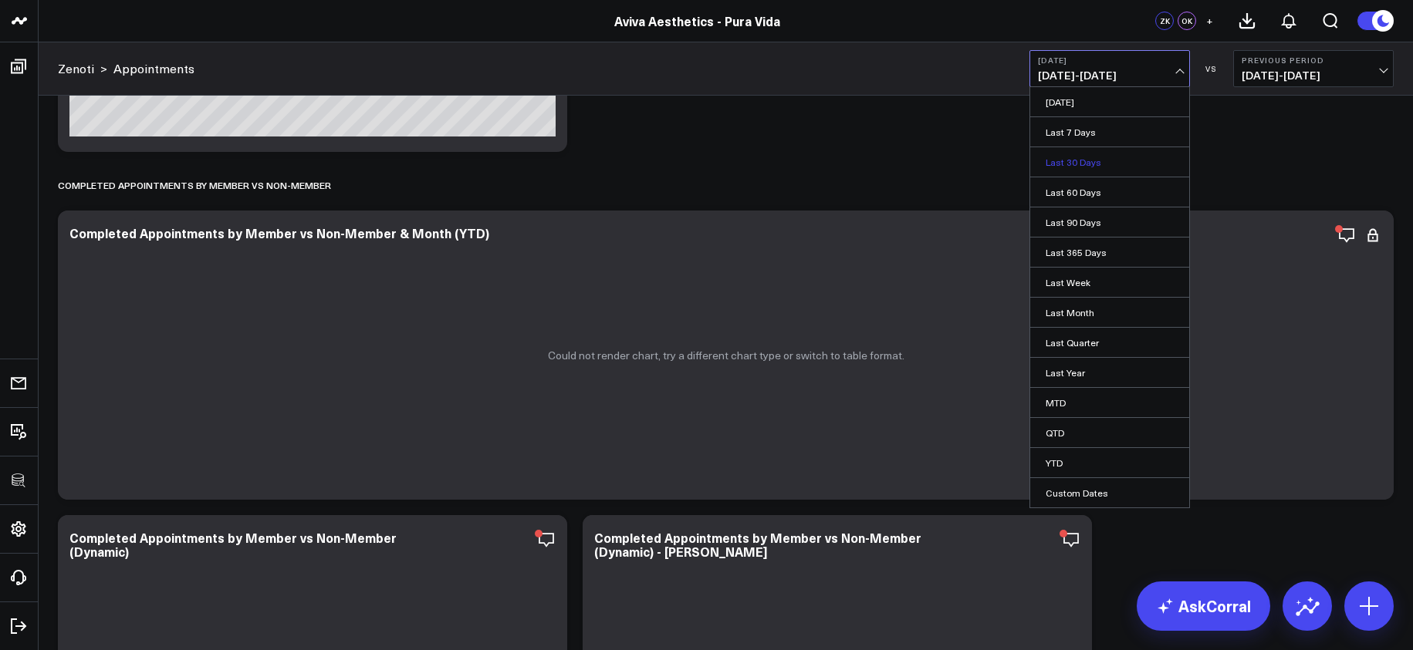
click at [1083, 158] on link "Last 30 Days" at bounding box center [1109, 161] width 159 height 29
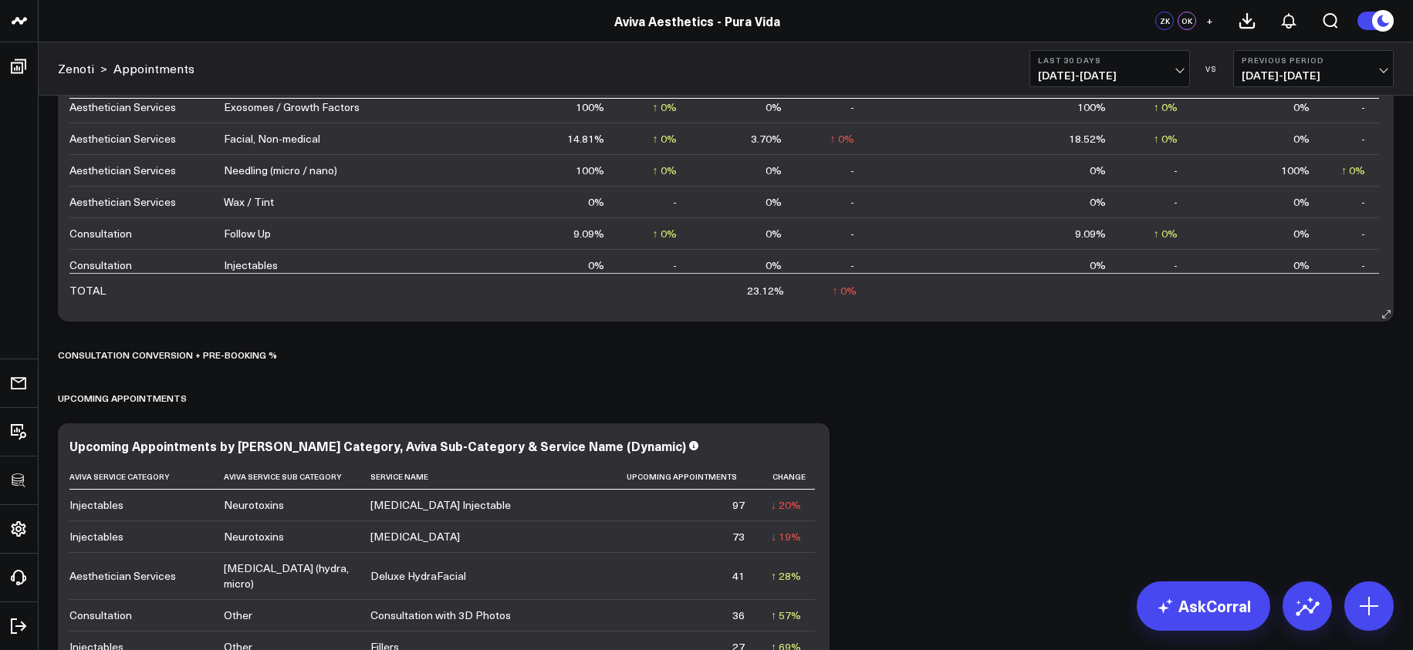
scroll to position [110, 0]
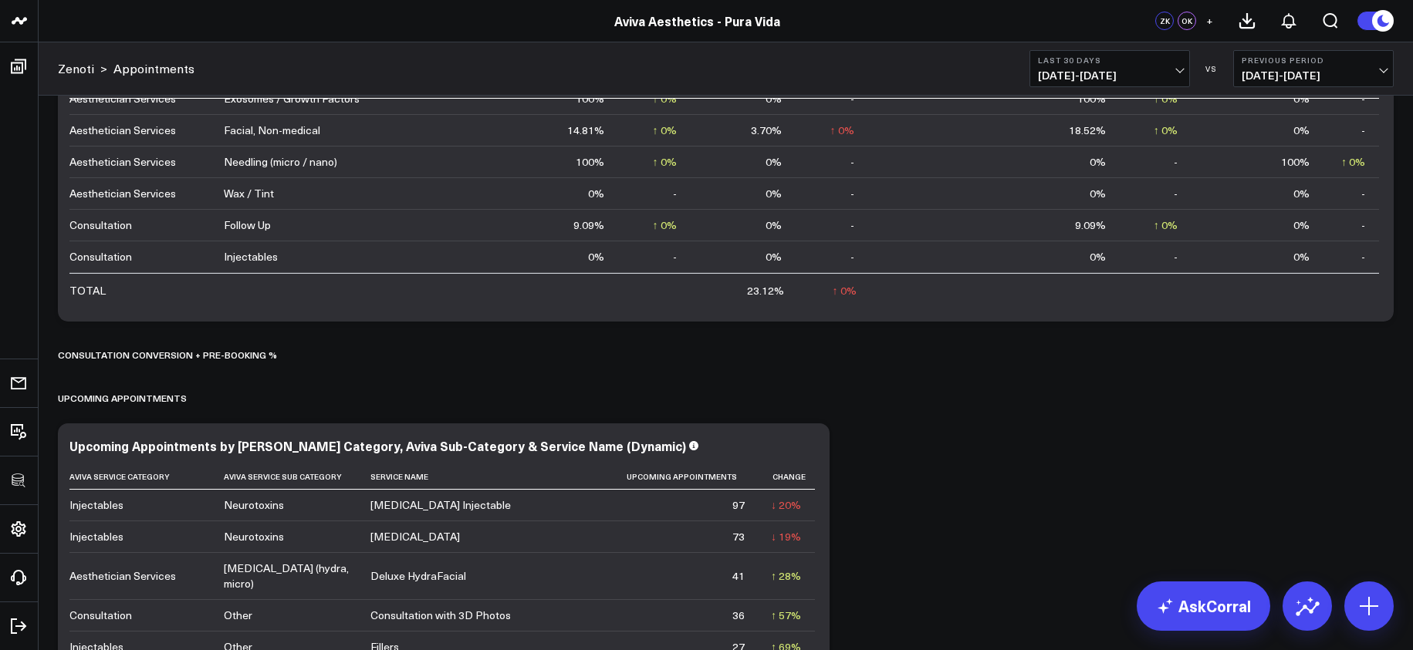
click at [1145, 64] on b "Last 30 Days" at bounding box center [1110, 60] width 144 height 9
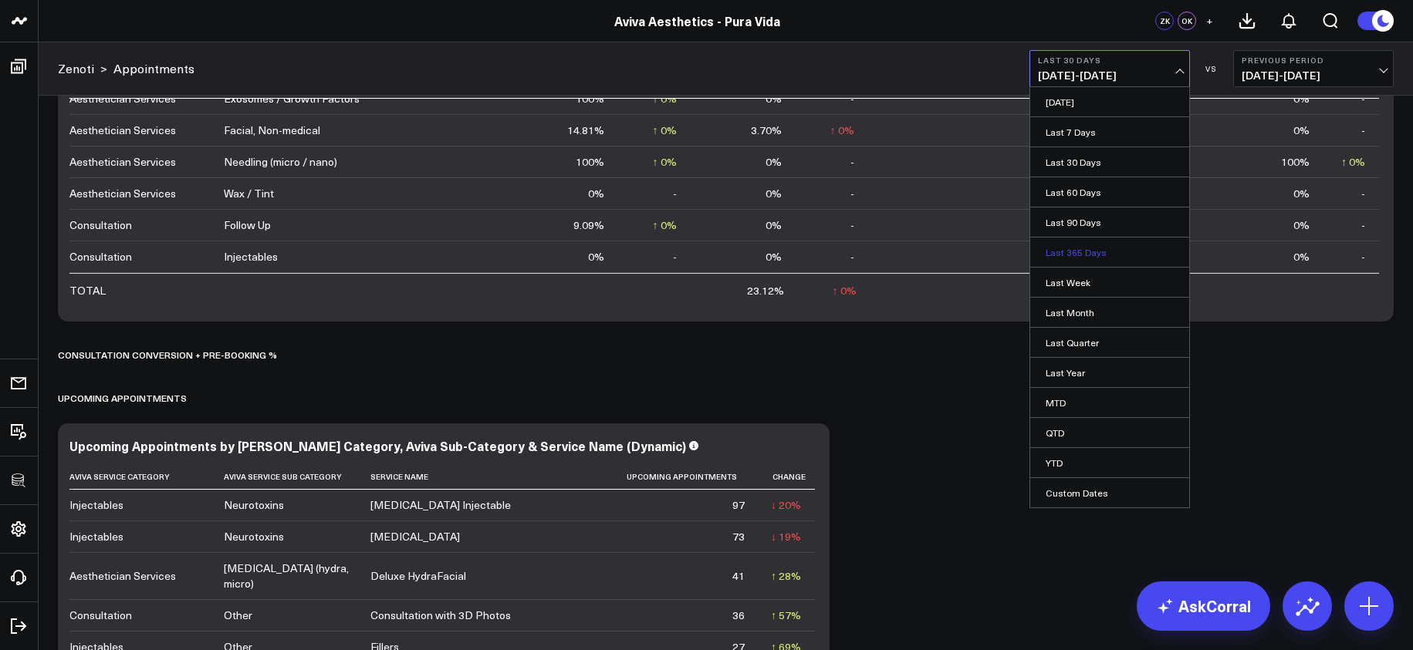
click at [1108, 255] on link "Last 365 Days" at bounding box center [1109, 252] width 159 height 29
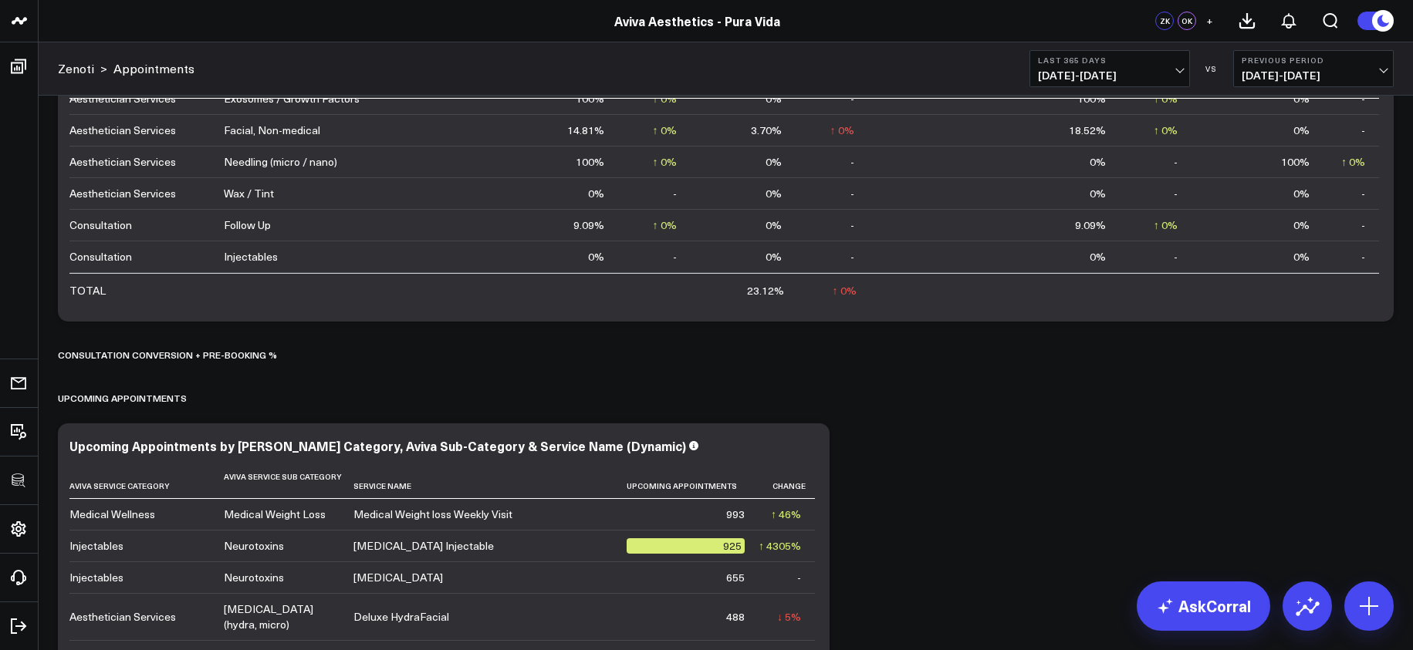
click at [1134, 59] on b "Last 365 Days" at bounding box center [1110, 60] width 144 height 9
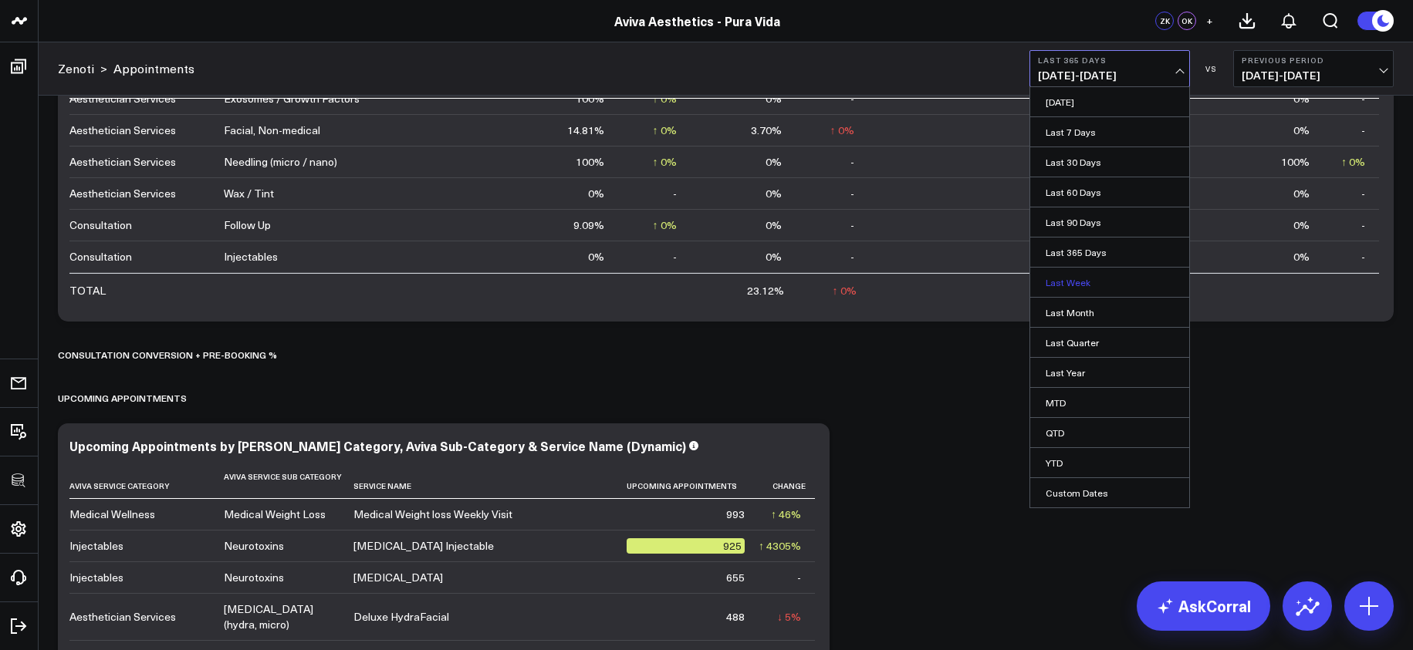
click at [1119, 286] on link "Last Week" at bounding box center [1109, 282] width 159 height 29
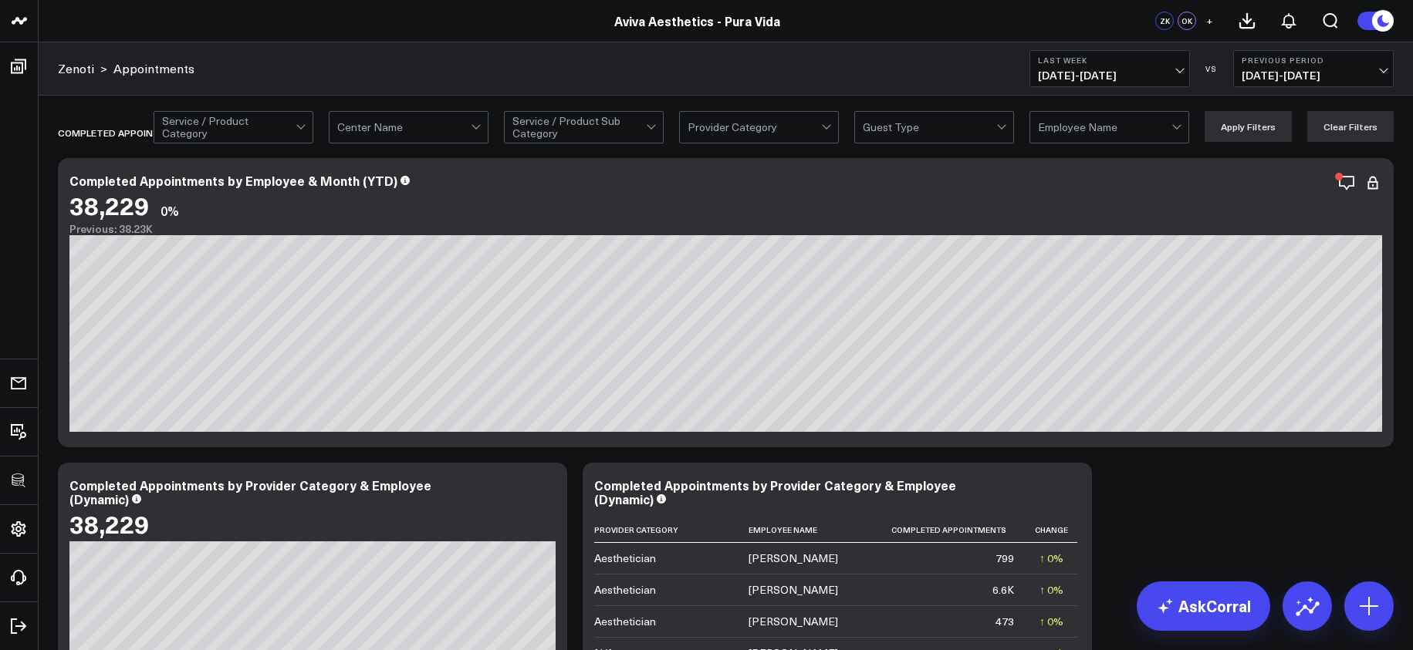
click at [1092, 94] on div "Zenoti > Appointments Last Week [DATE] - [DATE] VS Previous Period [DATE] - [DA…" at bounding box center [726, 68] width 1374 height 53
click at [1092, 82] on span "[DATE] - [DATE]" at bounding box center [1110, 75] width 144 height 12
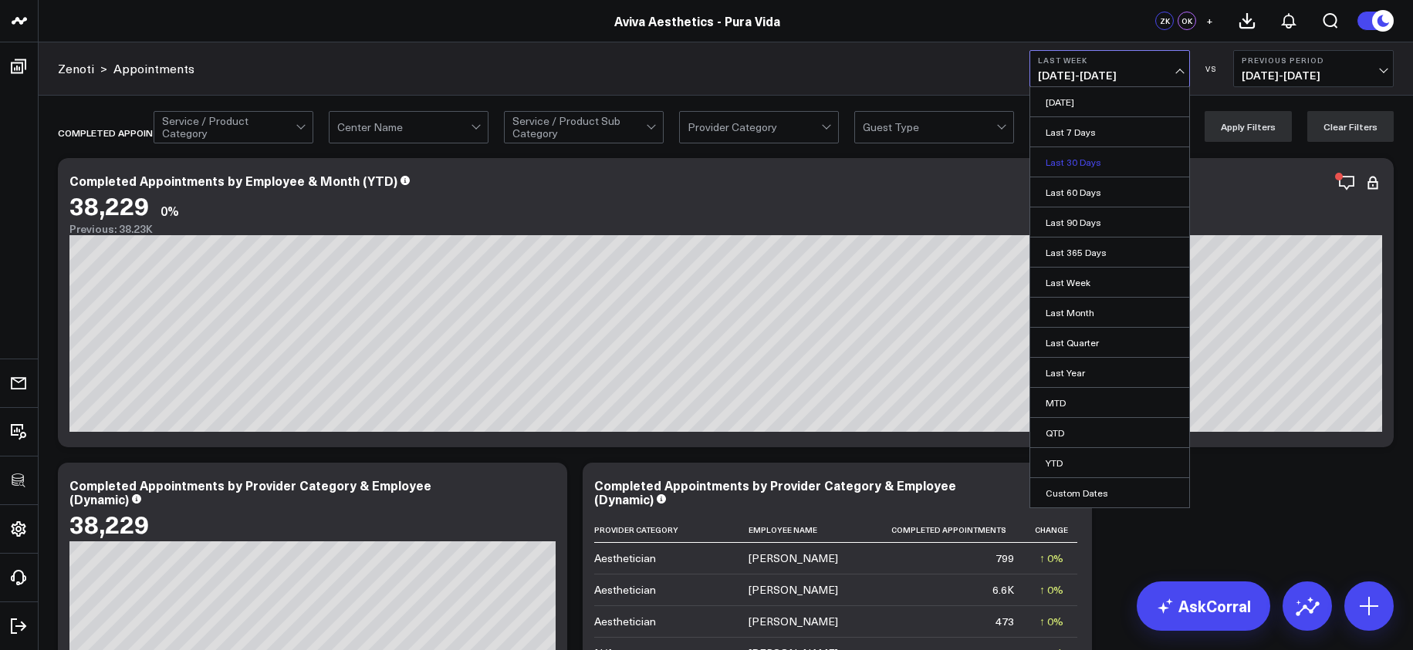
click at [1087, 161] on link "Last 30 Days" at bounding box center [1109, 161] width 159 height 29
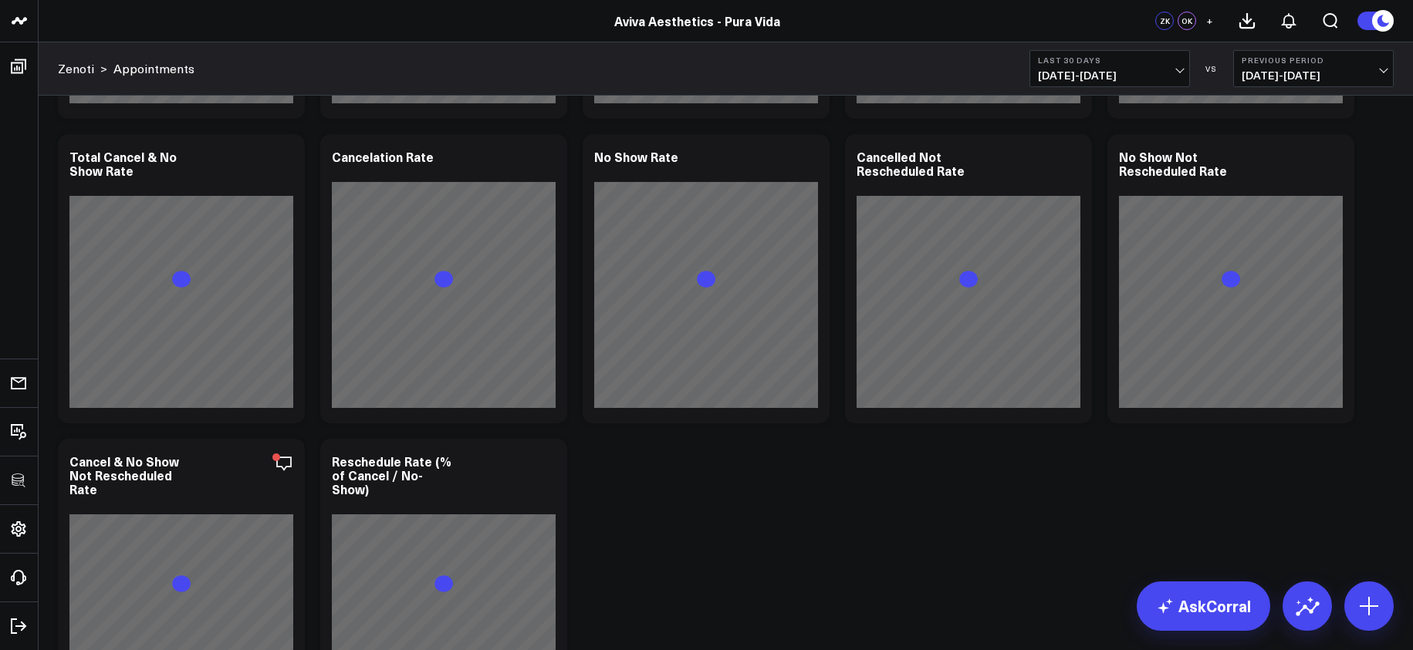
scroll to position [9254, 0]
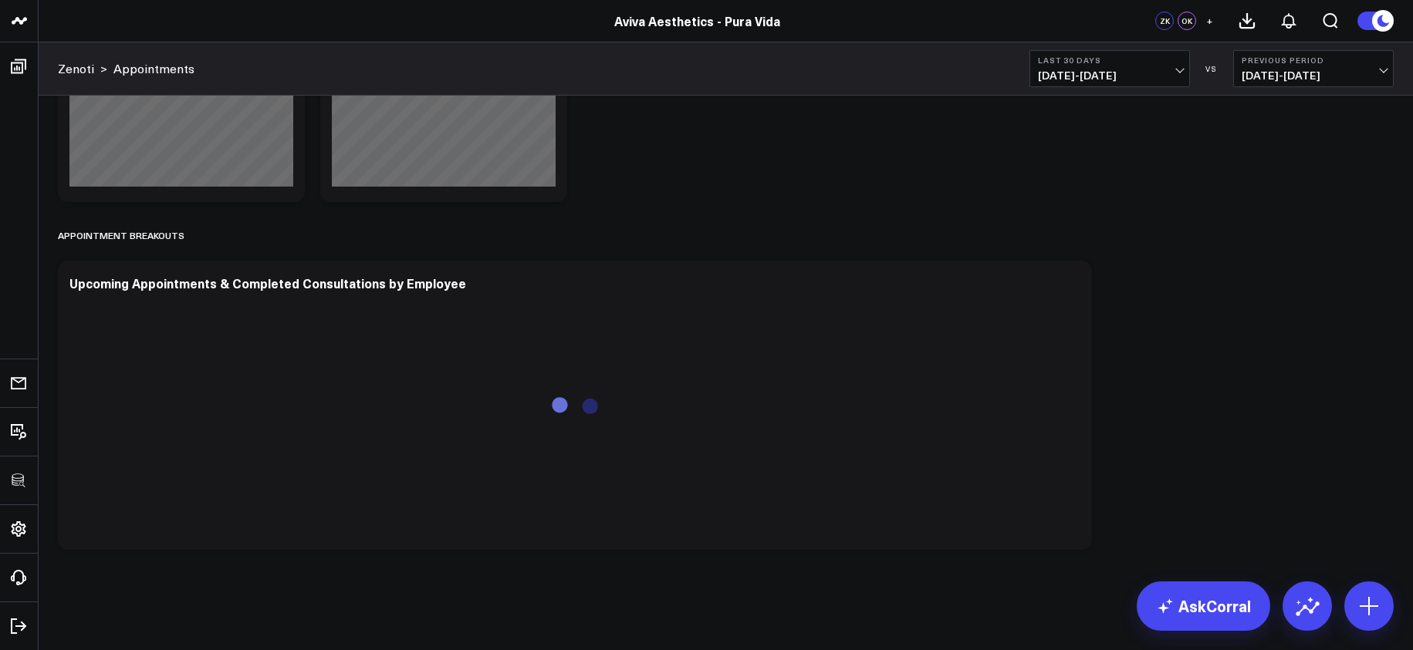
click at [1085, 84] on button "Last 30 Days [DATE] - [DATE]" at bounding box center [1109, 68] width 160 height 37
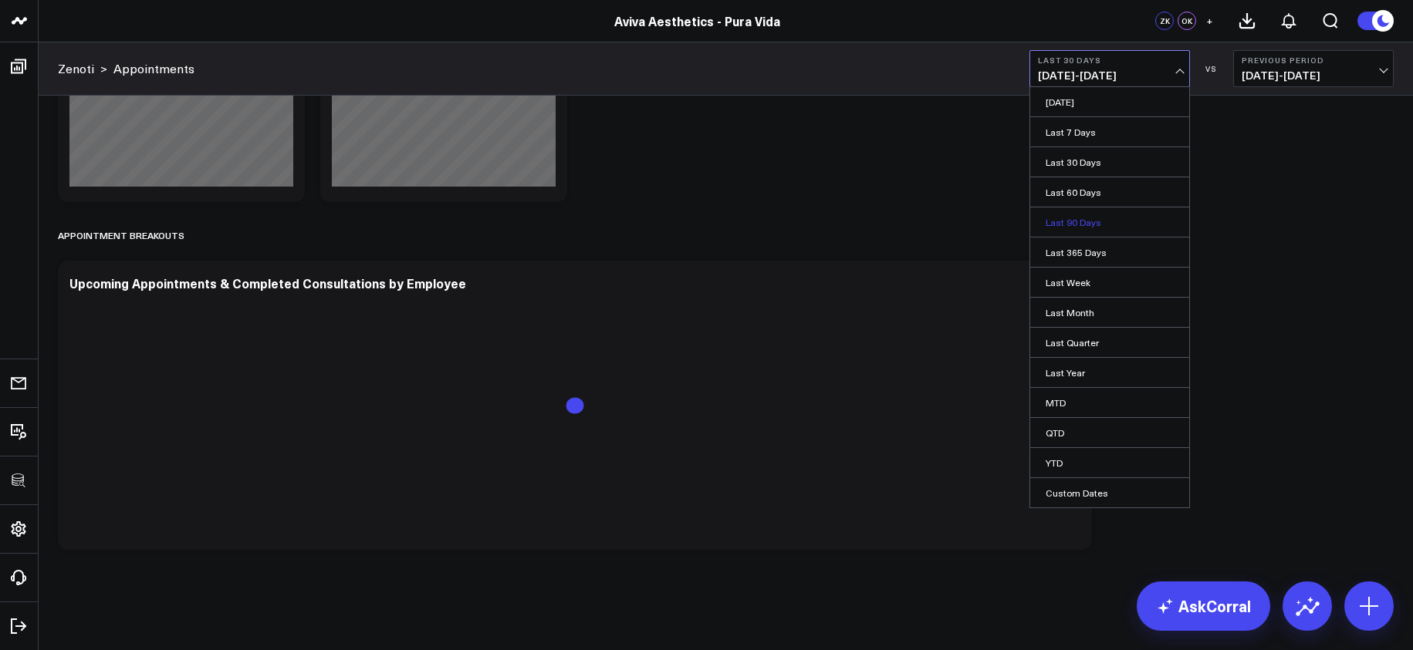
click at [1091, 221] on link "Last 90 Days" at bounding box center [1109, 222] width 159 height 29
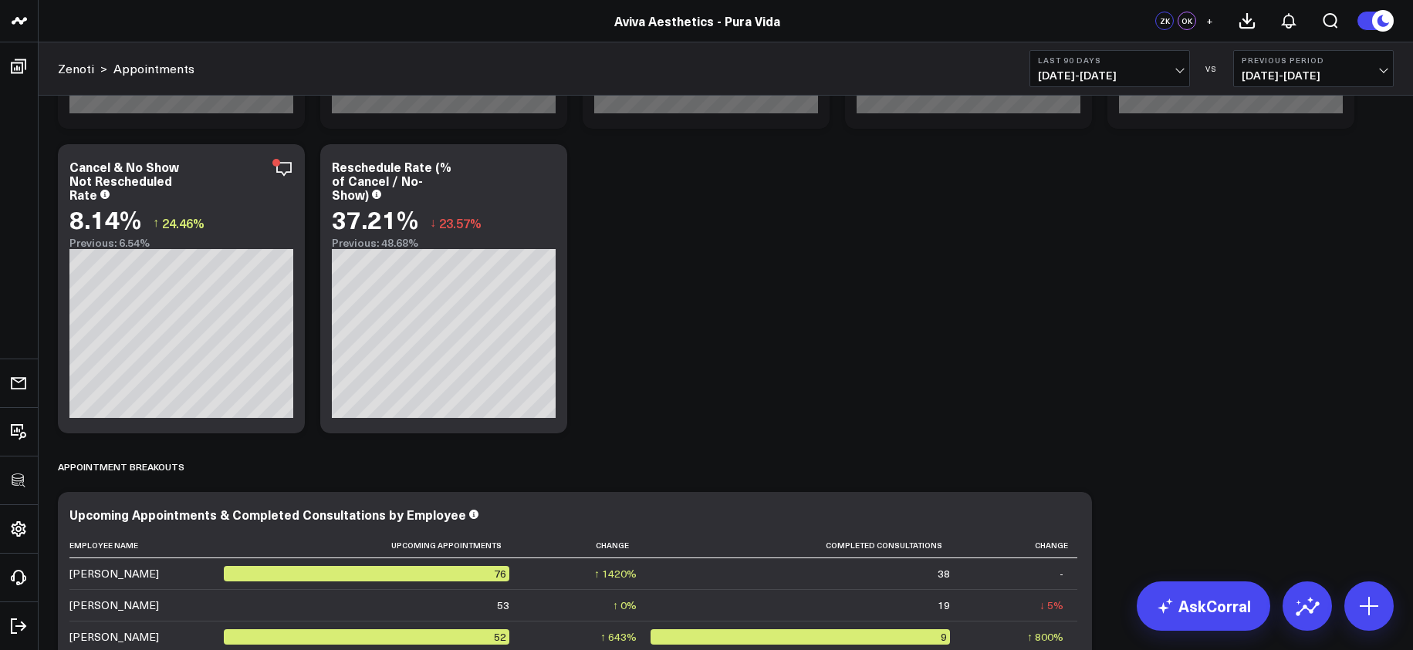
scroll to position [8969, 0]
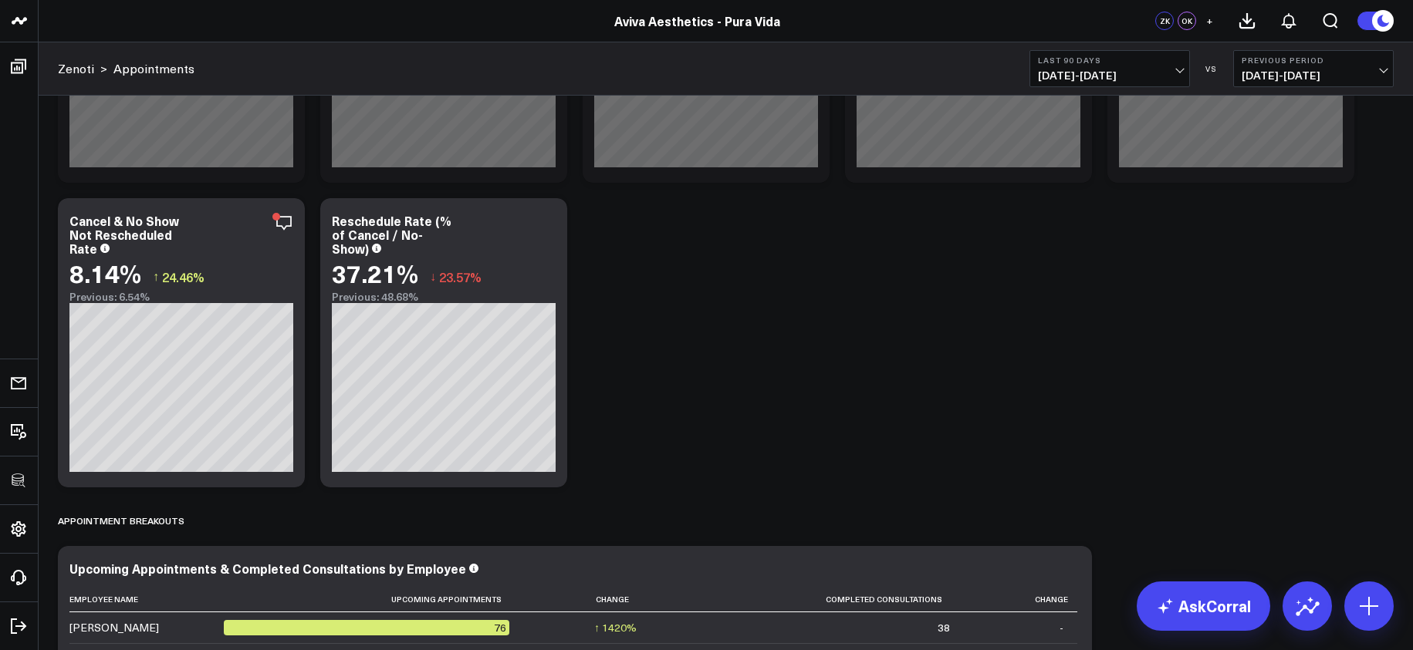
click at [1057, 79] on span "[DATE] - [DATE]" at bounding box center [1110, 75] width 144 height 12
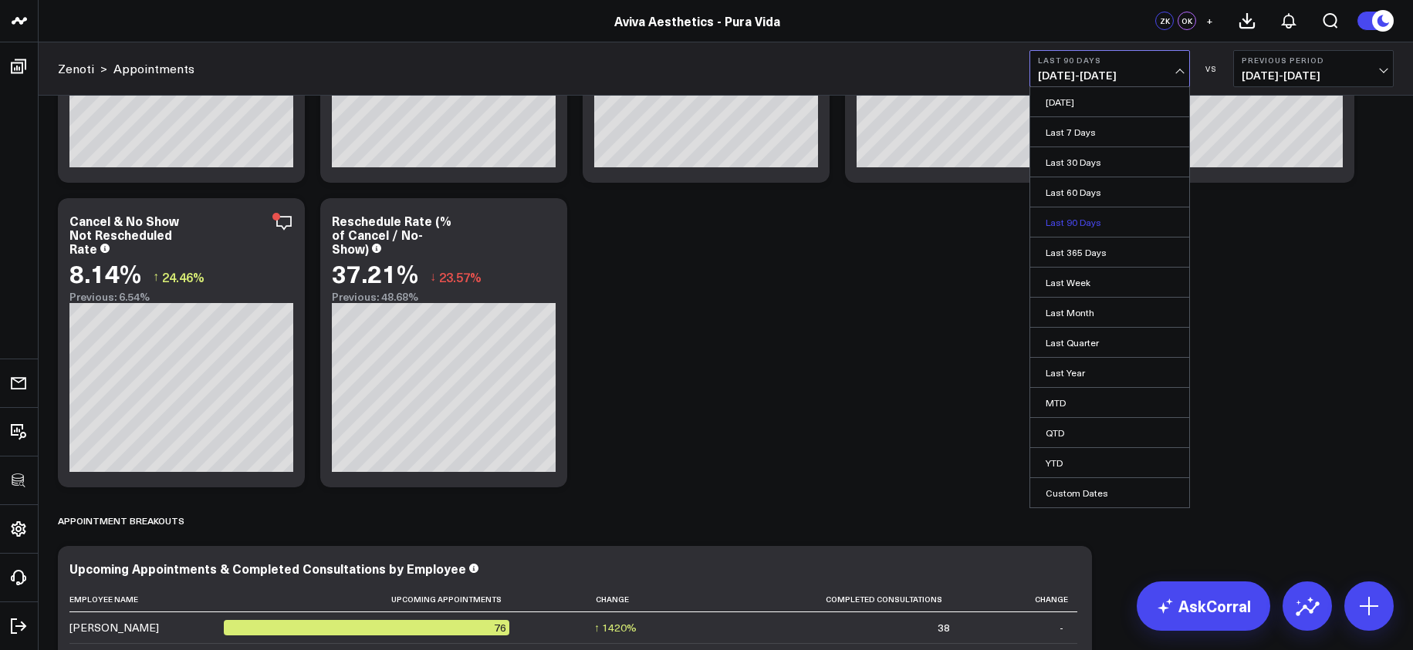
click at [1059, 217] on link "Last 90 Days" at bounding box center [1109, 222] width 159 height 29
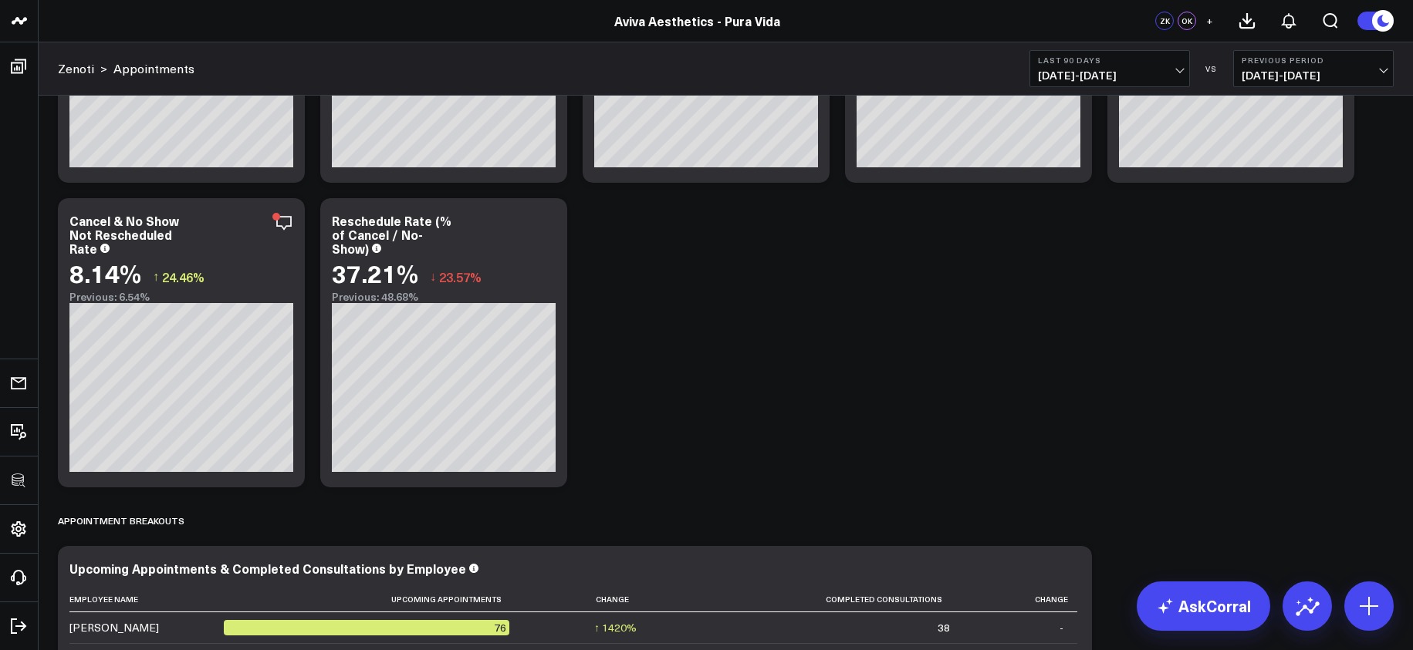
click at [1095, 52] on button "Last 90 Days [DATE] - [DATE]" at bounding box center [1109, 68] width 160 height 37
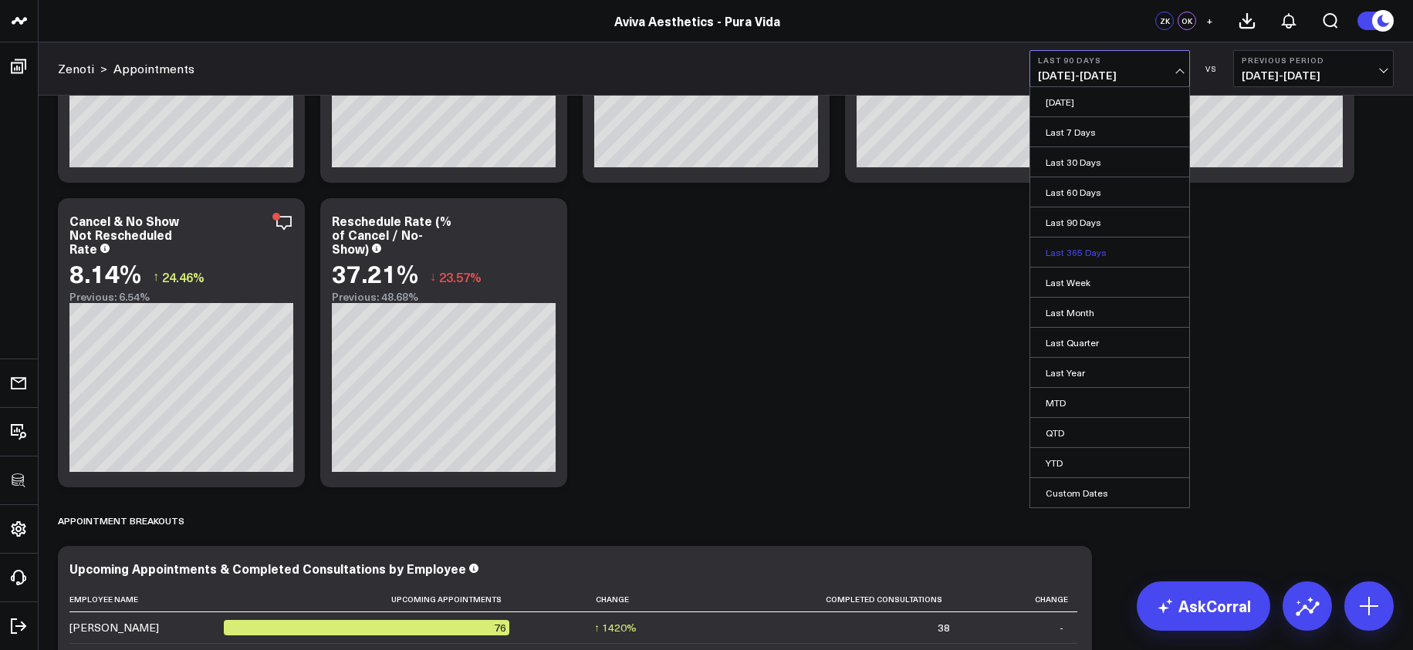
click at [1101, 238] on link "Last 365 Days" at bounding box center [1109, 252] width 159 height 29
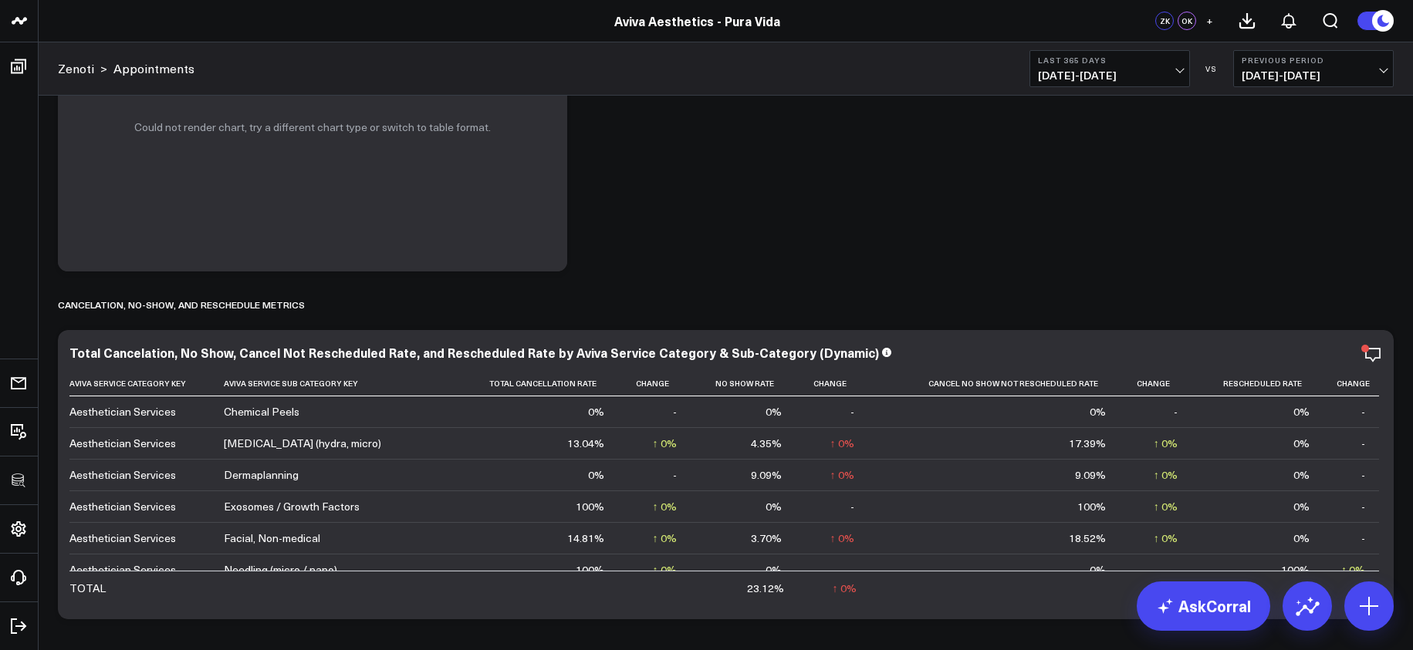
scroll to position [5515, 0]
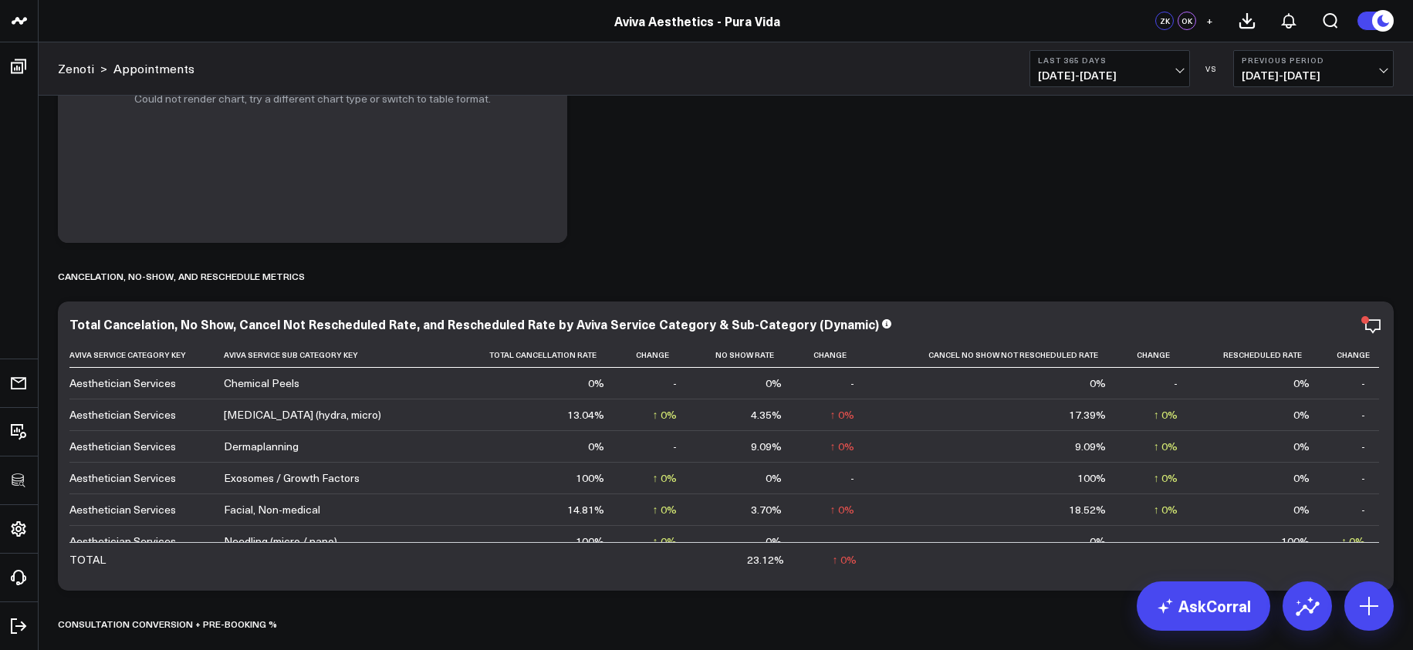
click at [1093, 76] on span "[DATE] - [DATE]" at bounding box center [1110, 75] width 144 height 12
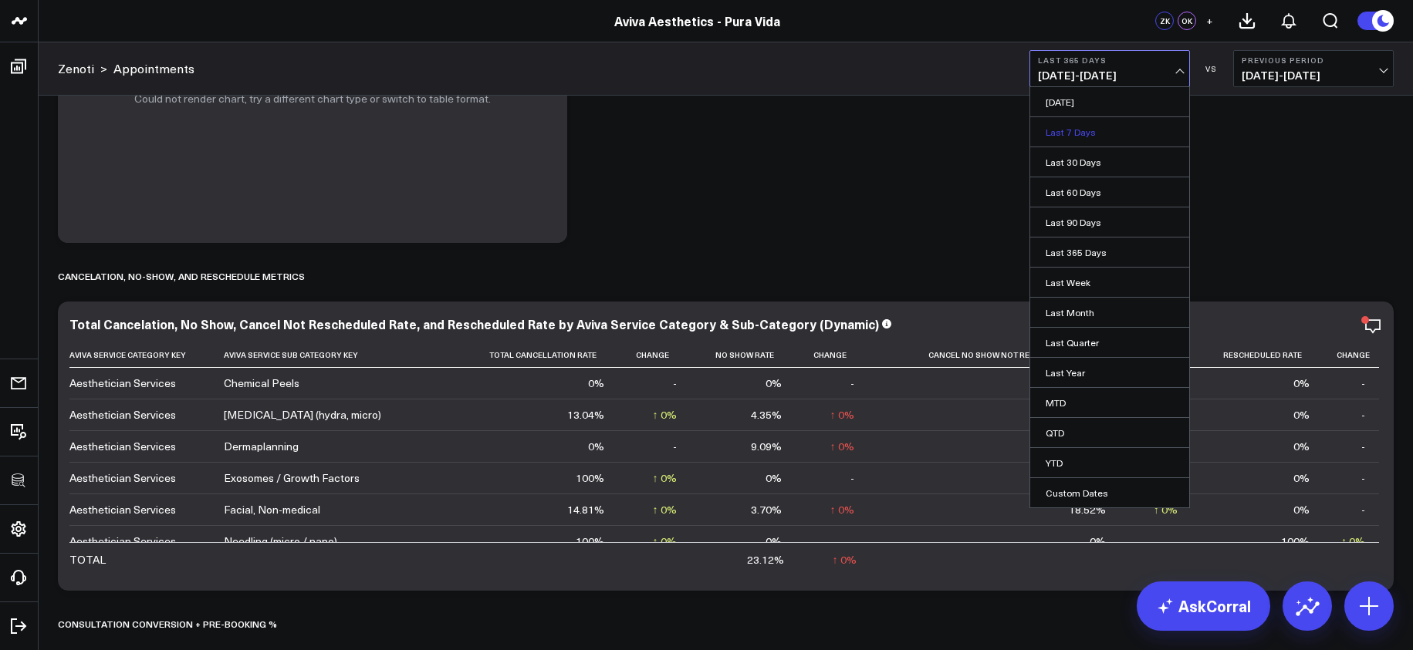
click at [1079, 139] on link "Last 7 Days" at bounding box center [1109, 131] width 159 height 29
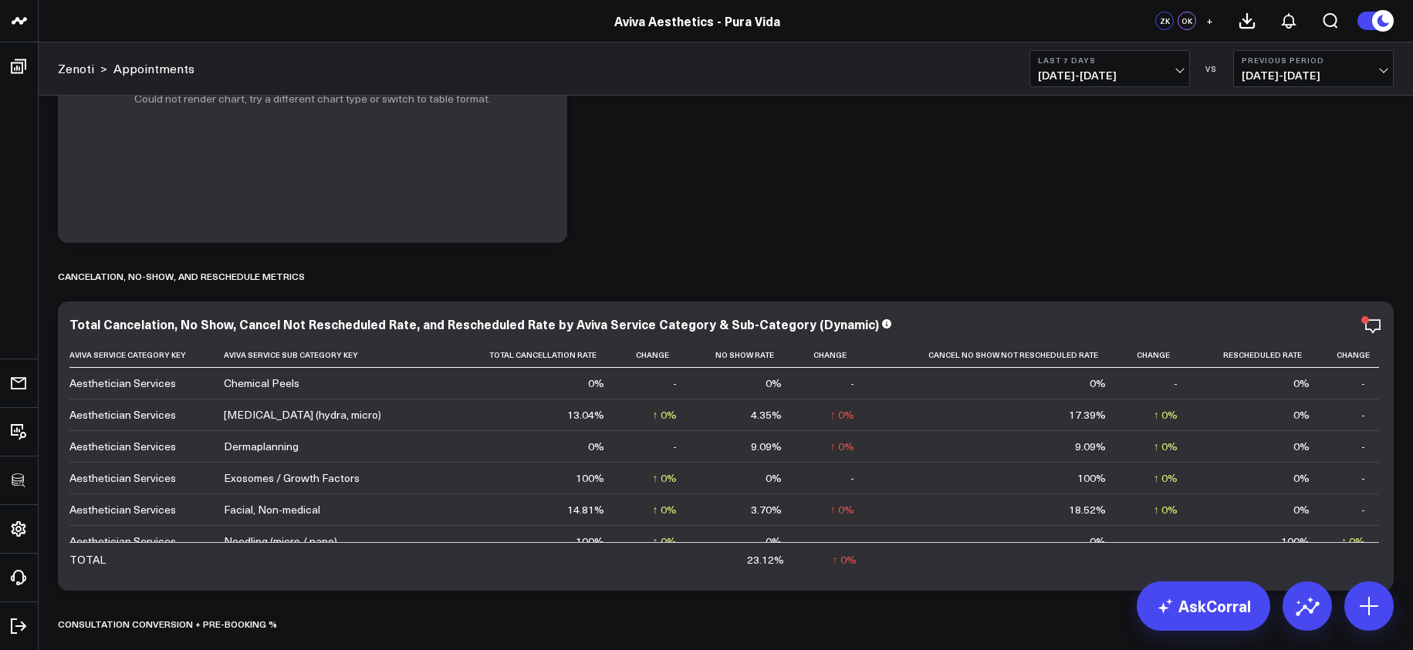
click at [1079, 83] on button "Last 7 Days [DATE] - [DATE]" at bounding box center [1109, 68] width 160 height 37
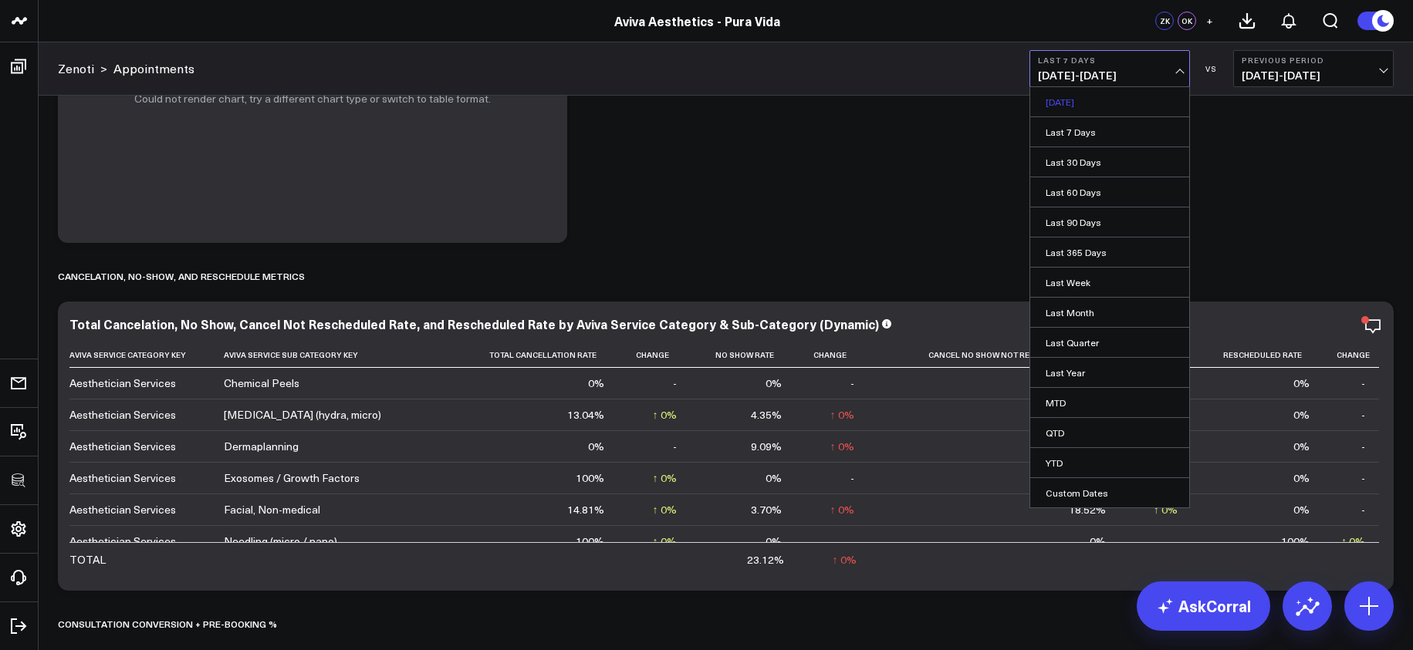
click at [1079, 106] on link "[DATE]" at bounding box center [1109, 101] width 159 height 29
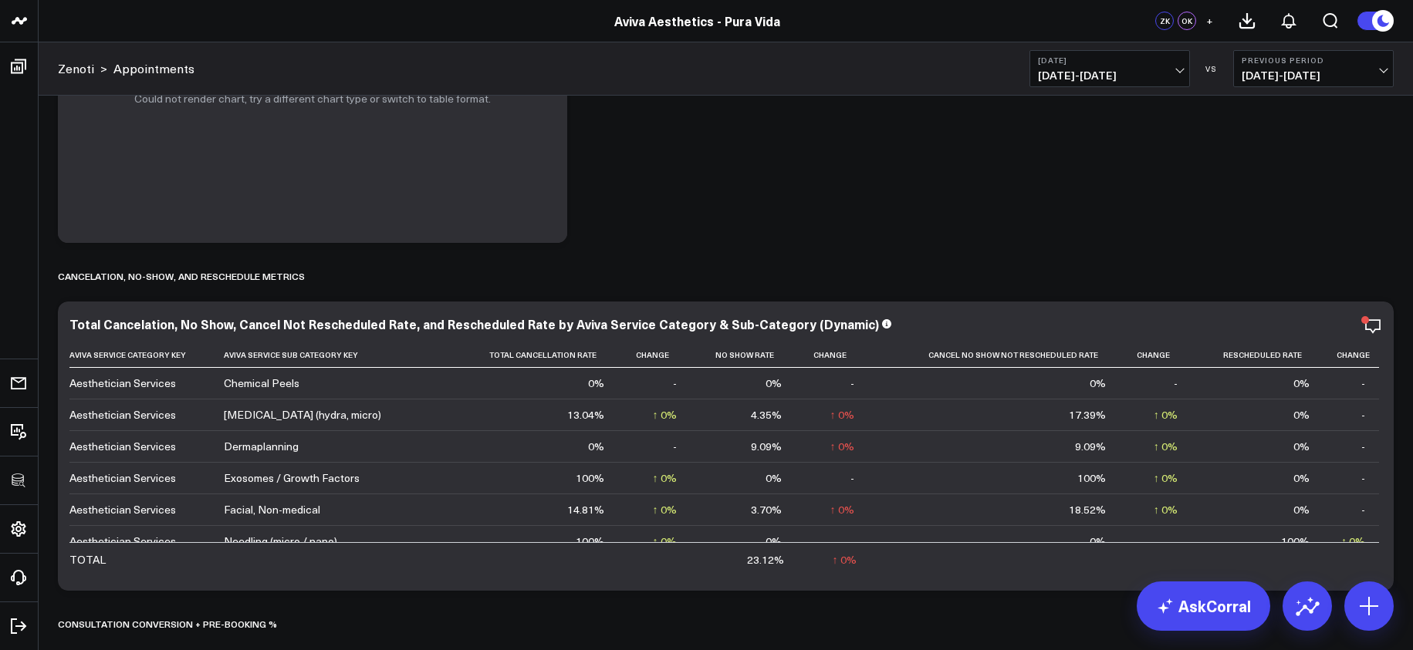
click at [1087, 76] on span "[DATE] - [DATE]" at bounding box center [1110, 75] width 144 height 12
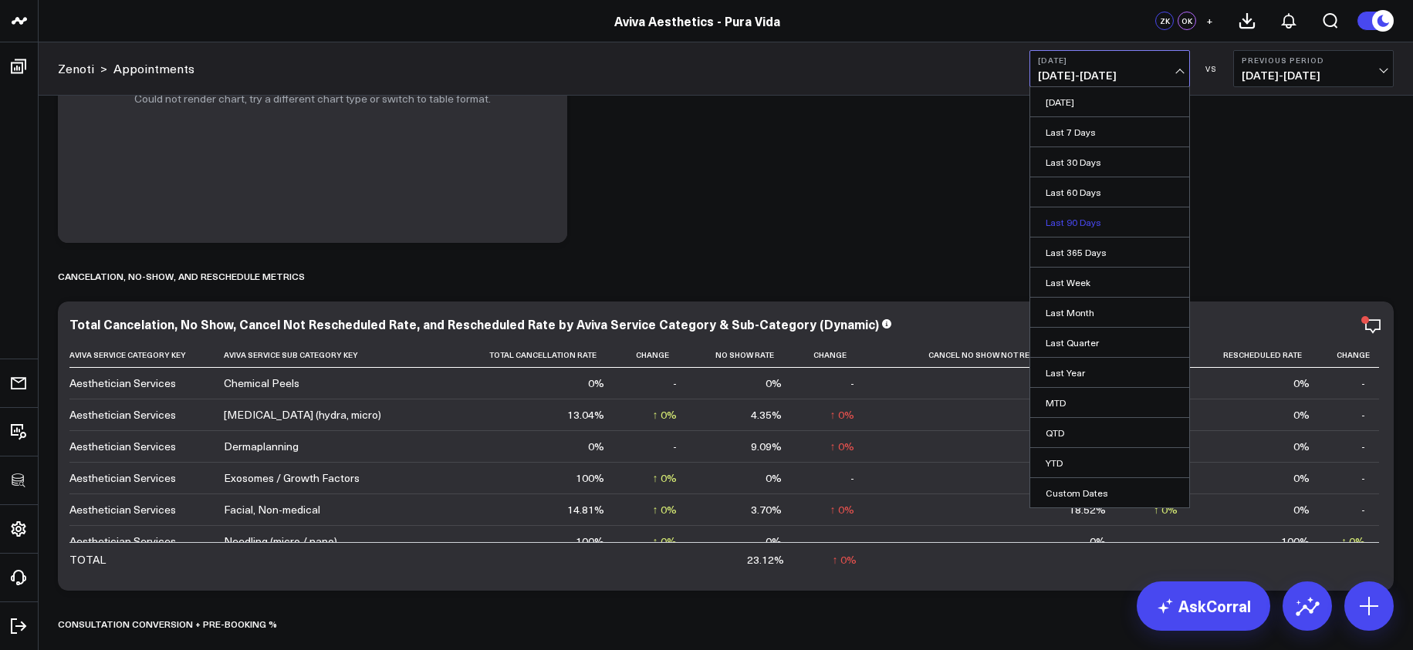
click at [1072, 211] on link "Last 90 Days" at bounding box center [1109, 222] width 159 height 29
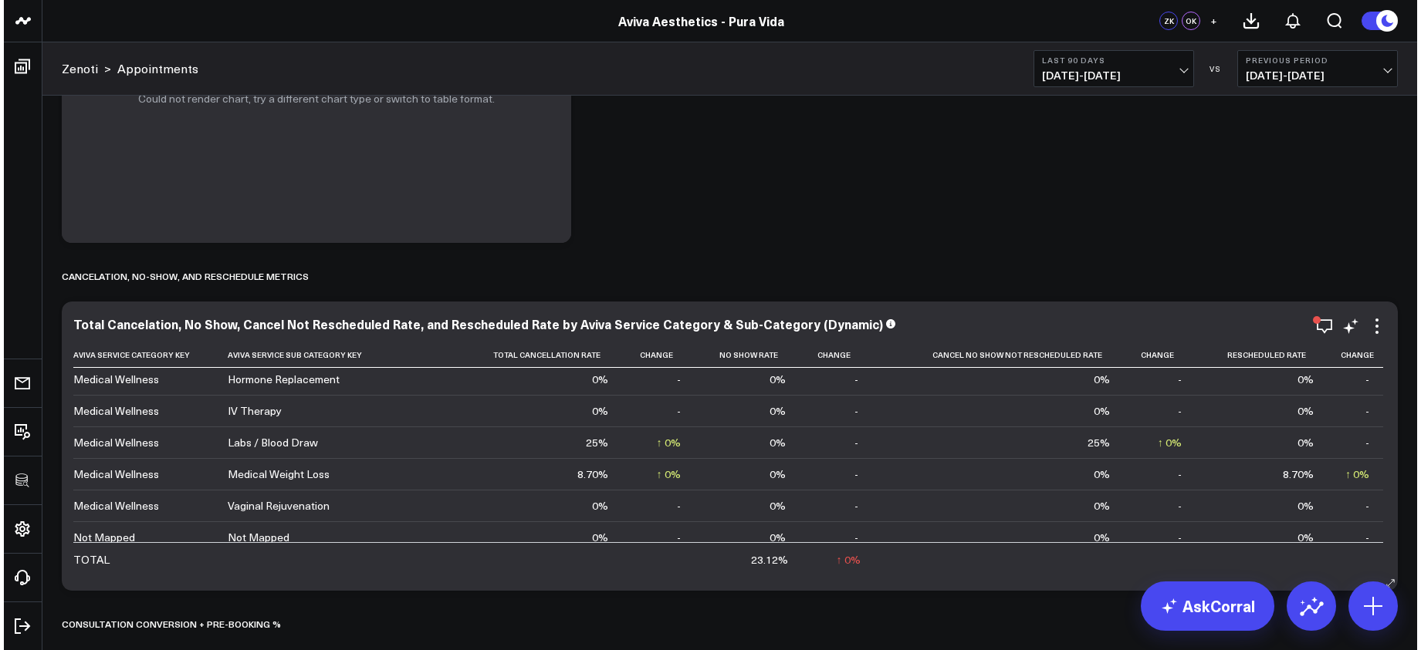
scroll to position [742, 0]
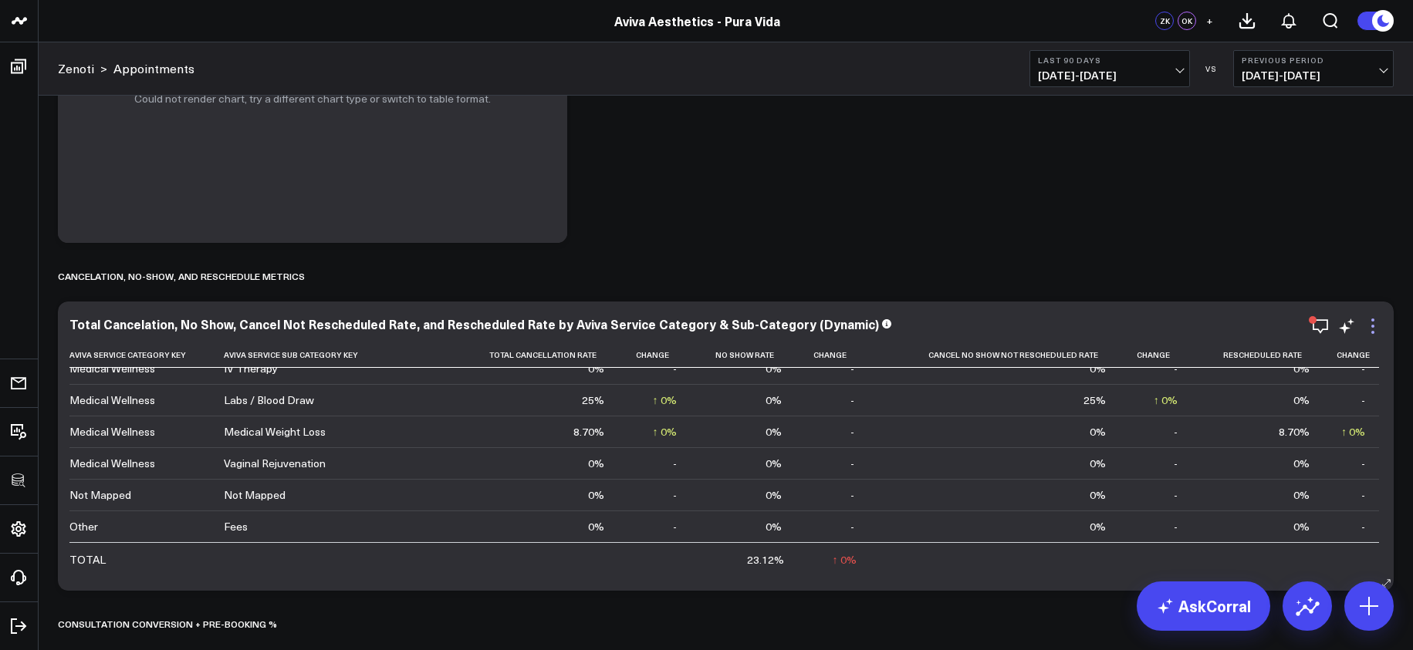
click at [1380, 333] on icon at bounding box center [1372, 326] width 19 height 19
click at [1371, 329] on icon at bounding box center [1372, 326] width 19 height 19
click at [1377, 333] on icon at bounding box center [1372, 326] width 19 height 19
click at [1383, 318] on div "Total Cancelation, No Show, Cancel Not Rescheduled Rate, and Rescheduled Rate b…" at bounding box center [726, 446] width 1336 height 289
click at [1377, 319] on icon at bounding box center [1372, 326] width 19 height 19
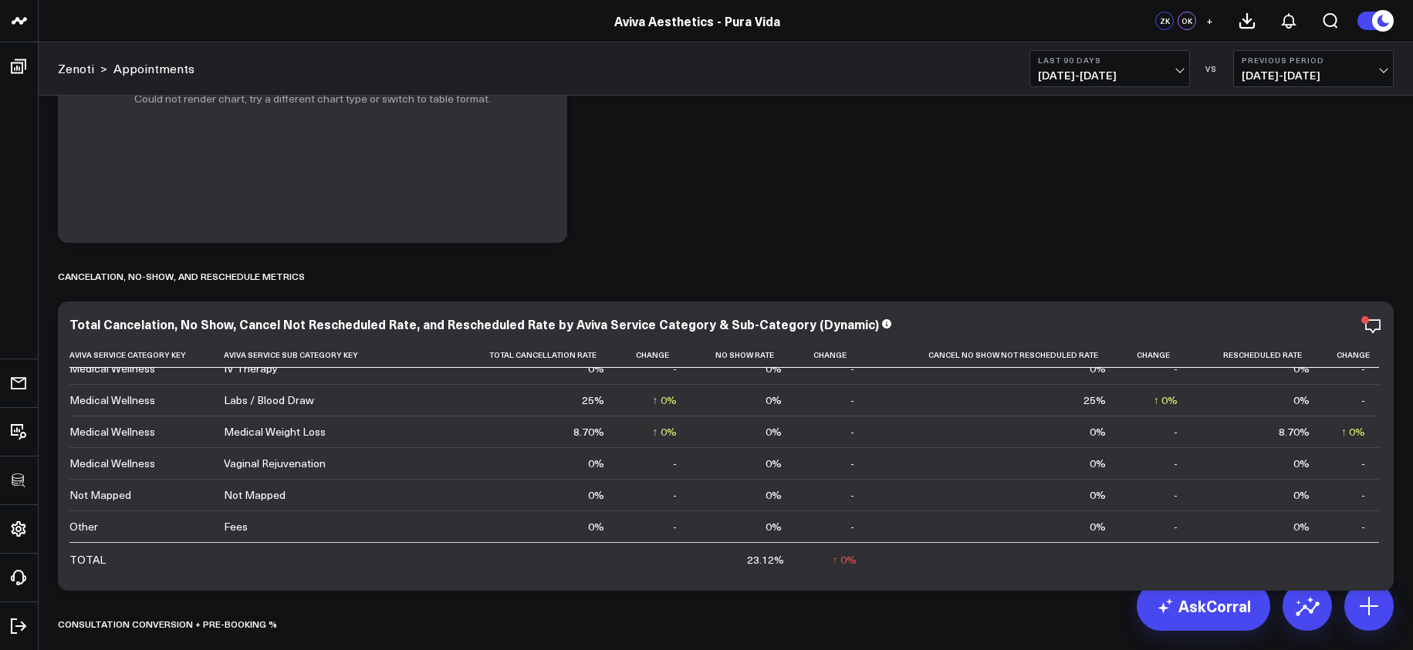
click at [0, 0] on button "Edit Widget" at bounding box center [0, 0] width 0 height 0
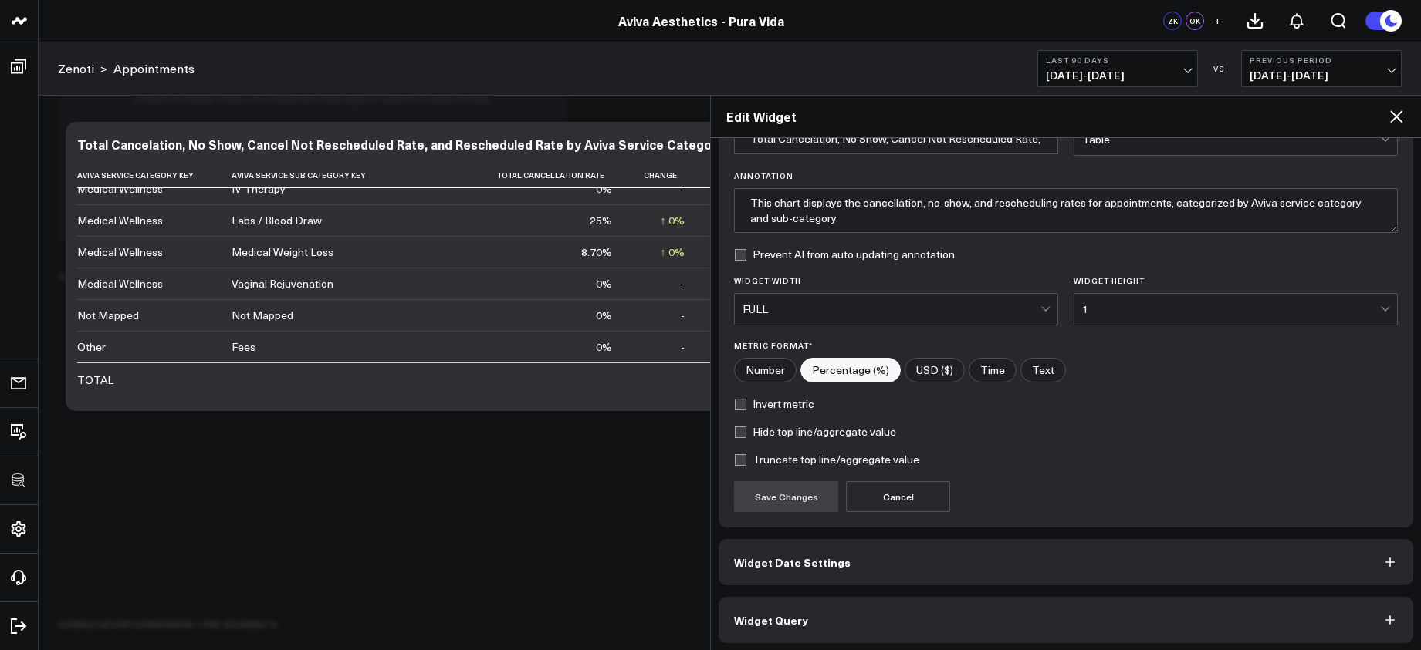
scroll to position [94, 0]
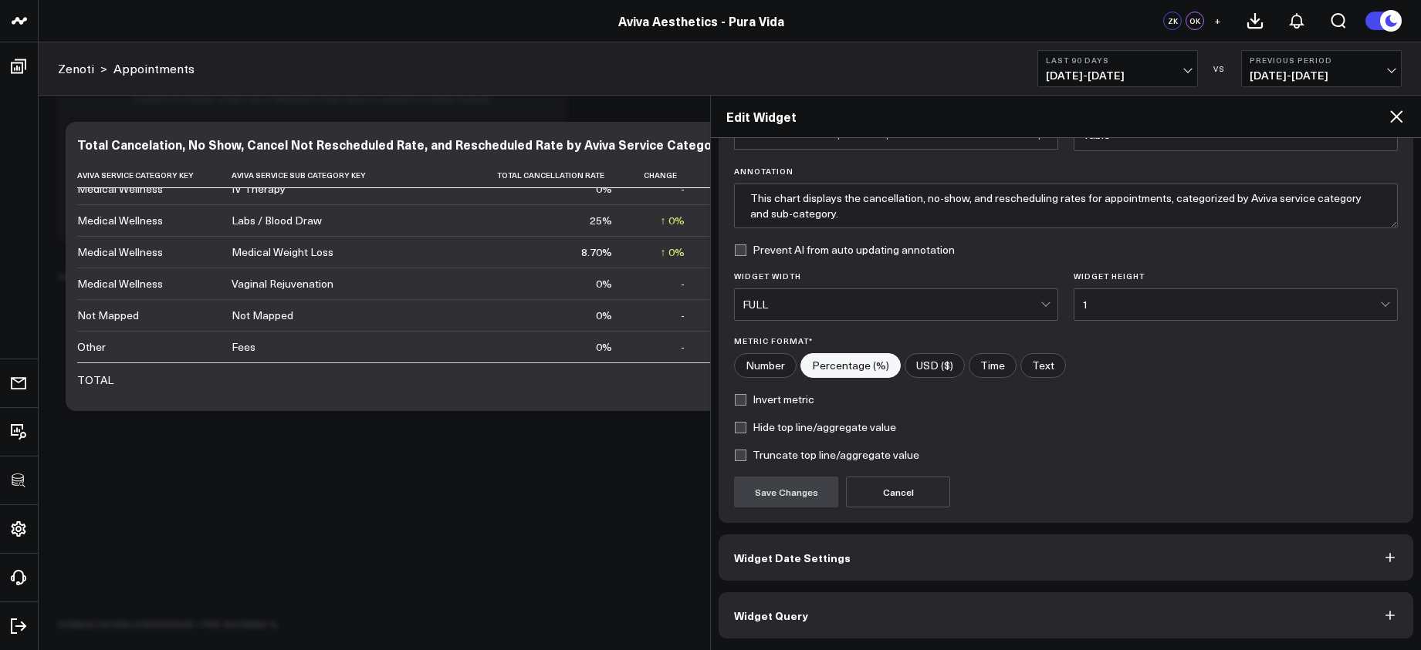
click at [974, 637] on button "Widget Query" at bounding box center [1065, 616] width 694 height 46
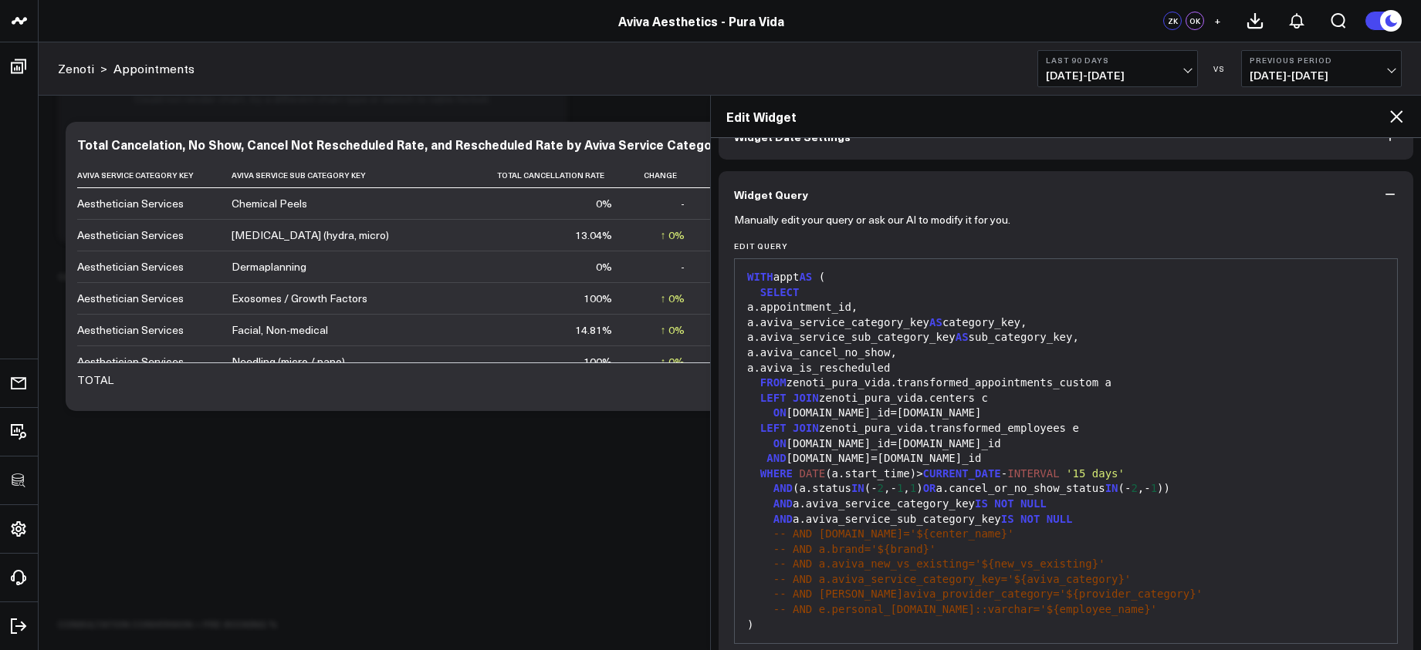
click at [970, 627] on div ")" at bounding box center [1065, 625] width 647 height 15
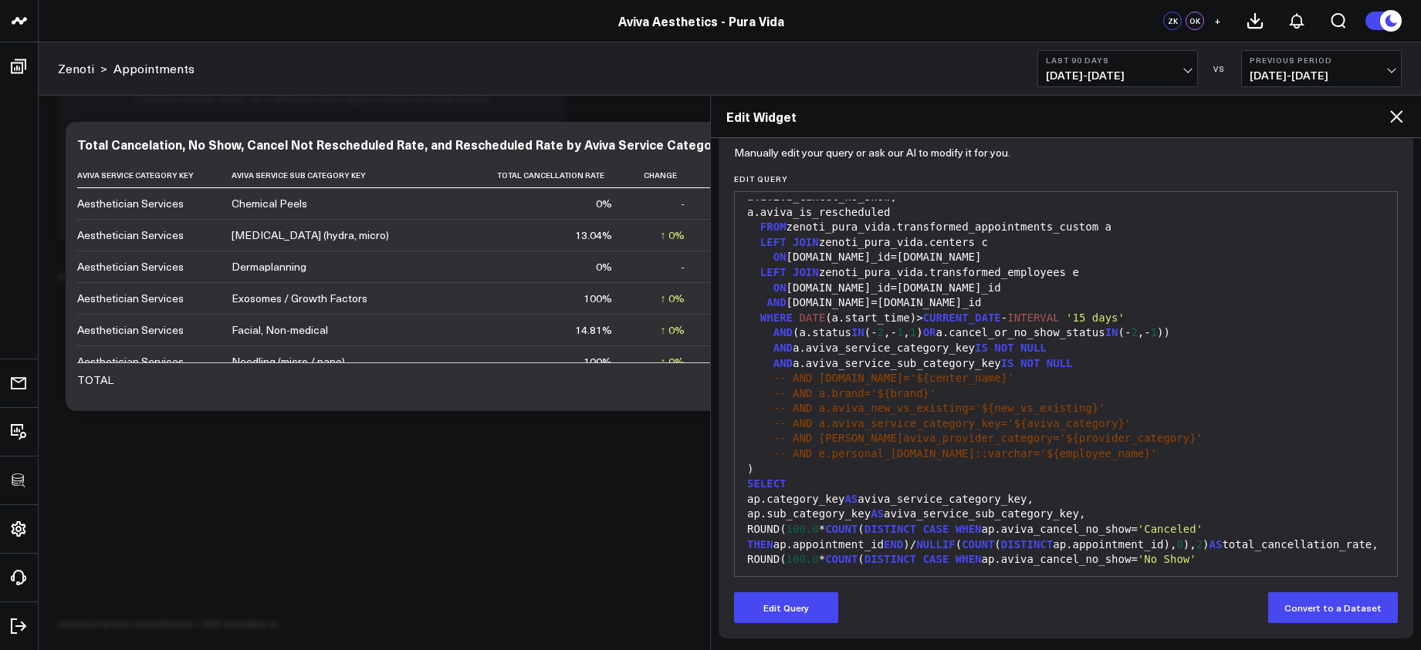
scroll to position [13, 0]
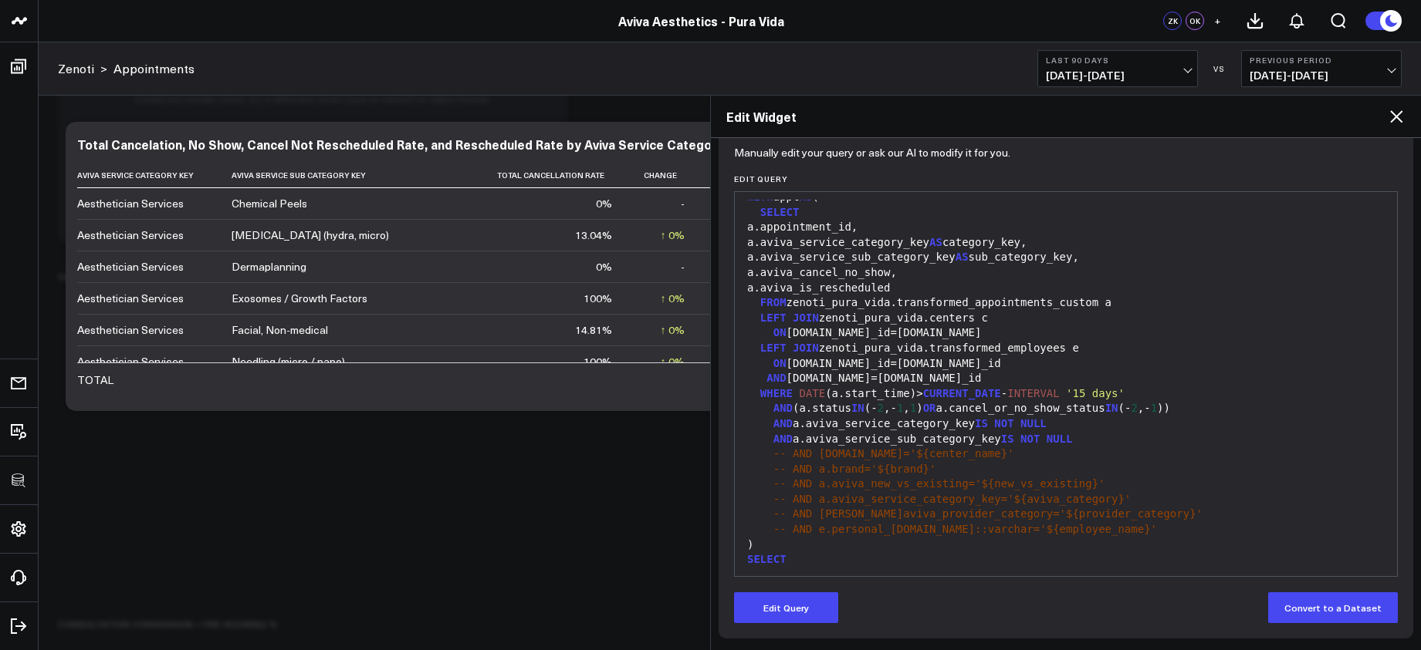
click at [918, 392] on div "WHERE DATE ( a.start_time ) > CURRENT_DATE - INTERVAL '15 days'" at bounding box center [1065, 394] width 647 height 15
click at [829, 600] on button "Edit Query" at bounding box center [786, 608] width 104 height 31
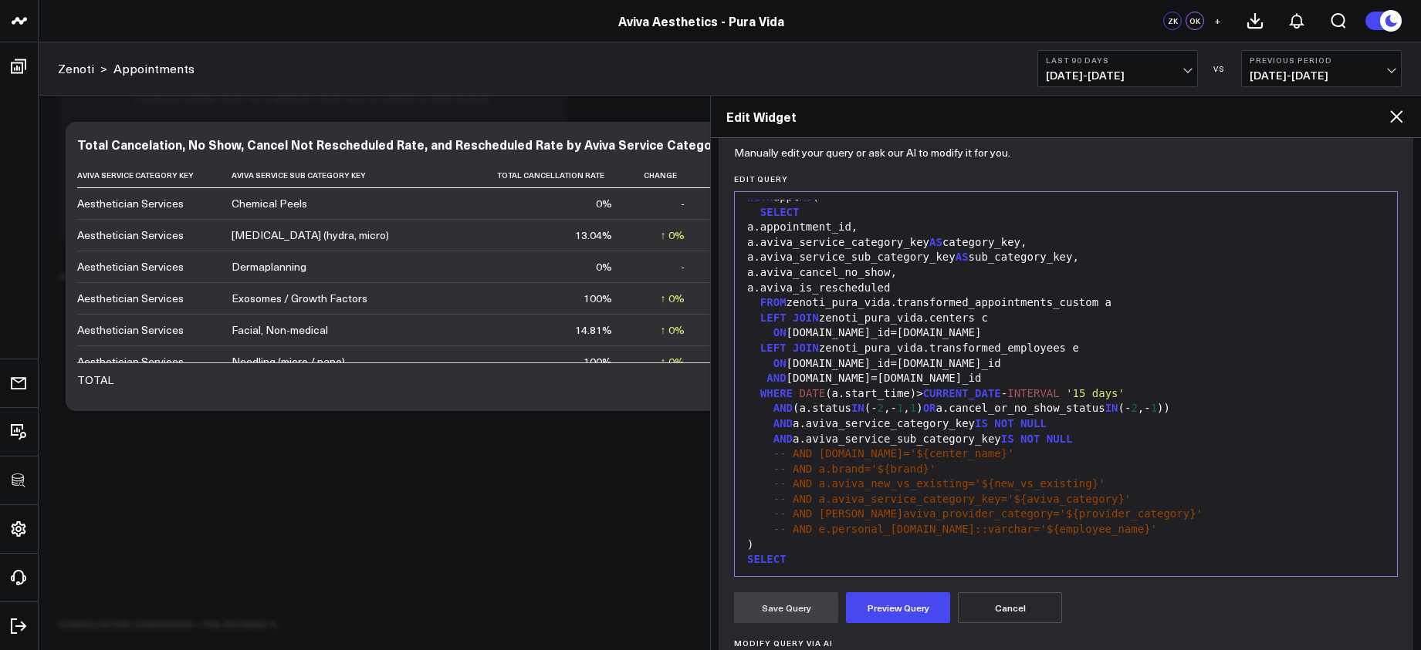
click at [925, 409] on div "AND (a.status IN (- 2 ,- 1 , 1 ) OR a.cancel_or_no_show_status IN (- 2 ,- 1 ))" at bounding box center [1065, 408] width 647 height 15
click at [916, 393] on div "WHERE DATE ( a.start_time ) > CURRENT_DATE - INTERVAL '15 days'" at bounding box center [1065, 394] width 647 height 15
click at [930, 395] on span "CURRENT_DATE" at bounding box center [968, 393] width 78 height 12
click at [1015, 394] on div "WHERE DATE (a.start_time) > CURRENT_DATE - INTERVAL '15 days'" at bounding box center [1065, 394] width 647 height 15
click at [1028, 394] on span "INTERVAL" at bounding box center [1040, 393] width 52 height 12
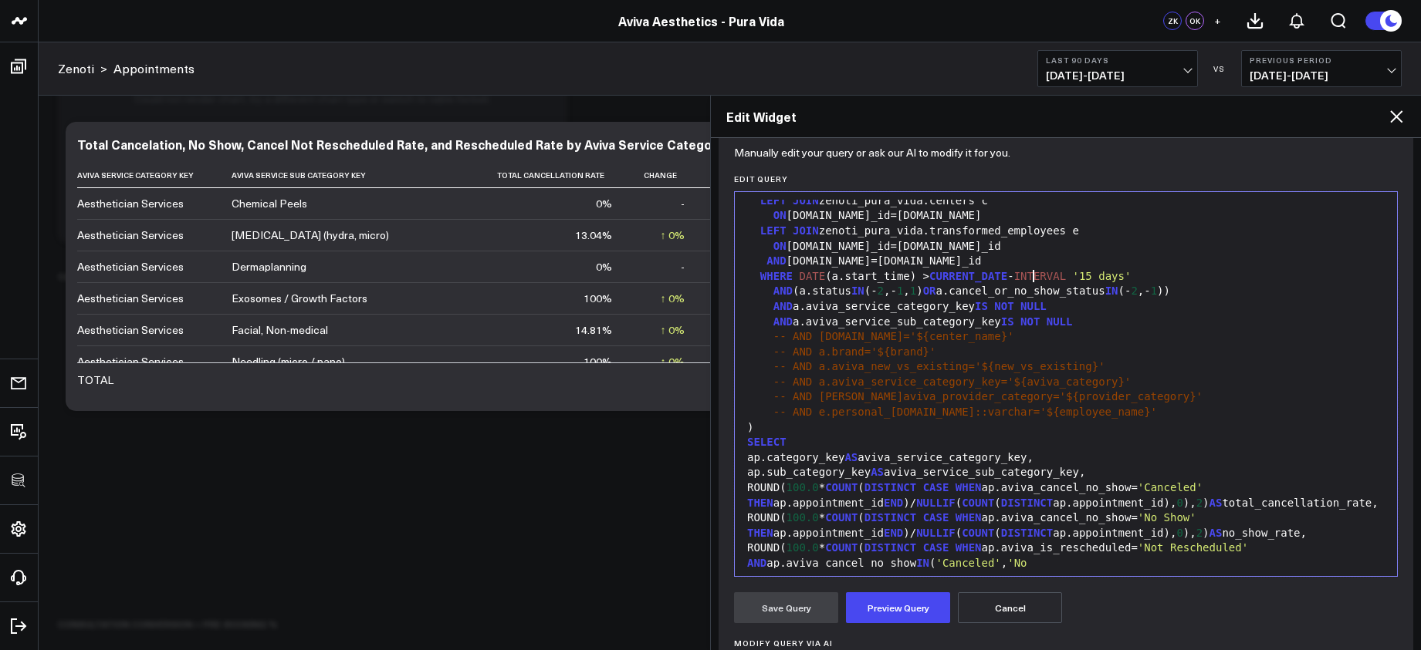
scroll to position [166, 0]
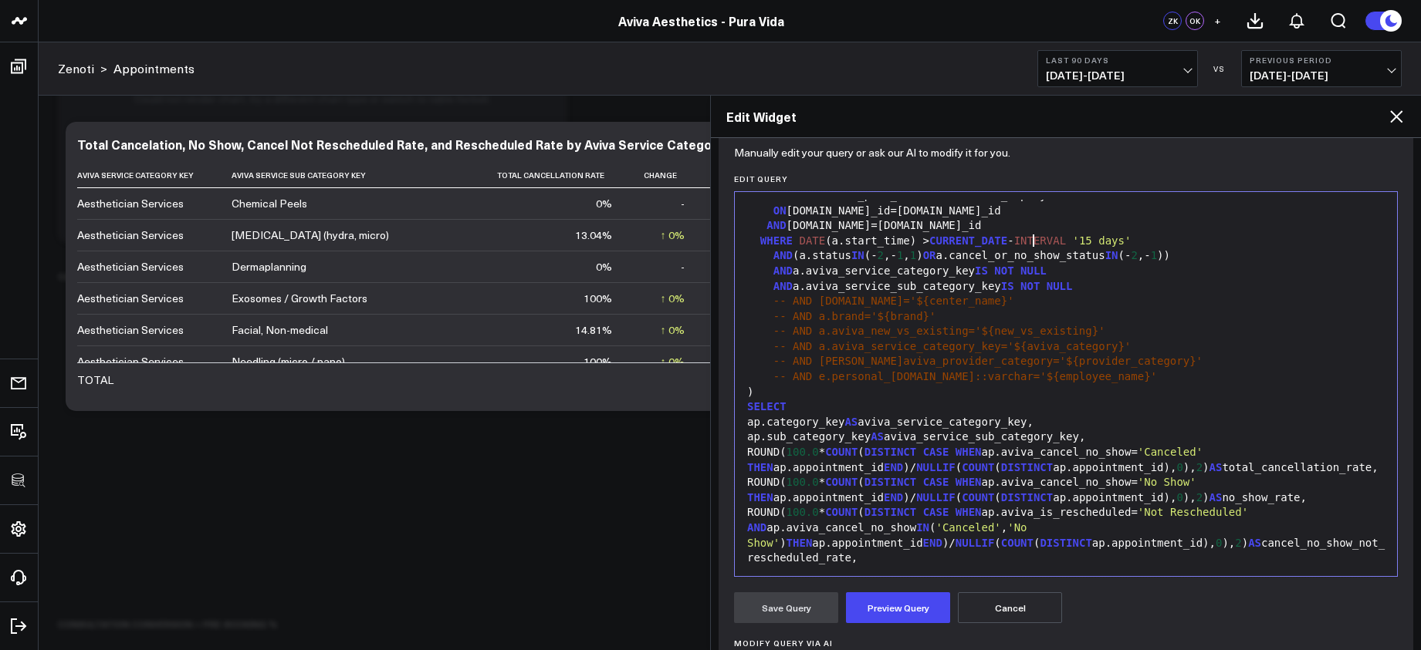
click at [891, 454] on span "DISTINCT" at bounding box center [890, 452] width 52 height 12
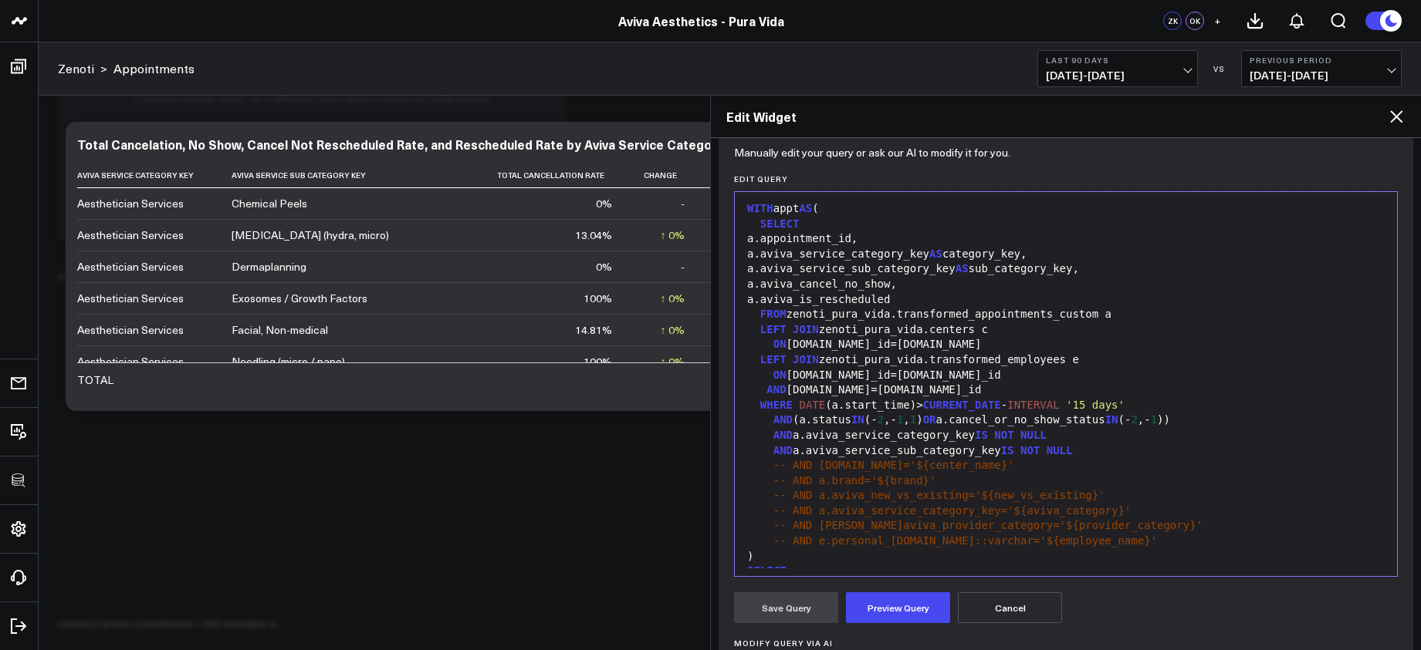
scroll to position [0, 0]
click at [910, 610] on button "Preview Query" at bounding box center [898, 608] width 104 height 31
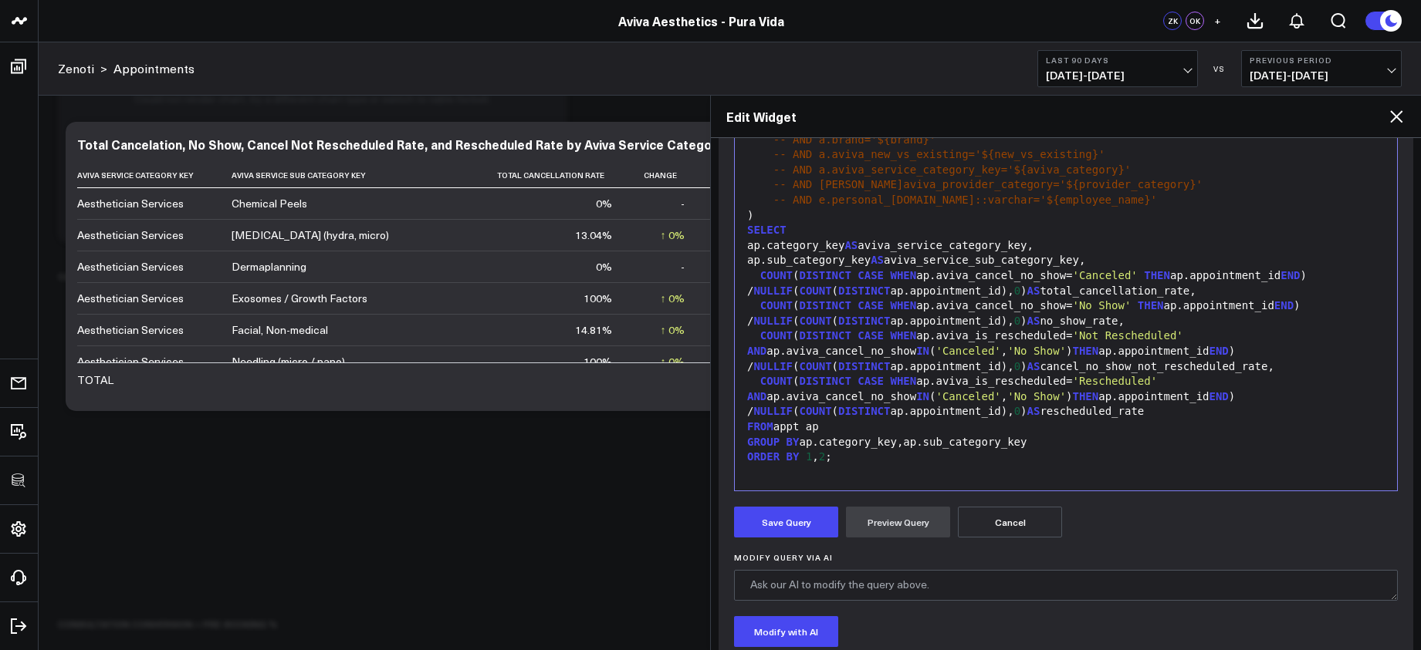
scroll to position [279, 0]
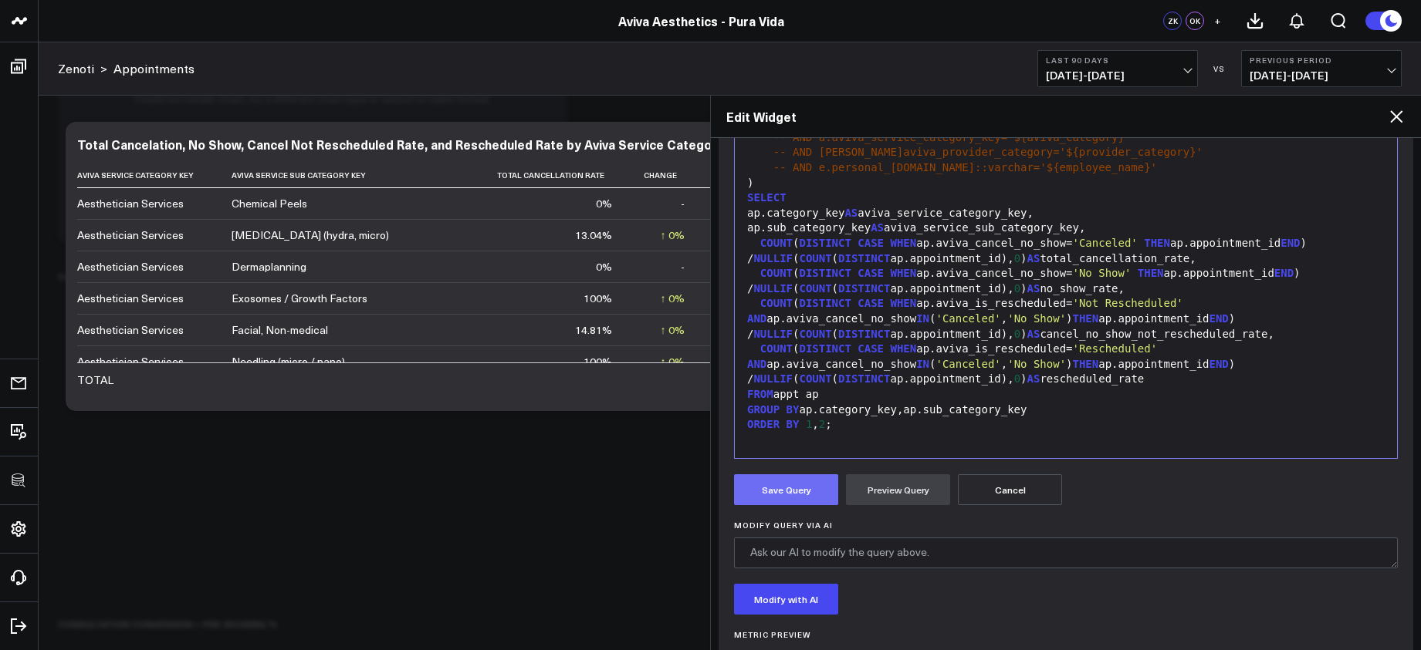
click at [804, 495] on button "Save Query" at bounding box center [786, 490] width 104 height 31
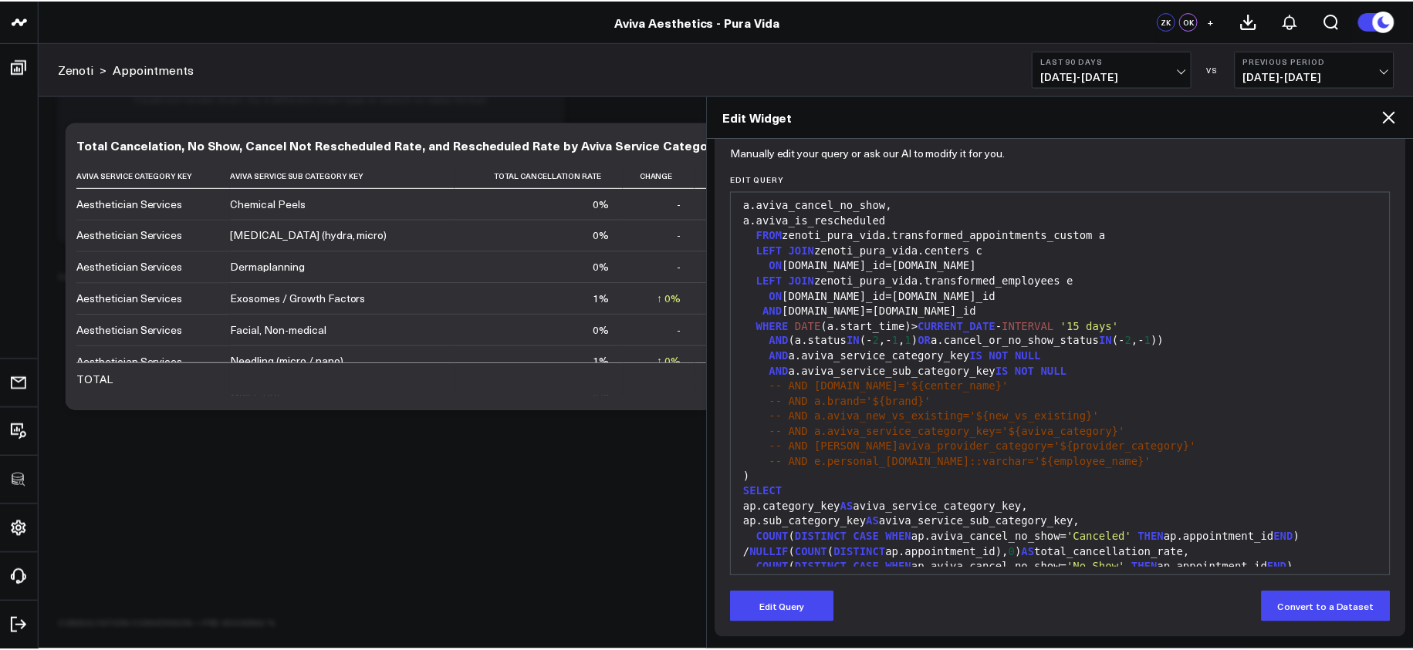
scroll to position [257, 0]
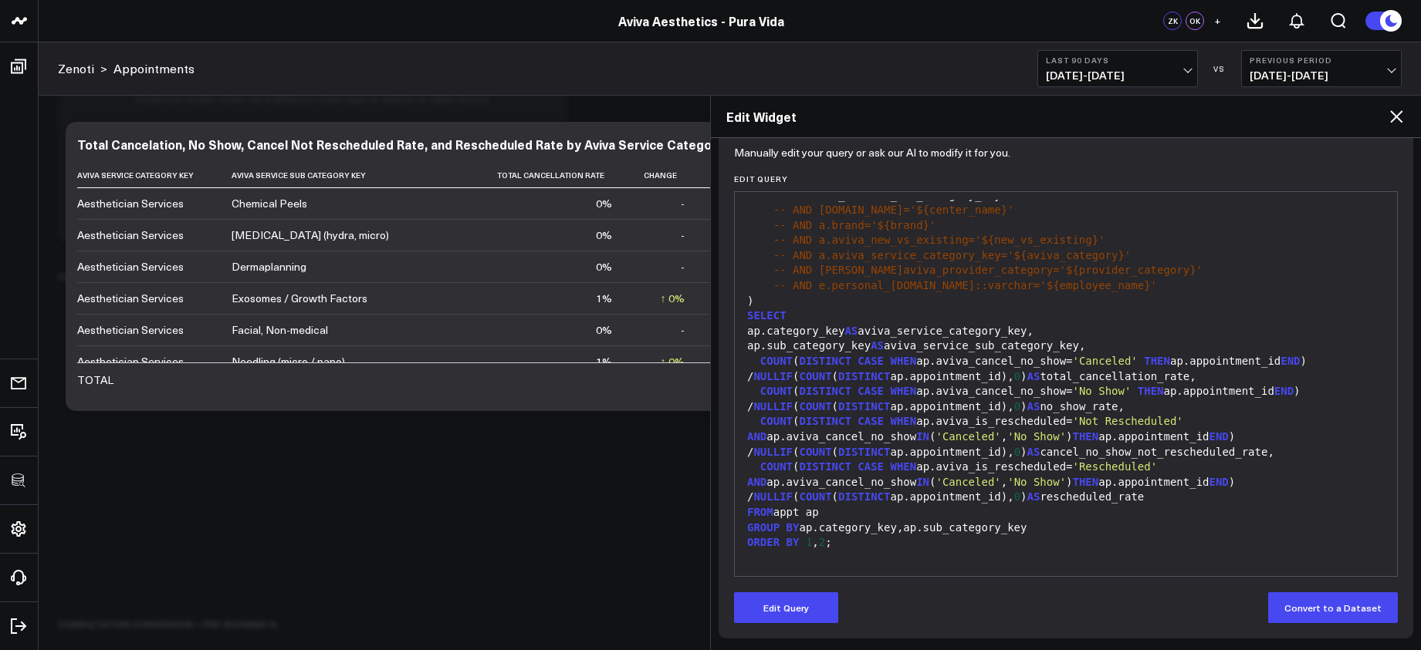
click at [1397, 120] on icon at bounding box center [1396, 116] width 19 height 19
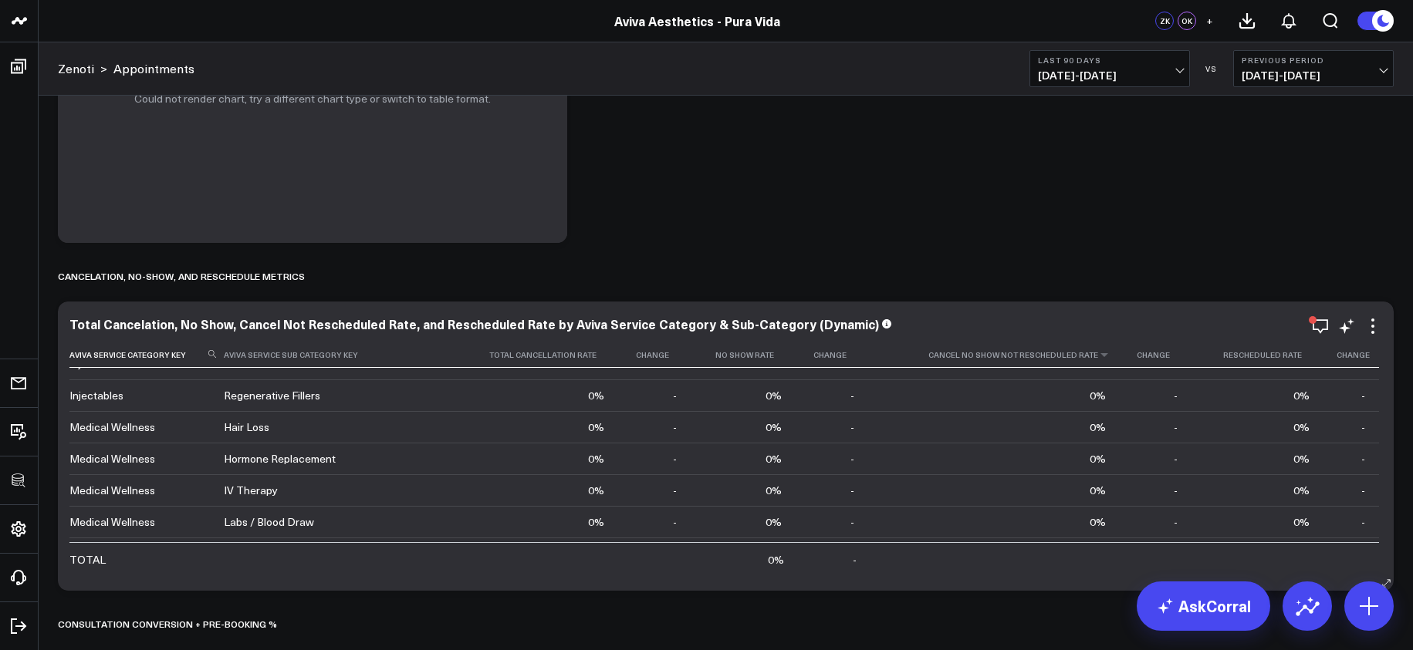
scroll to position [742, 0]
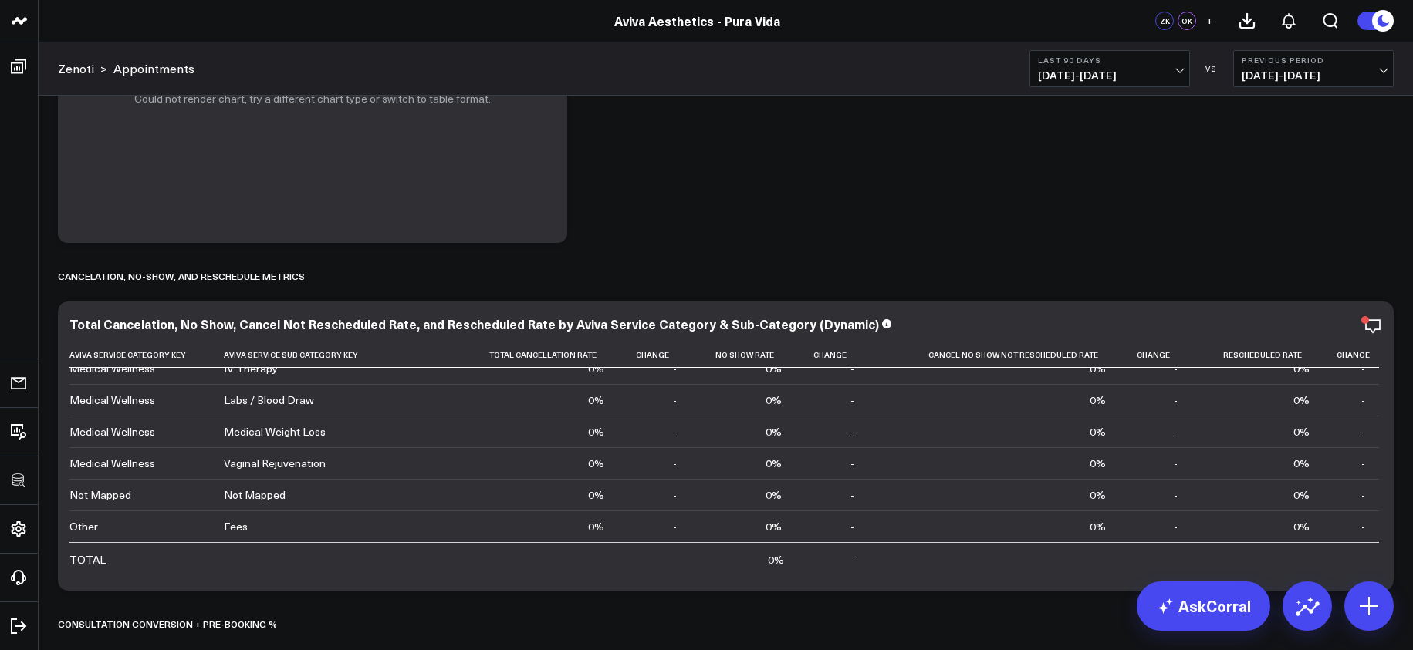
click at [1099, 76] on span "[DATE] - [DATE]" at bounding box center [1110, 75] width 144 height 12
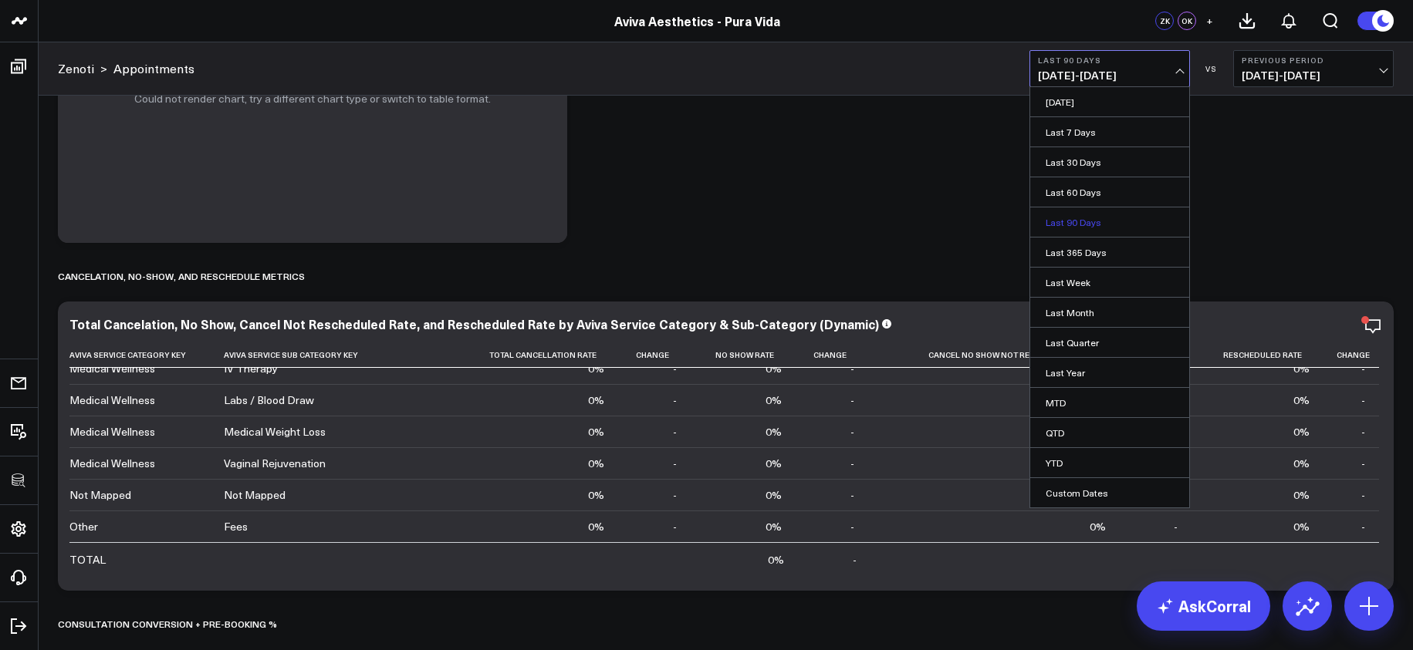
click at [1086, 218] on link "Last 90 Days" at bounding box center [1109, 222] width 159 height 29
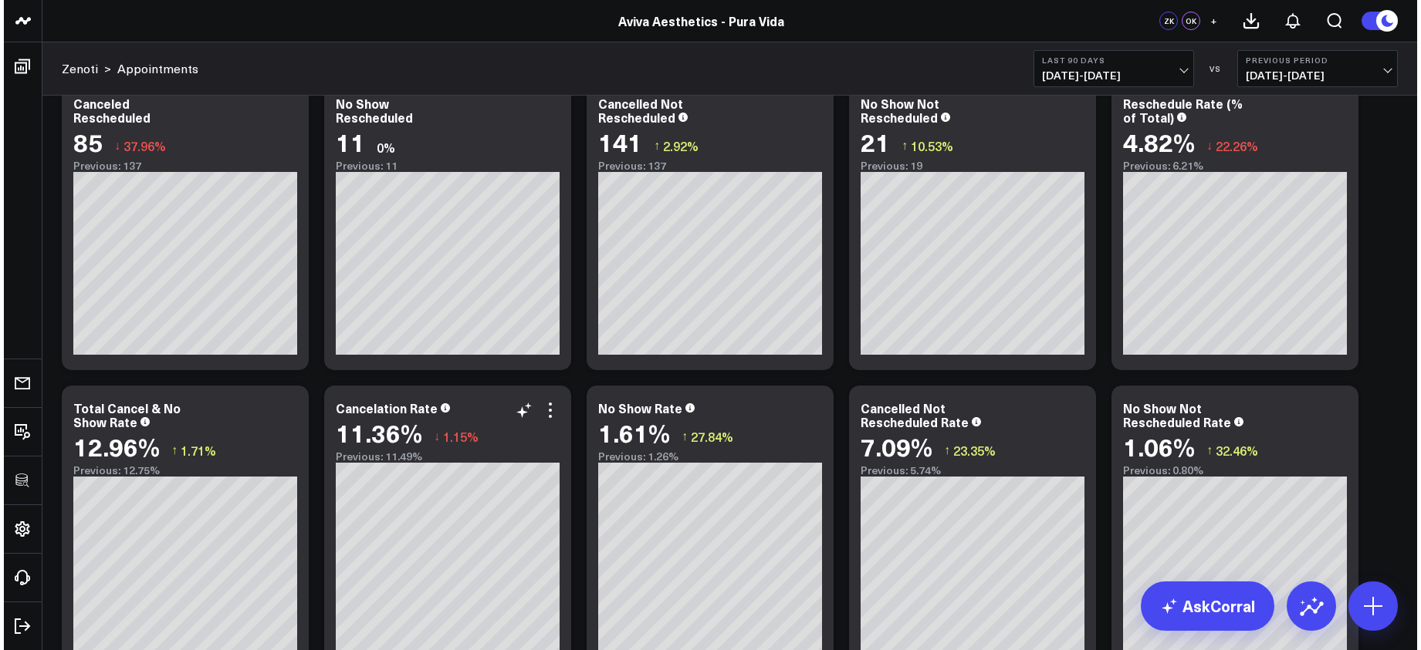
scroll to position [8479, 0]
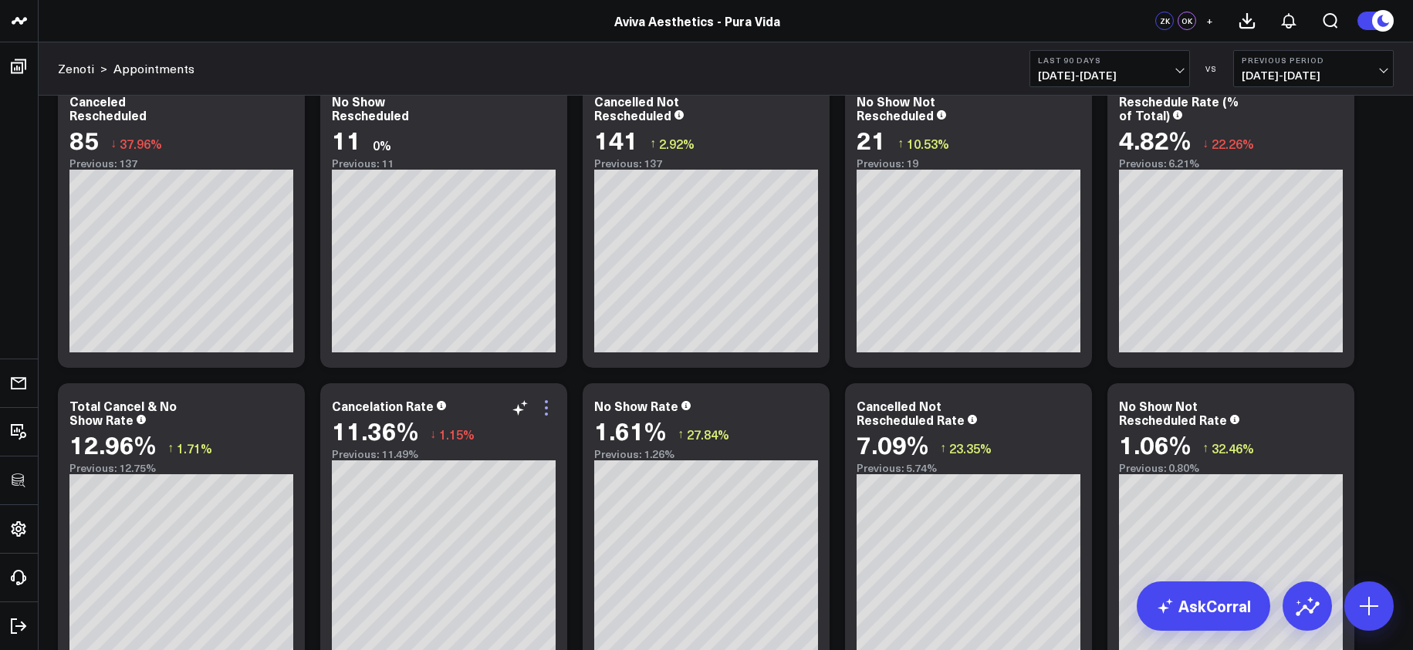
click at [550, 407] on icon at bounding box center [546, 408] width 19 height 19
click at [552, 397] on div "Cancelation Rate 11.36% ↓ 1.15% Previous: 11.49%" at bounding box center [443, 527] width 247 height 289
click at [551, 406] on icon at bounding box center [546, 408] width 19 height 19
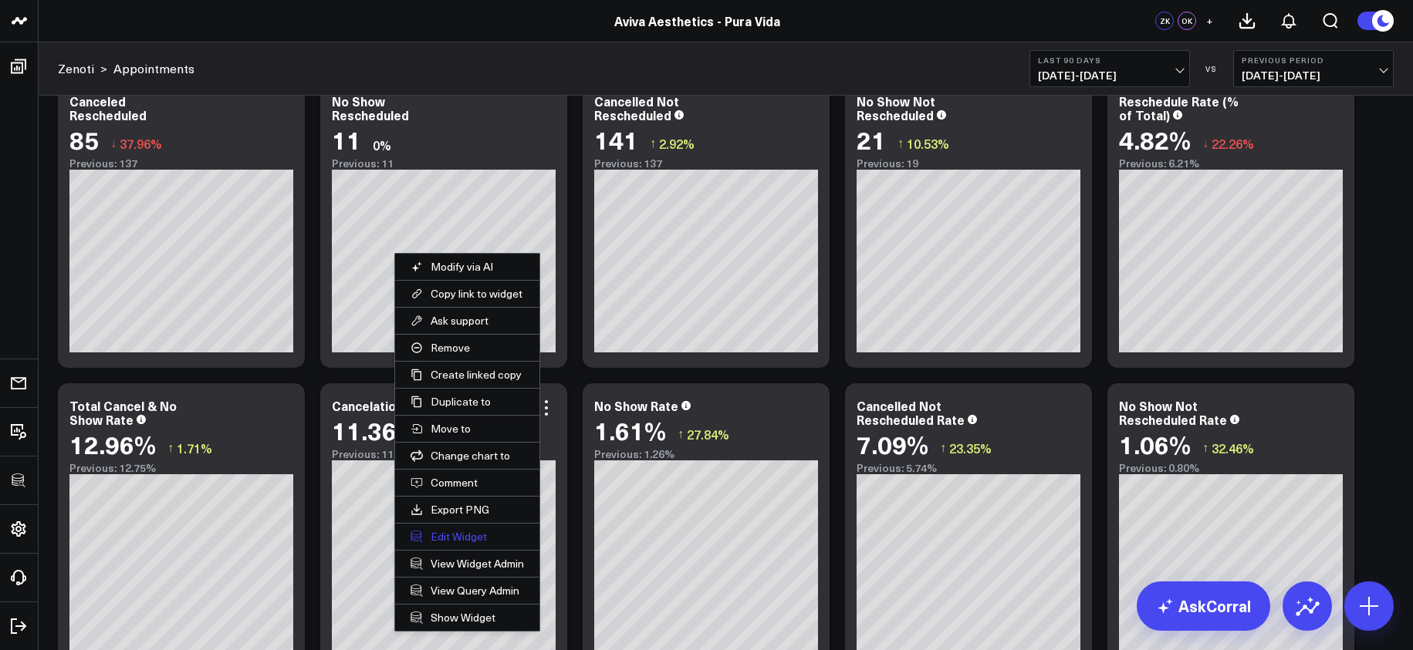
click at [459, 539] on button "Edit Widget" at bounding box center [467, 537] width 144 height 26
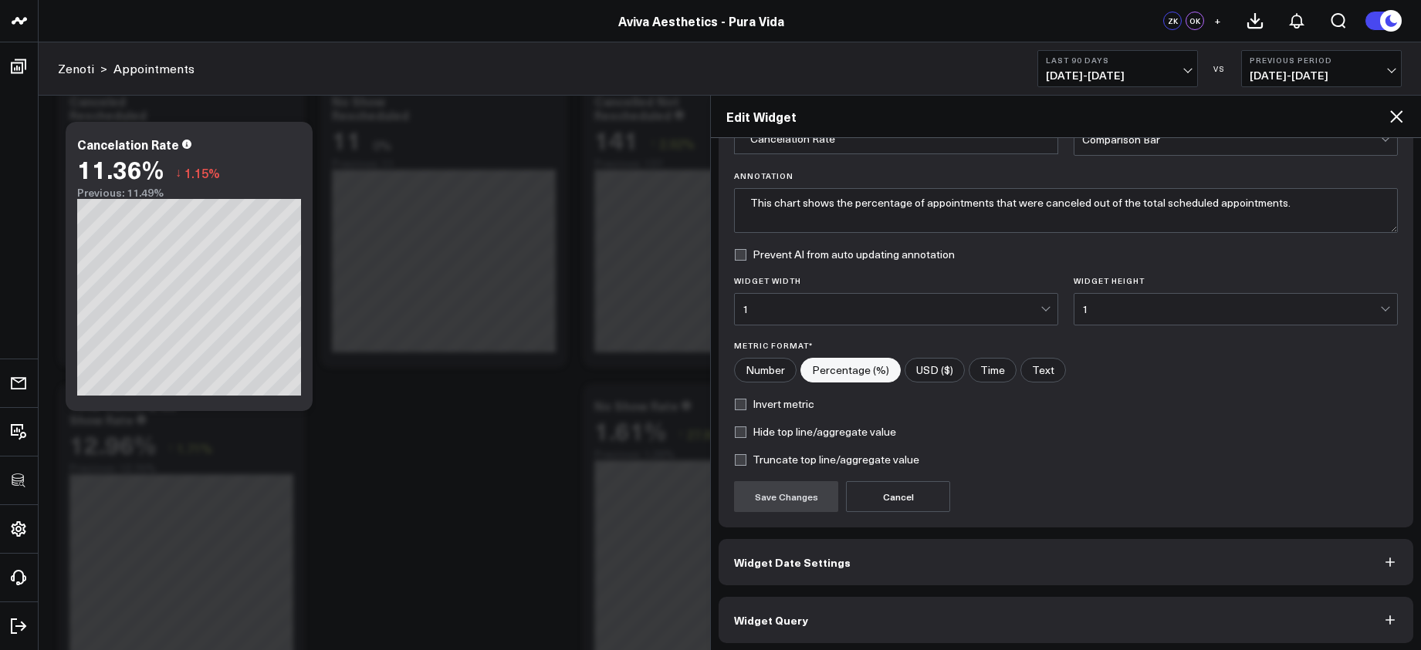
scroll to position [94, 0]
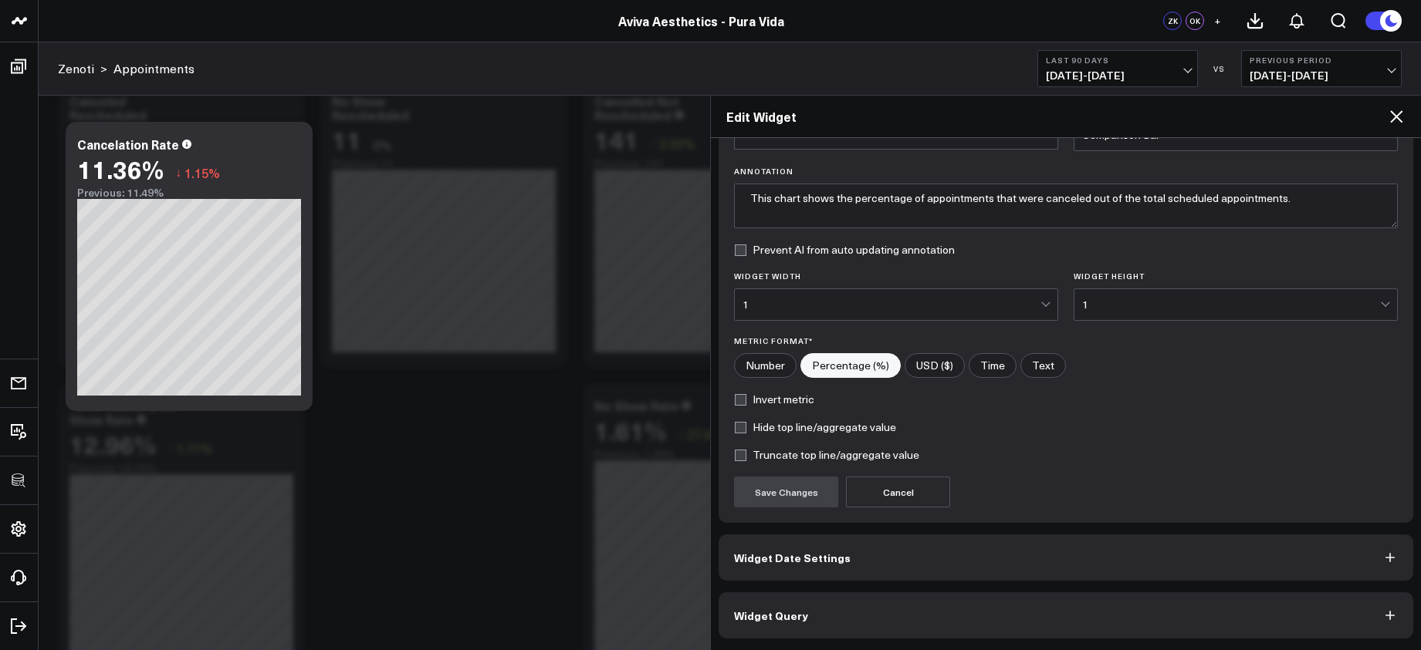
click at [1011, 614] on button "Widget Query" at bounding box center [1065, 616] width 694 height 46
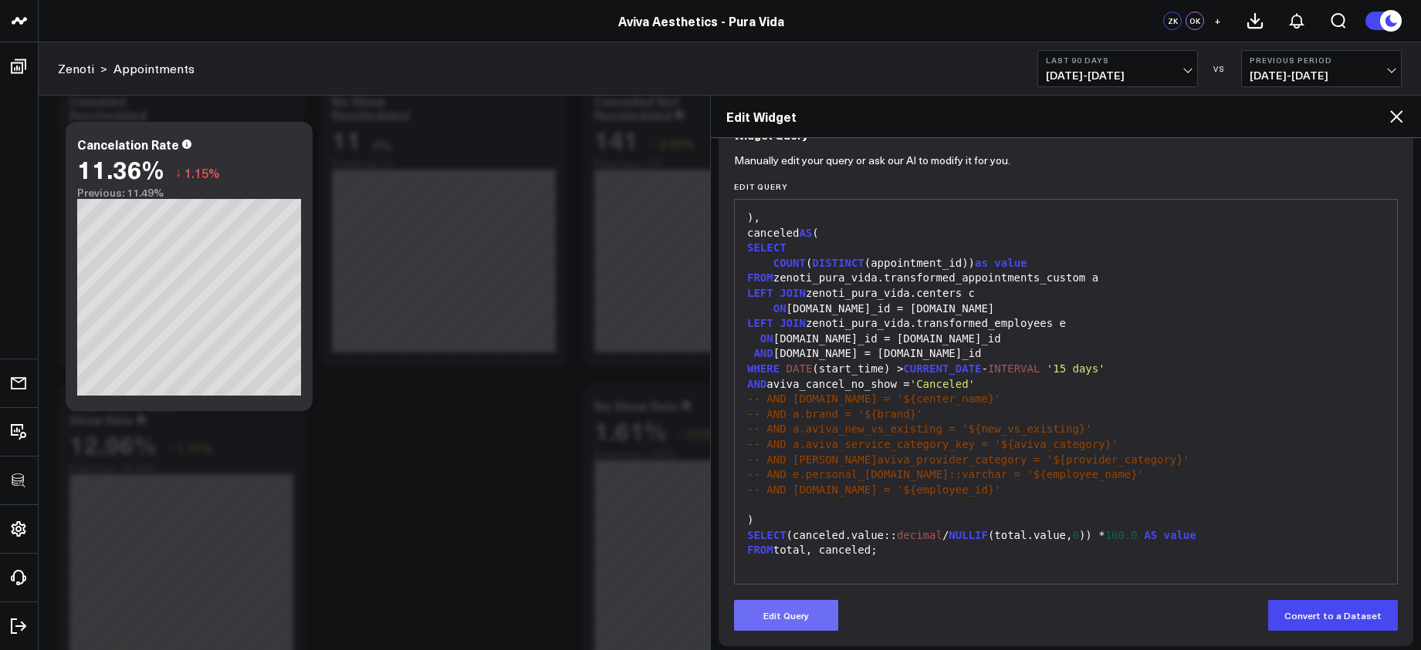
scroll to position [161, 0]
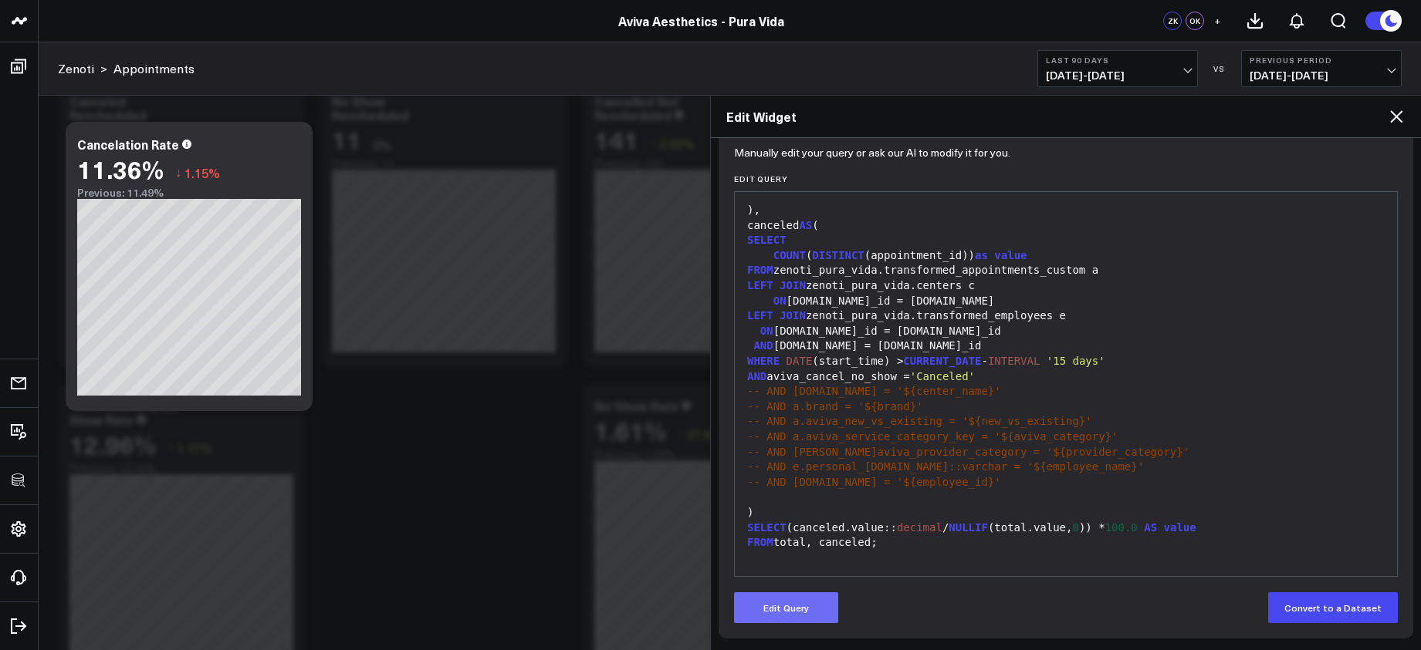
click at [802, 600] on button "Edit Query" at bounding box center [786, 608] width 104 height 31
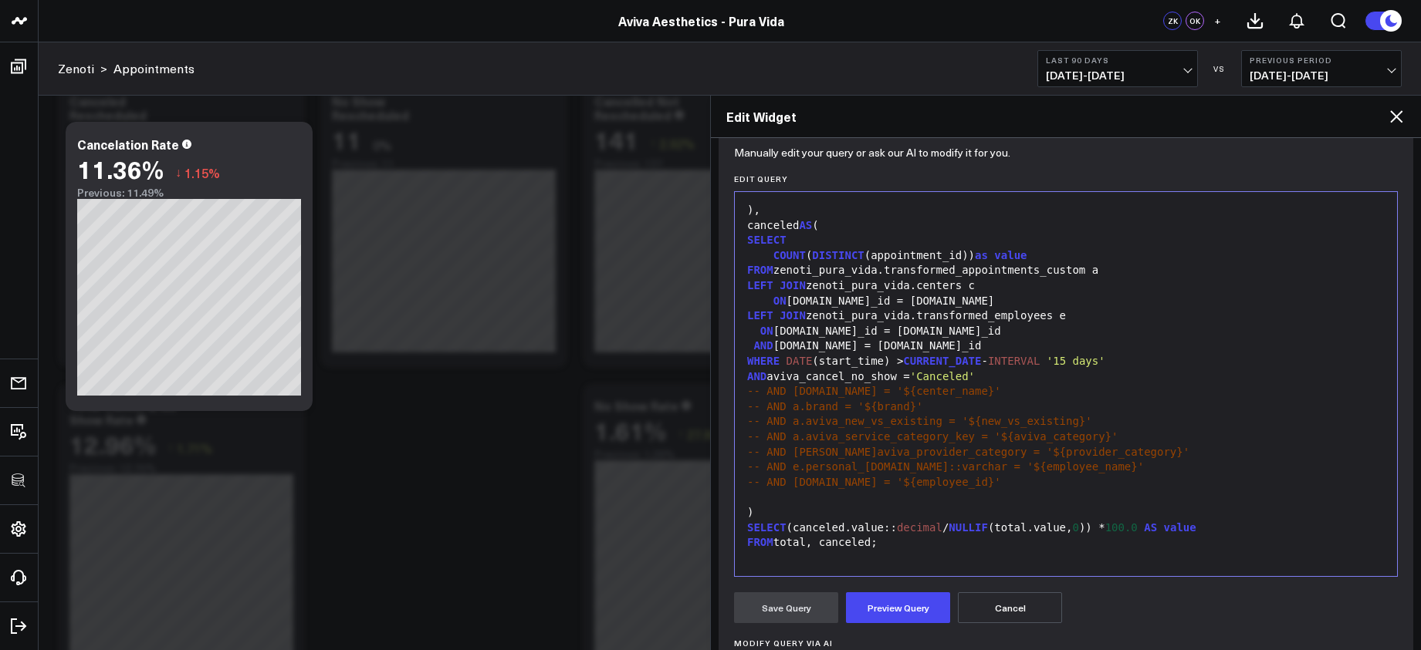
click at [824, 542] on div "FROM total, canceled;" at bounding box center [1065, 542] width 647 height 15
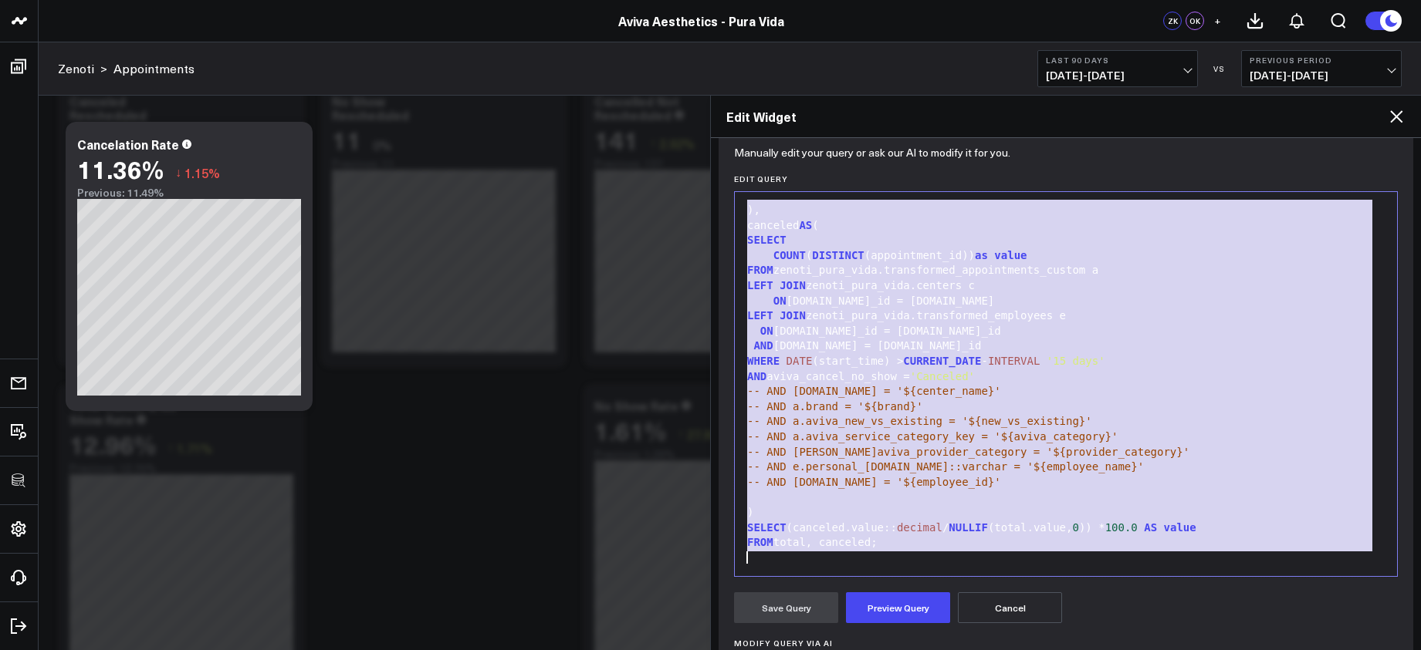
copy div "WITH total AS ( SELECT COUNT ( DISTINCT a.appointment_id) AS value FROM zenoti_…"
click at [831, 394] on span "-- AND [DOMAIN_NAME] = '${center_name}'" at bounding box center [874, 391] width 254 height 12
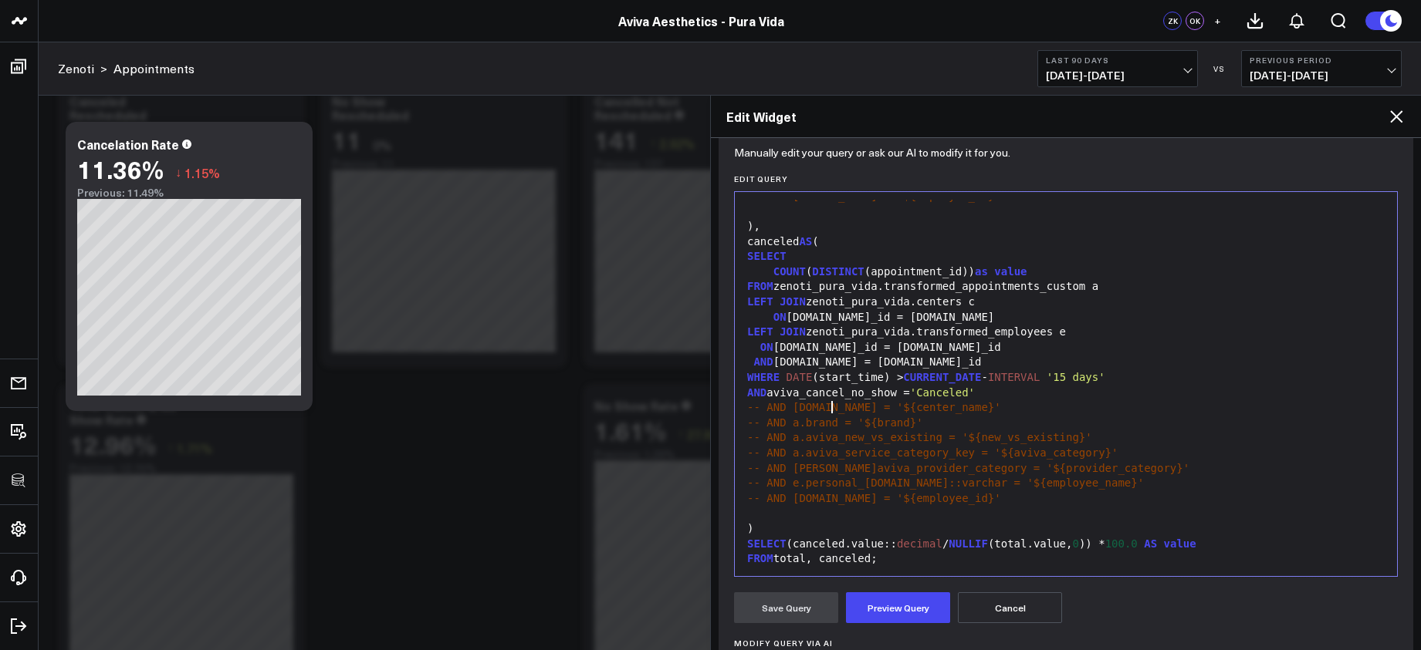
scroll to position [257, 0]
